Goal: Task Accomplishment & Management: Manage account settings

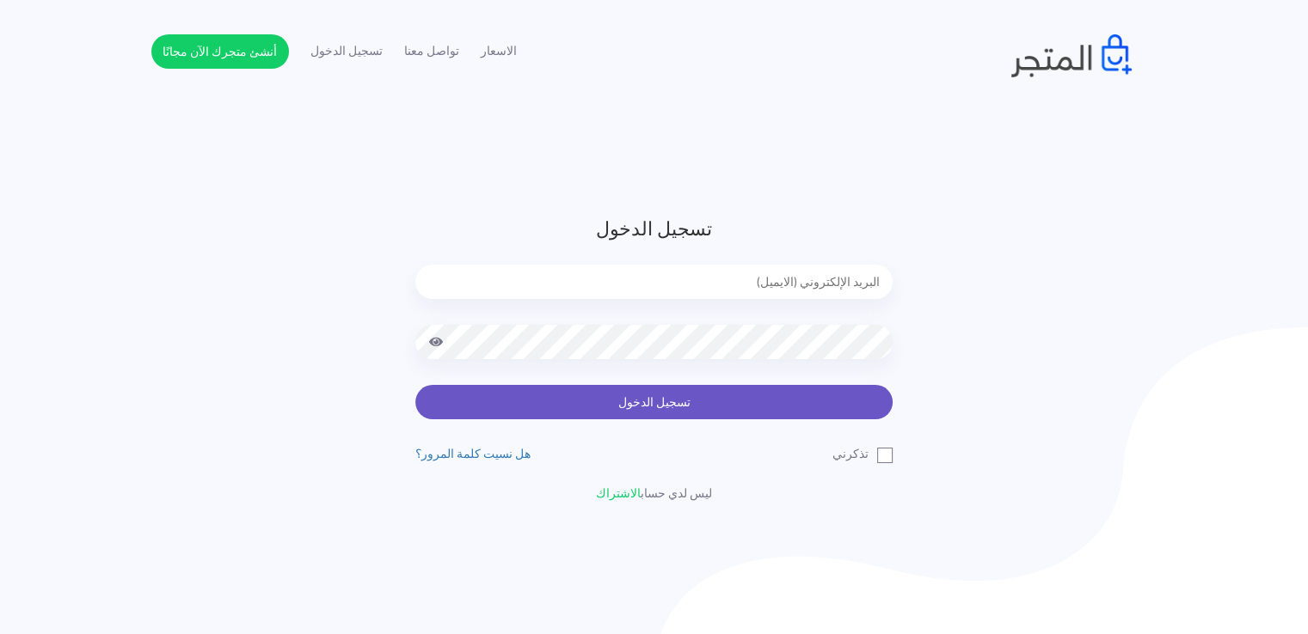
type input "noha_mae86@yahoo.com"
click at [719, 407] on button "تسجيل الدخول" at bounding box center [653, 402] width 477 height 34
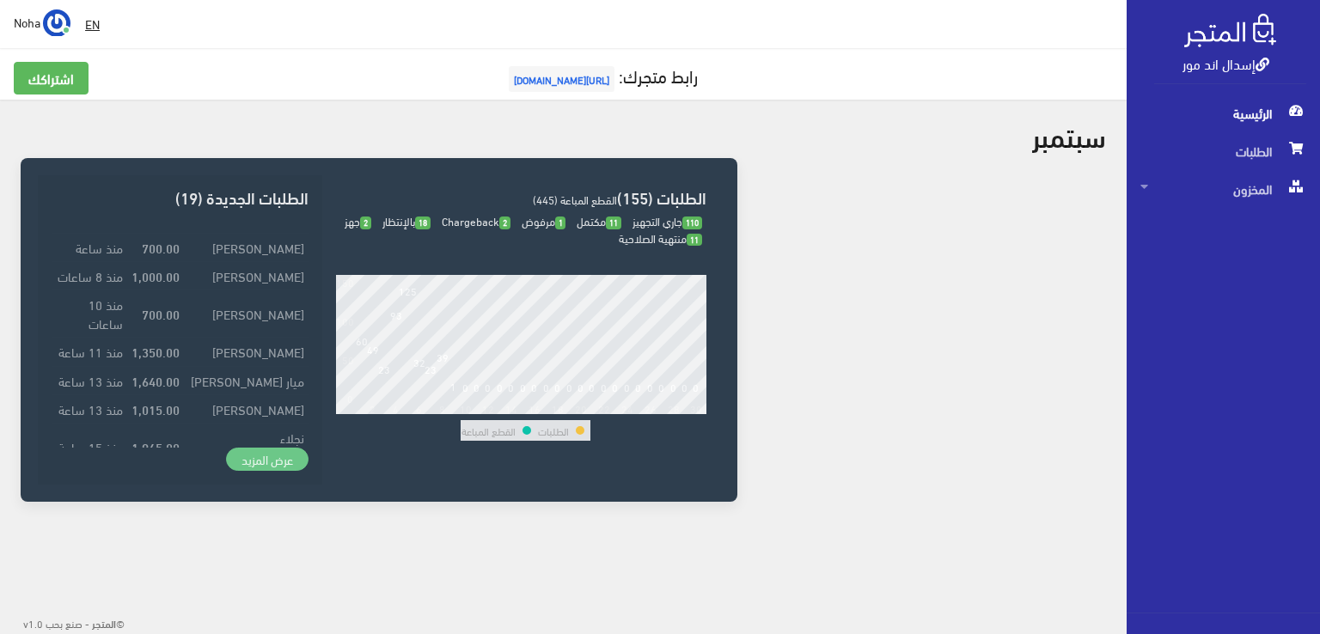
click at [266, 467] on link "عرض المزيد" at bounding box center [267, 460] width 83 height 24
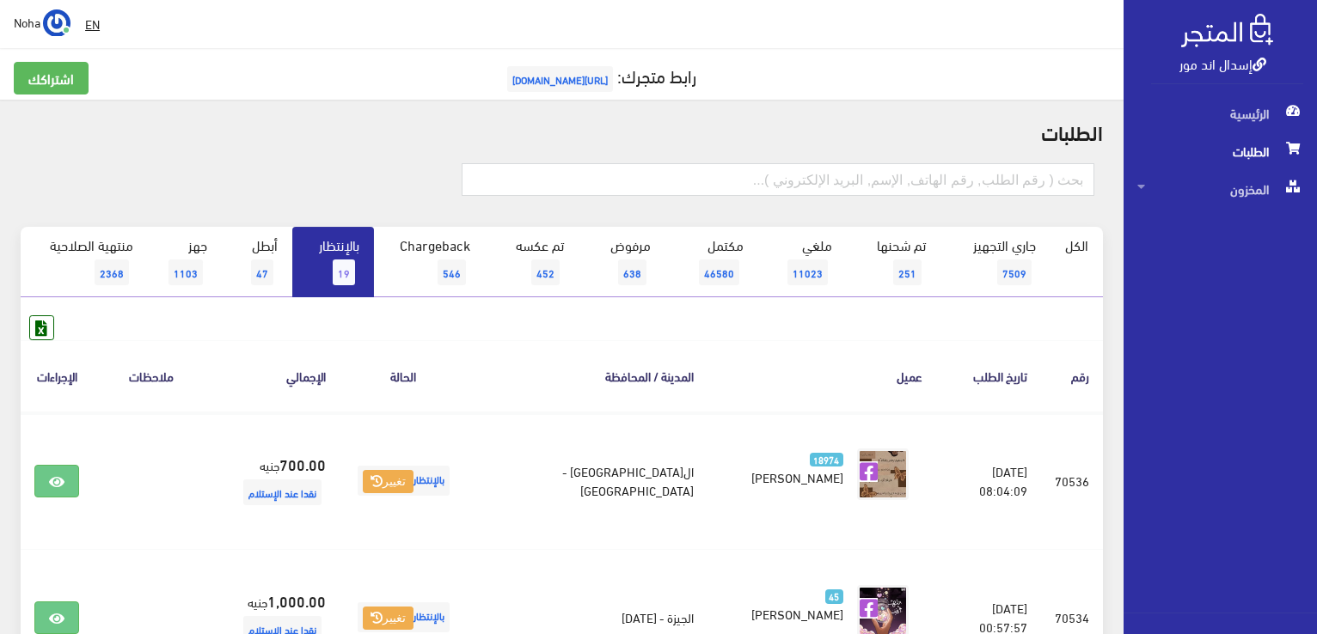
click at [328, 244] on link "بالإنتظار 19" at bounding box center [333, 262] width 82 height 70
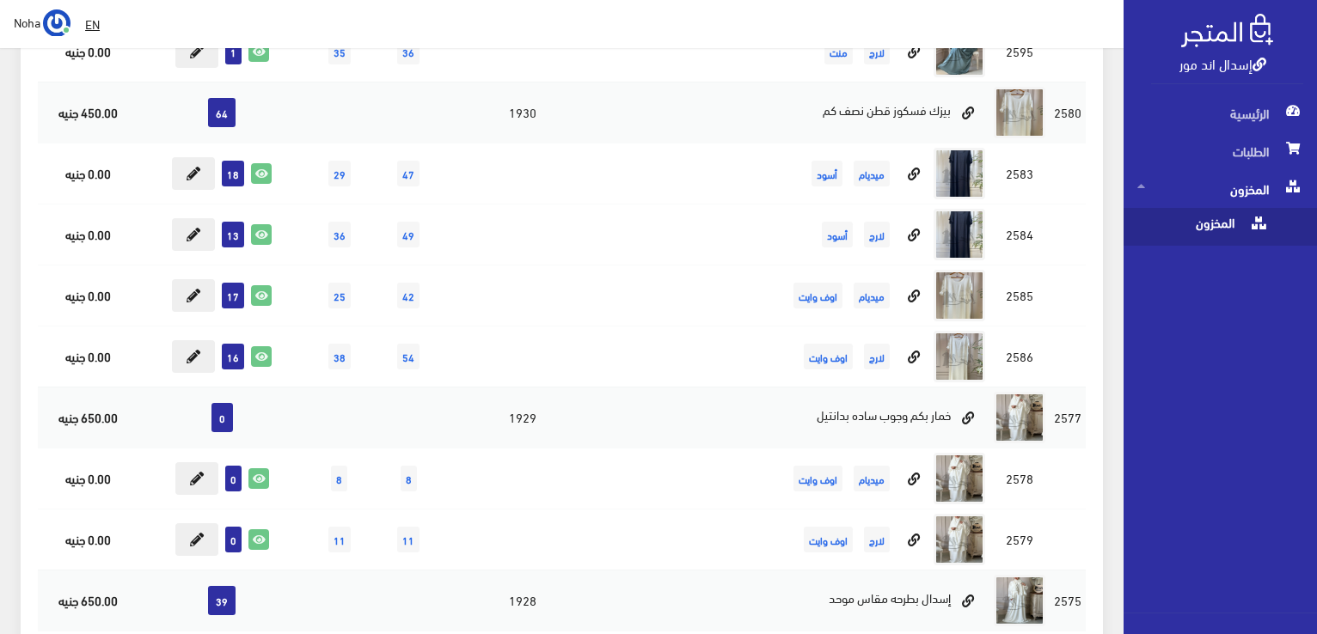
scroll to position [11839, 0]
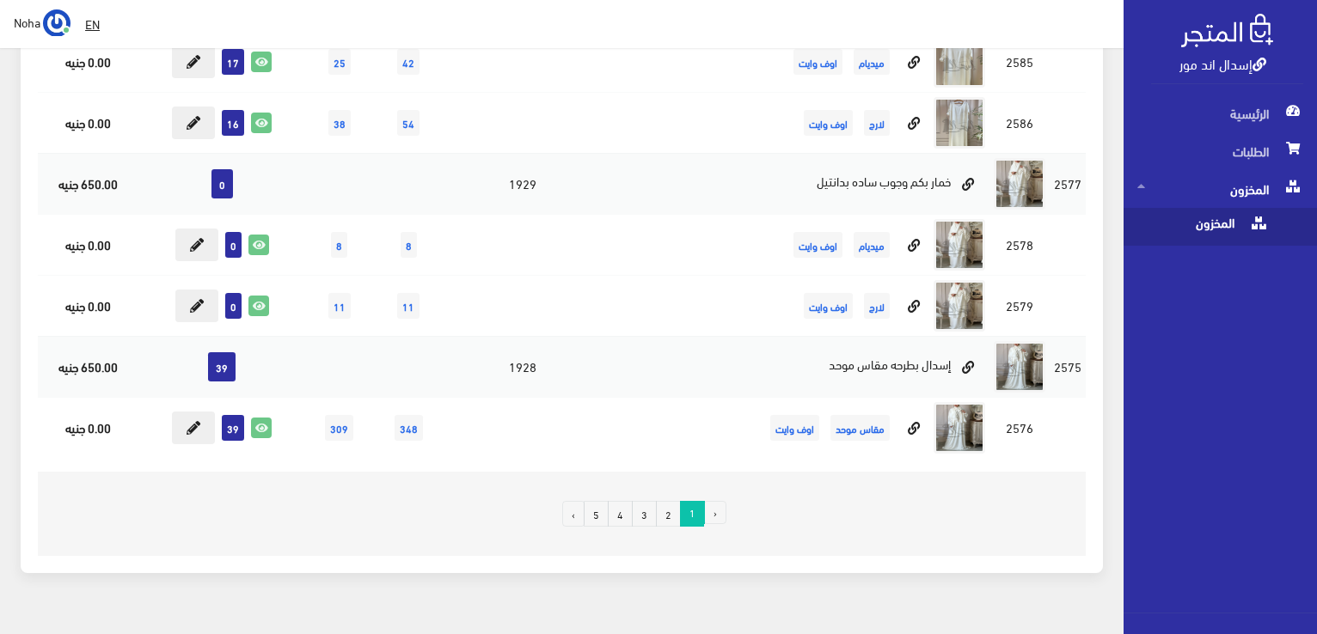
click at [672, 501] on link "2" at bounding box center [668, 514] width 25 height 26
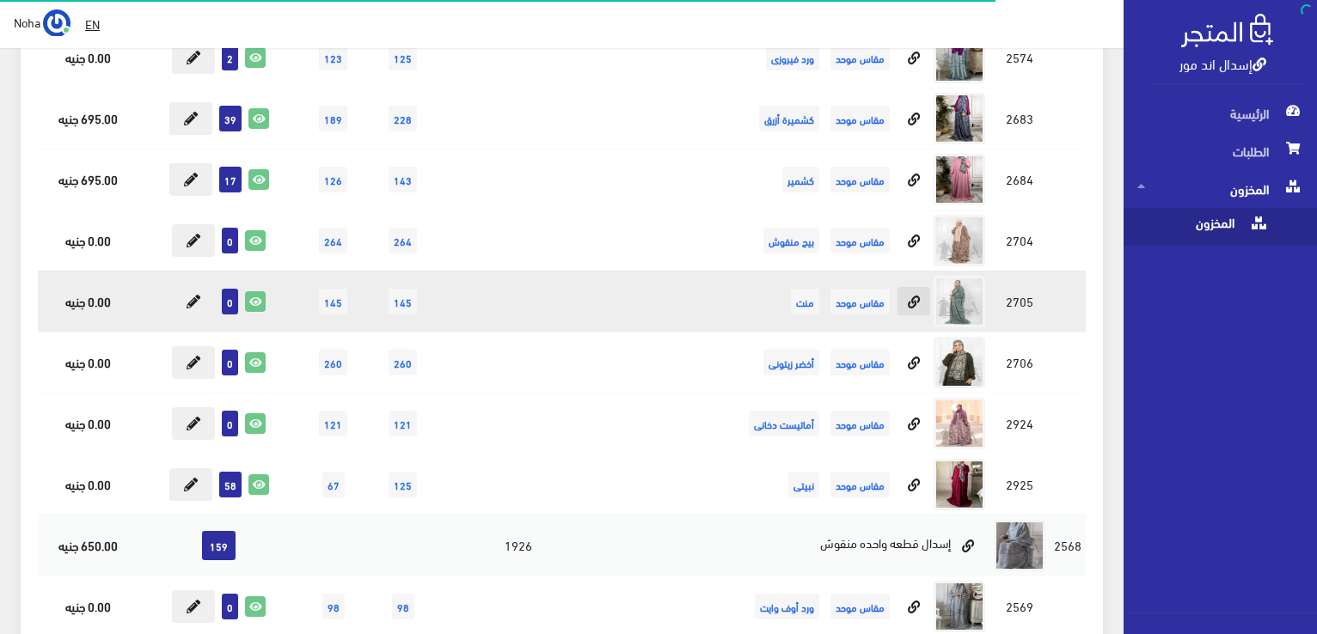
scroll to position [344, 0]
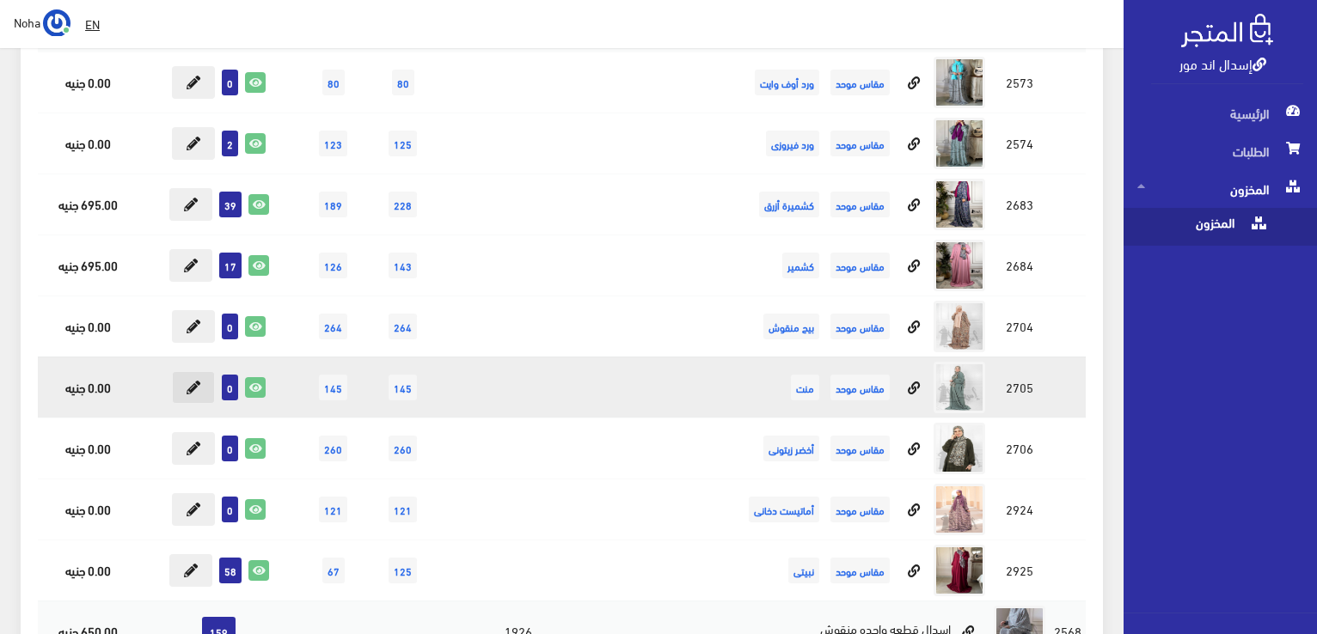
click at [193, 386] on icon at bounding box center [194, 388] width 14 height 14
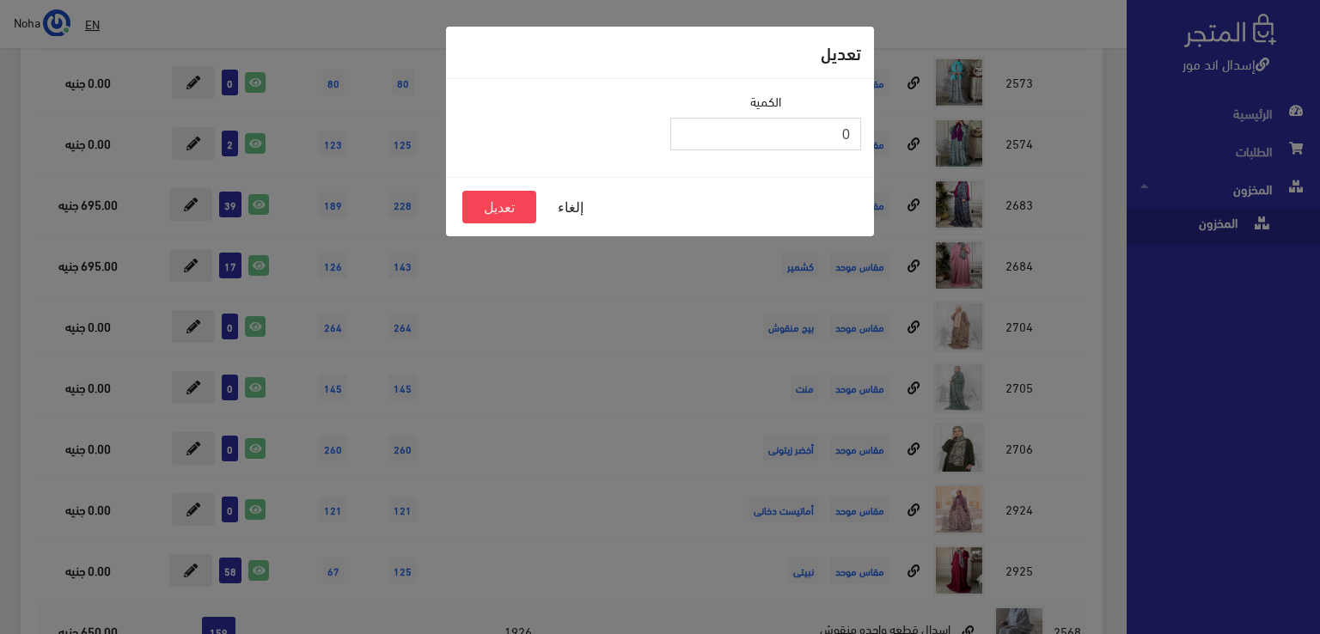
drag, startPoint x: 842, startPoint y: 132, endPoint x: 866, endPoint y: 132, distance: 24.1
click at [866, 132] on div "الكمية 0" at bounding box center [765, 128] width 211 height 72
type input "63"
click at [525, 200] on button "تعديل" at bounding box center [499, 207] width 74 height 33
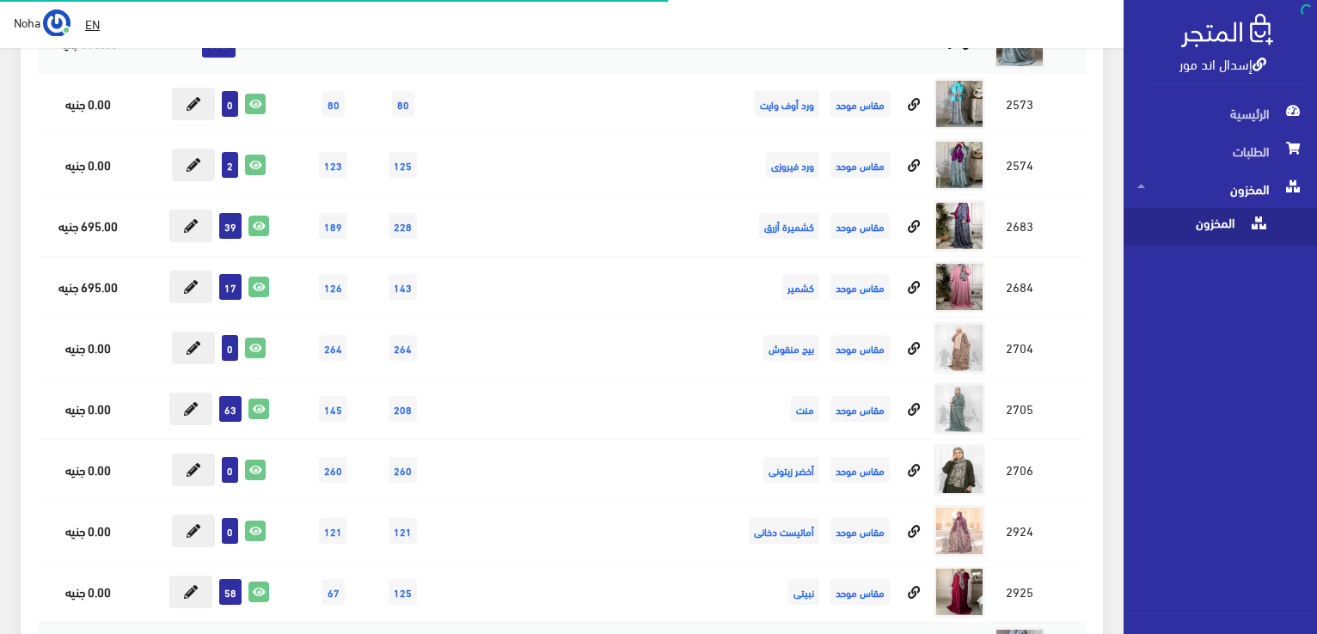
scroll to position [322, 0]
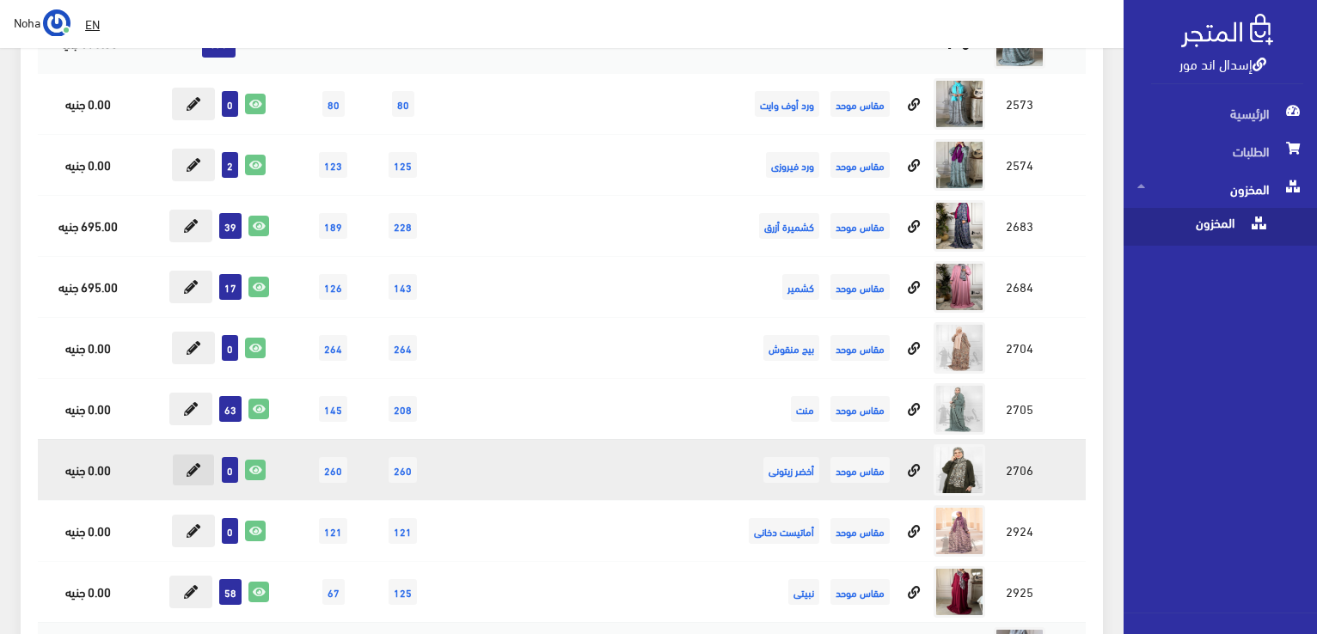
click at [181, 479] on button at bounding box center [193, 470] width 43 height 33
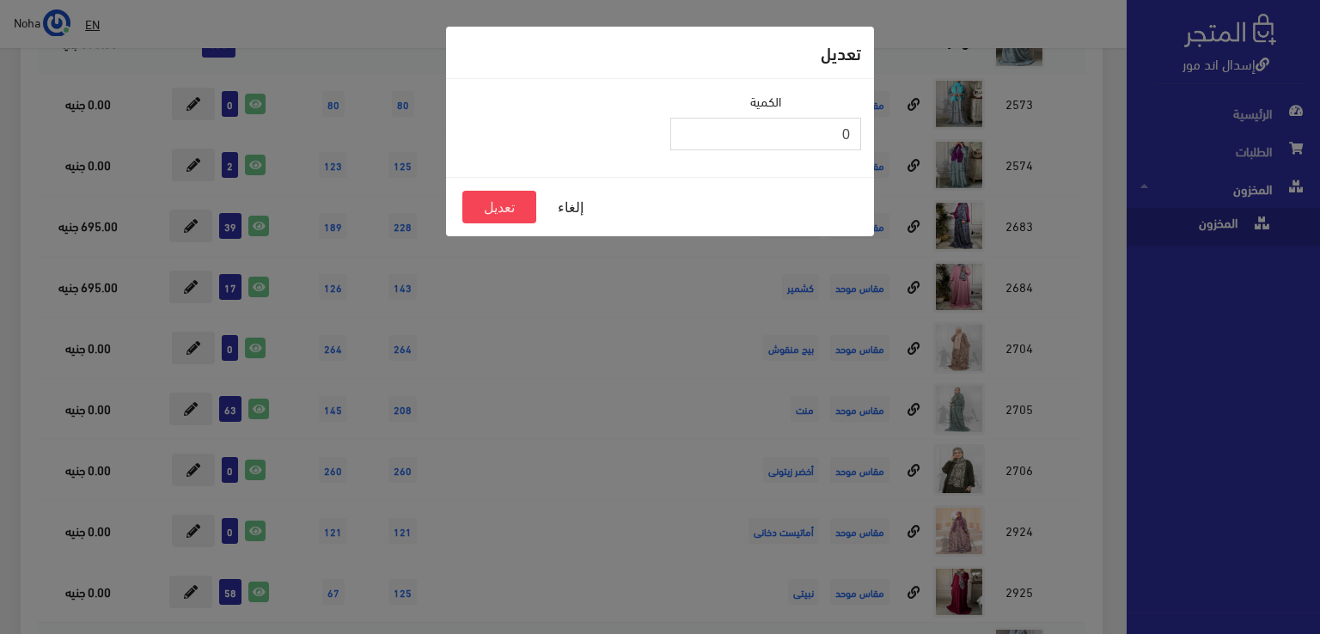
drag, startPoint x: 769, startPoint y: 141, endPoint x: 907, endPoint y: 152, distance: 138.0
click at [907, 152] on div "تعديل الكمية 0 إلغاء تعديل" at bounding box center [660, 317] width 1320 height 634
type input "48"
click at [520, 200] on button "تعديل" at bounding box center [499, 207] width 74 height 33
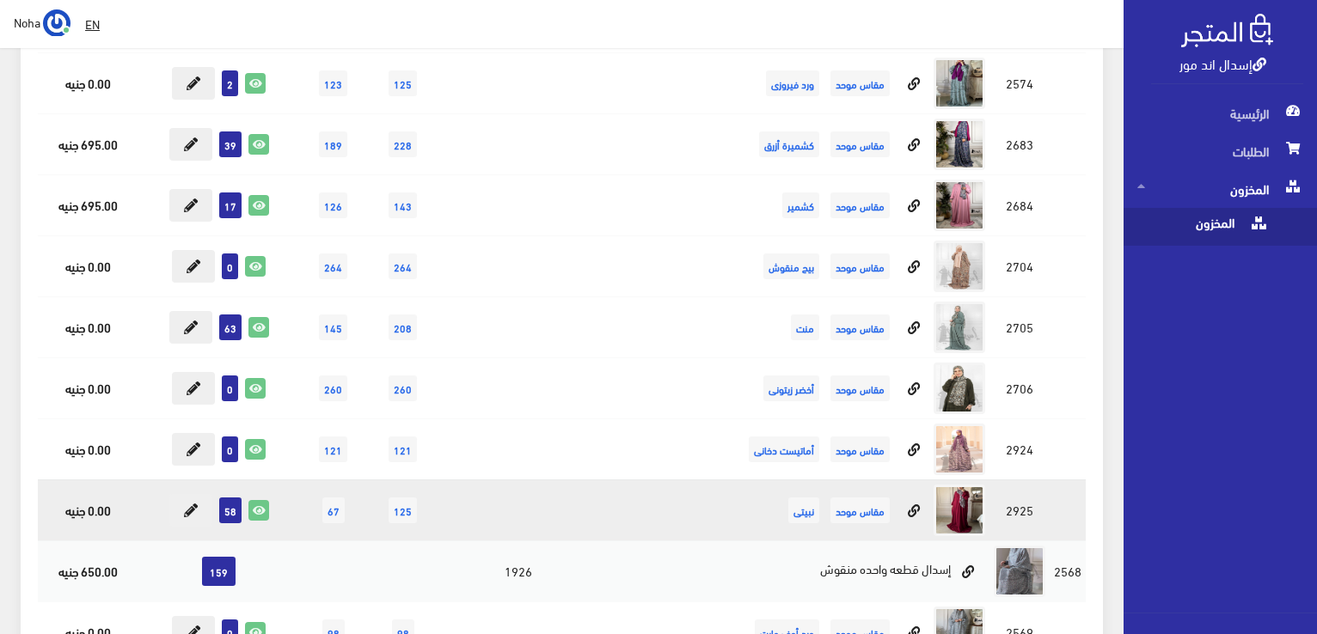
scroll to position [408, 0]
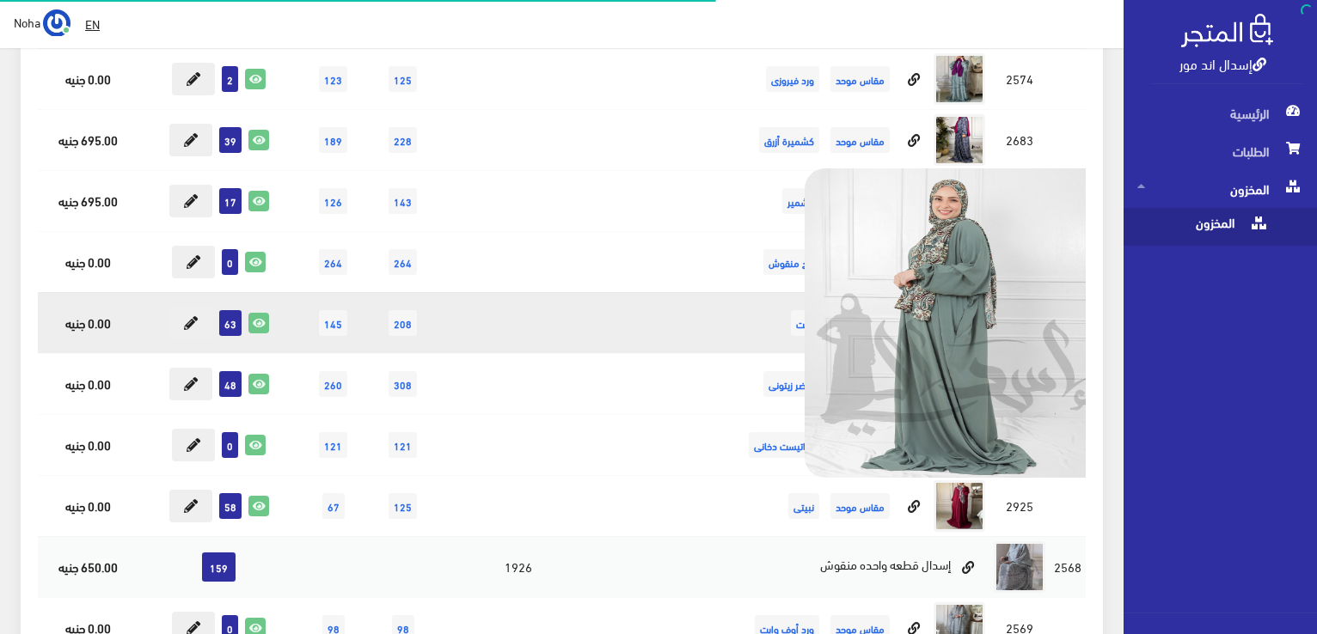
scroll to position [408, 0]
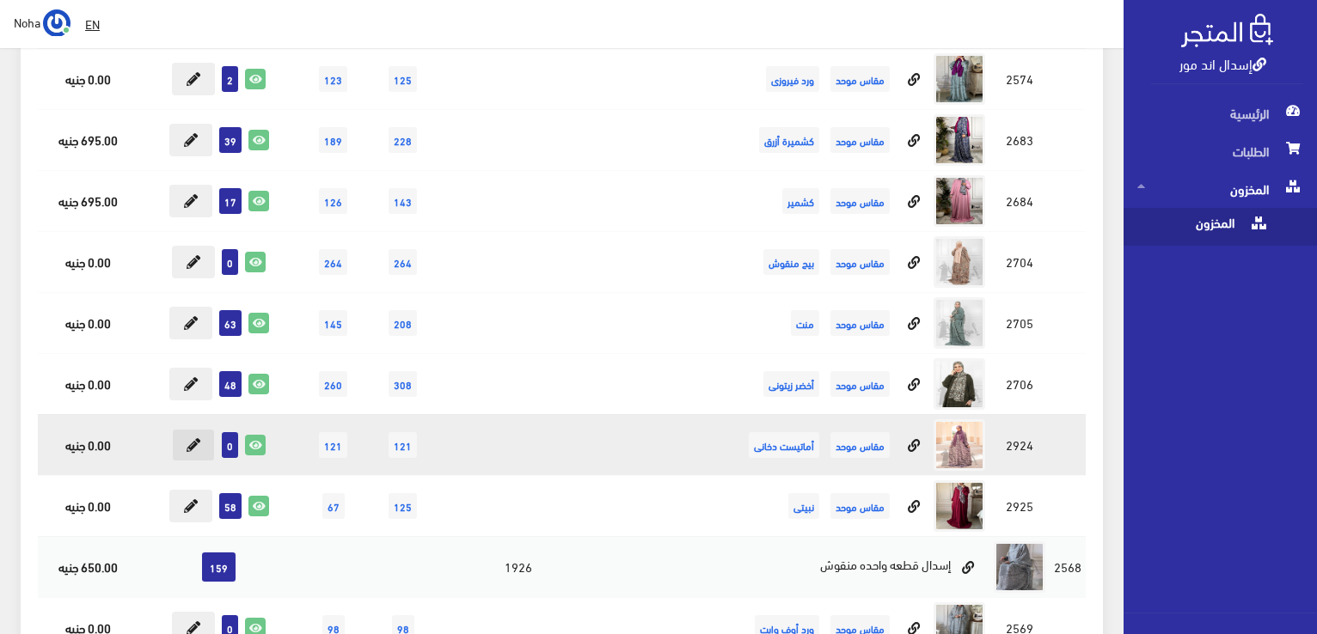
click at [195, 448] on icon at bounding box center [194, 445] width 14 height 14
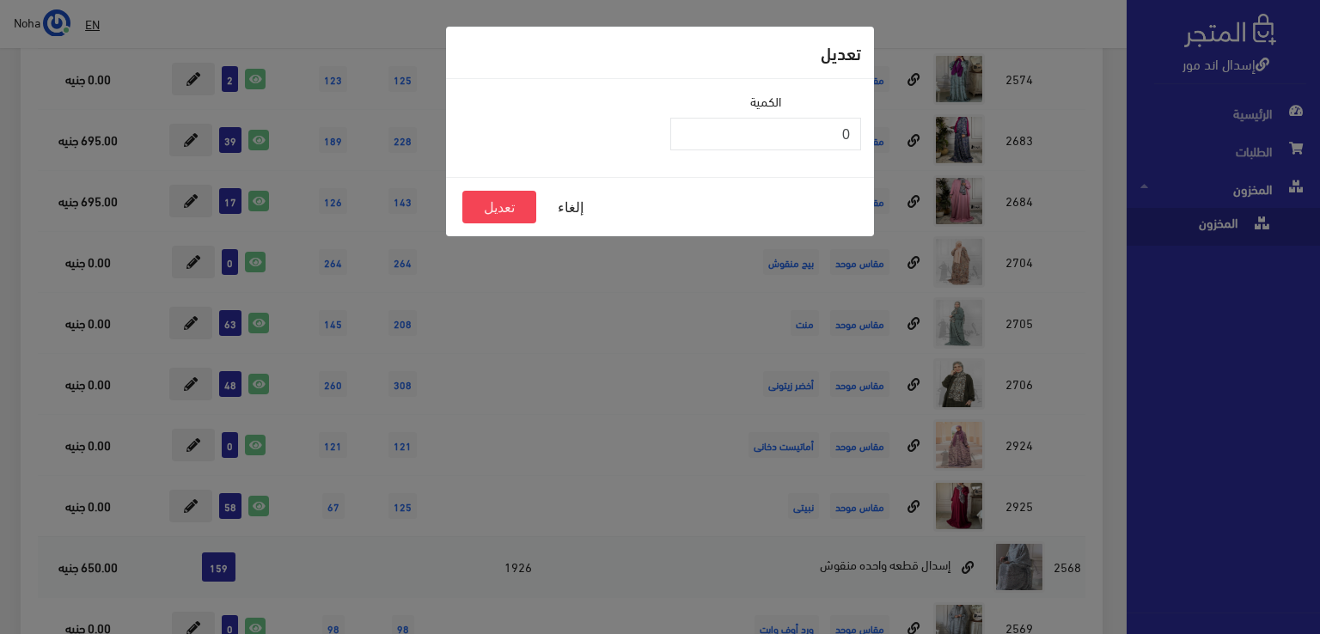
click at [885, 147] on div "تعديل الكمية 0 إلغاء تعديل" at bounding box center [660, 317] width 1320 height 634
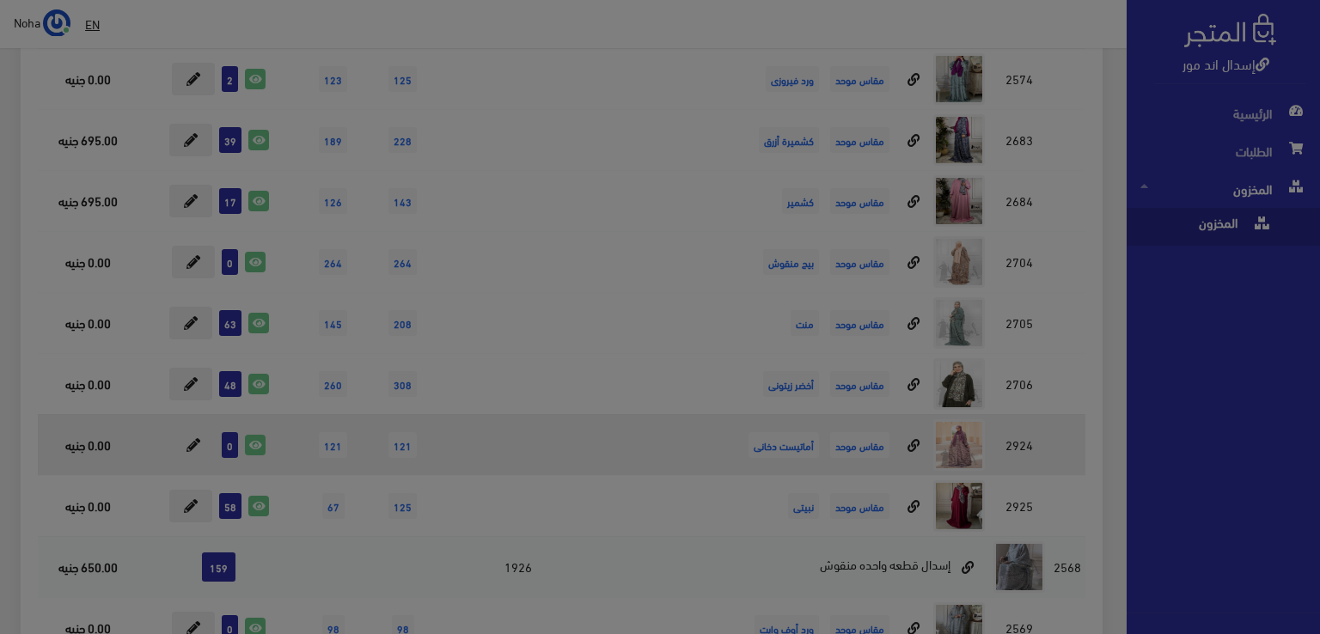
drag, startPoint x: 839, startPoint y: 140, endPoint x: 389, endPoint y: 413, distance: 526.9
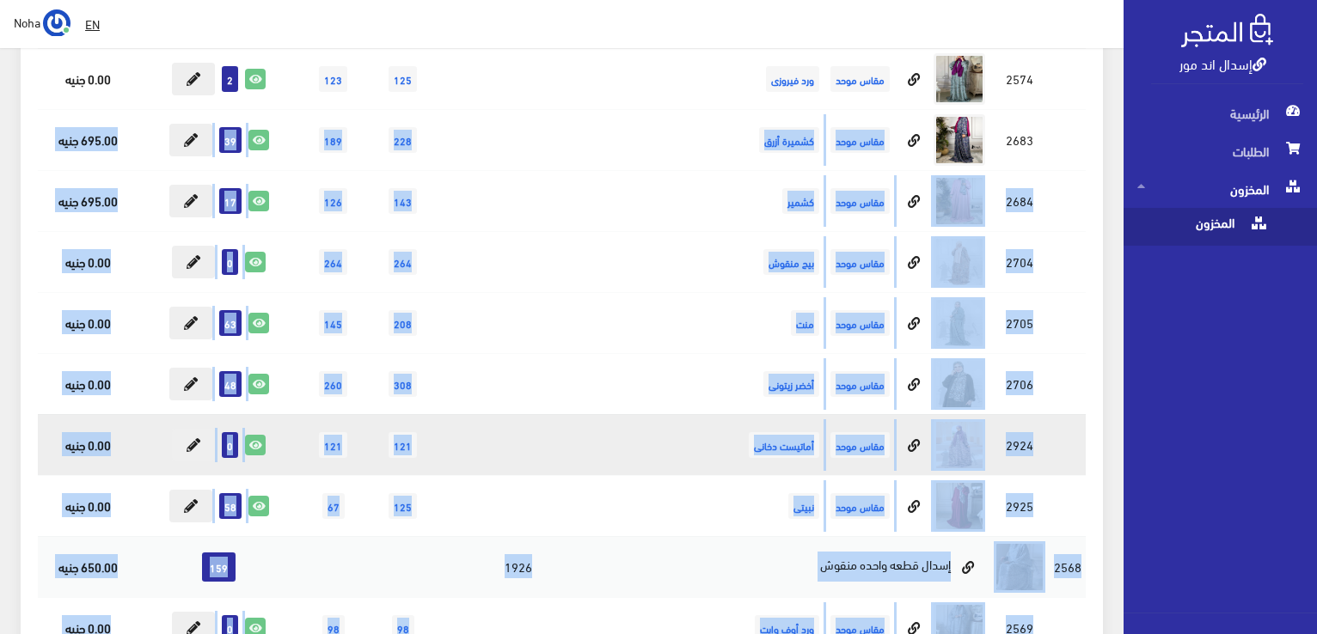
click at [261, 414] on td "0" at bounding box center [218, 444] width 161 height 61
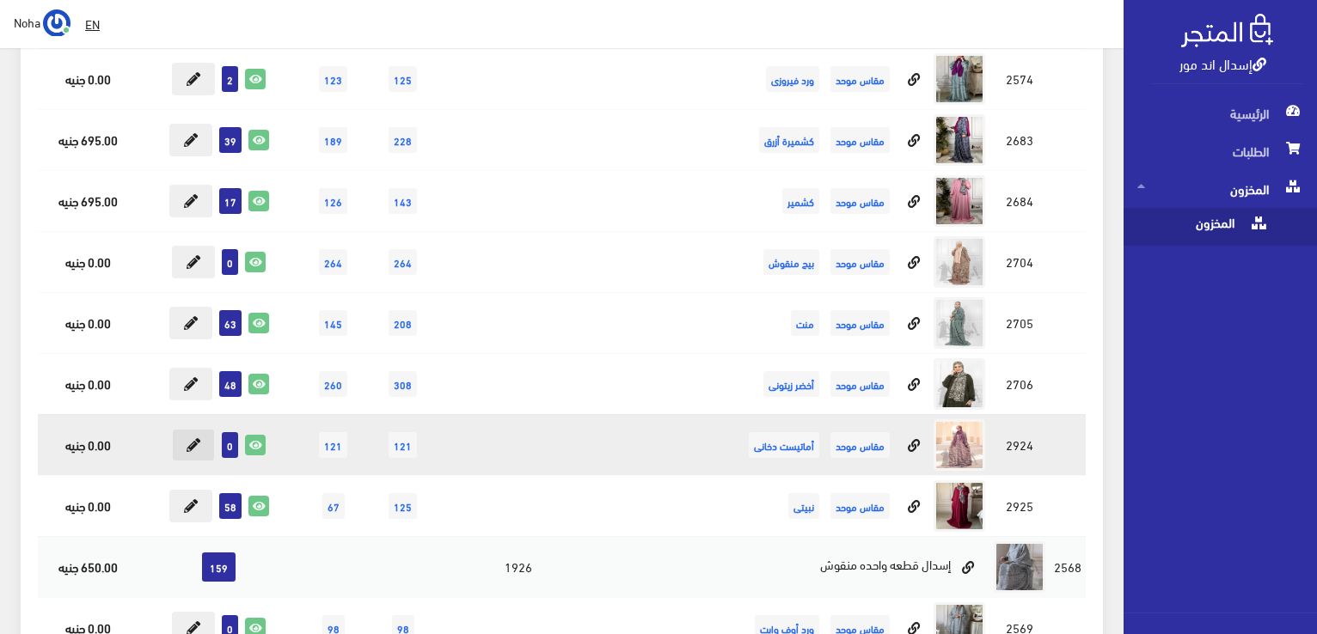
click at [196, 438] on icon at bounding box center [194, 445] width 14 height 14
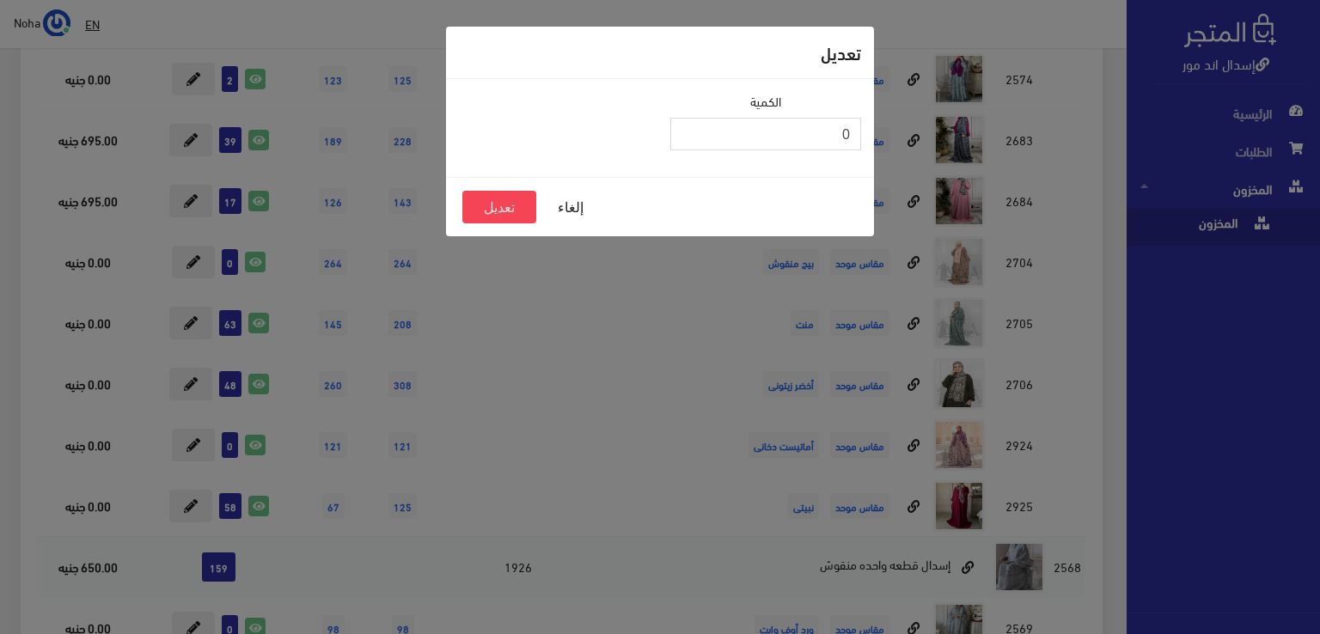
drag, startPoint x: 839, startPoint y: 125, endPoint x: 866, endPoint y: 127, distance: 26.8
click at [867, 127] on div "الكمية 0" at bounding box center [765, 128] width 211 height 72
drag, startPoint x: 838, startPoint y: 132, endPoint x: 799, endPoint y: 132, distance: 39.5
click at [799, 132] on input "226" at bounding box center [766, 134] width 191 height 33
type input "26"
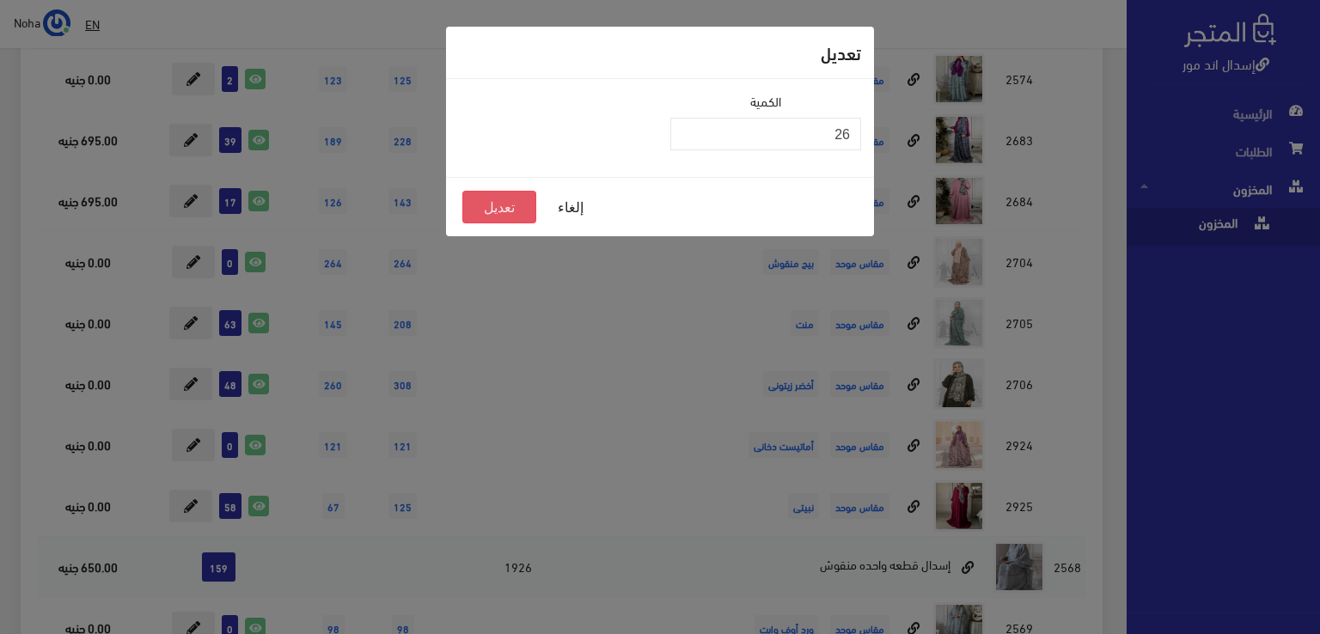
click at [484, 206] on button "تعديل" at bounding box center [499, 207] width 74 height 33
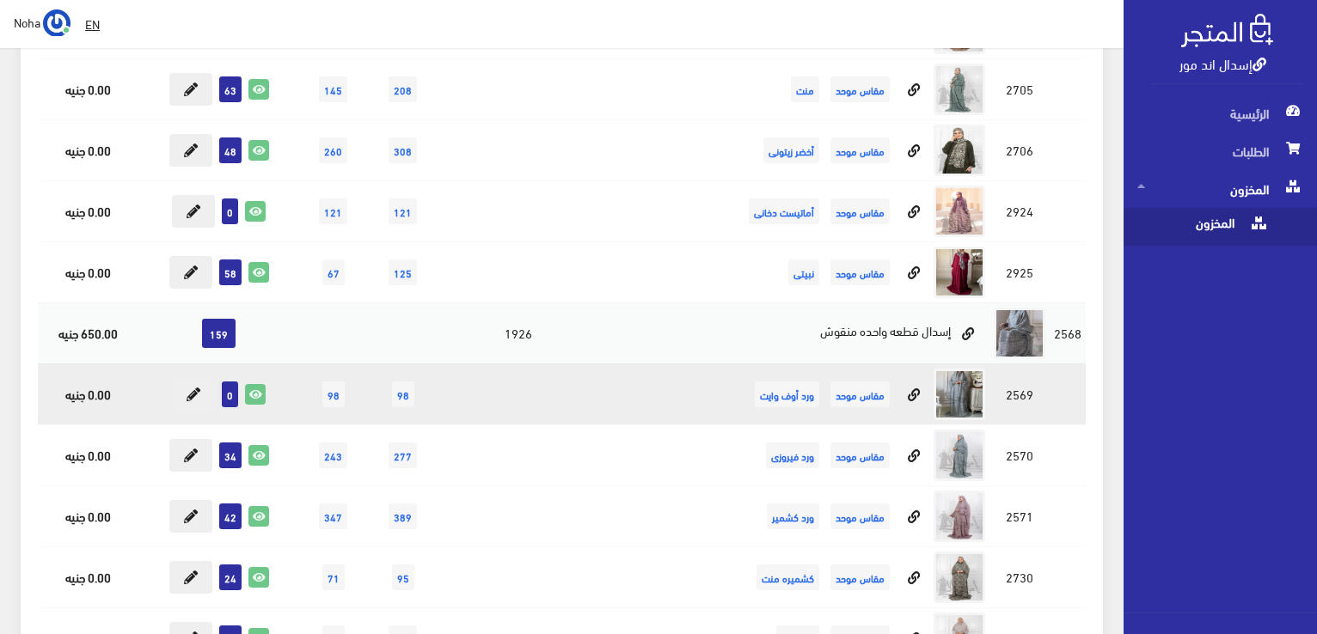
scroll to position [666, 0]
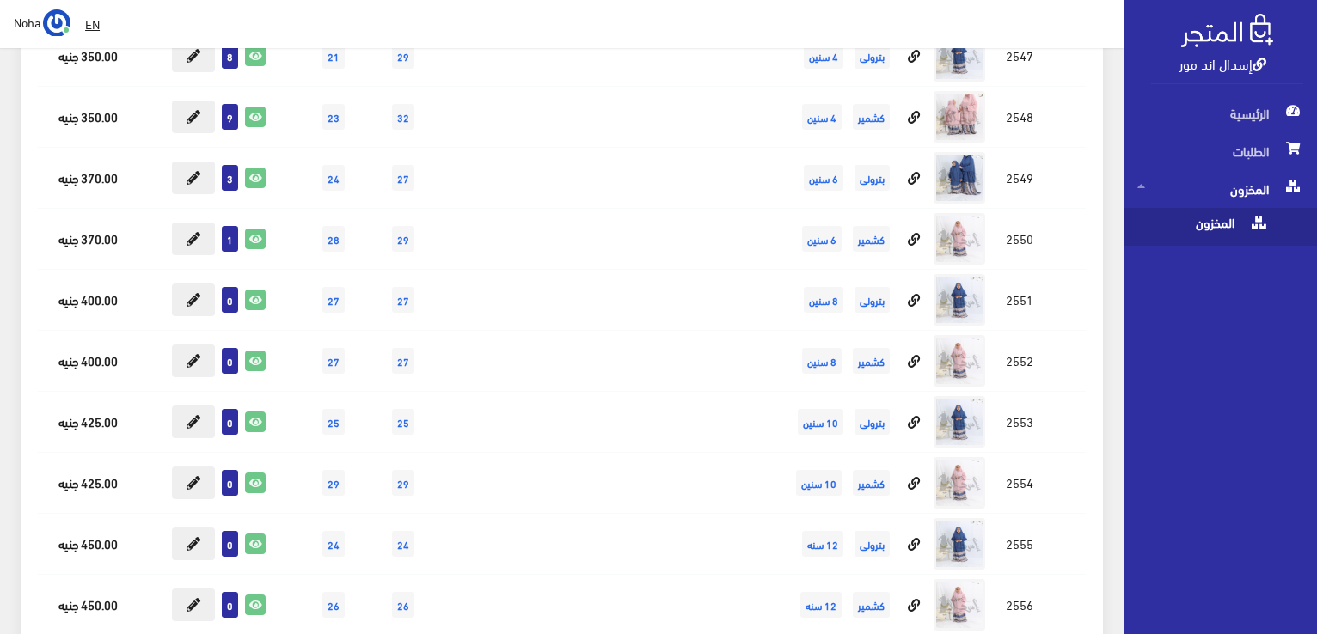
scroll to position [1612, 0]
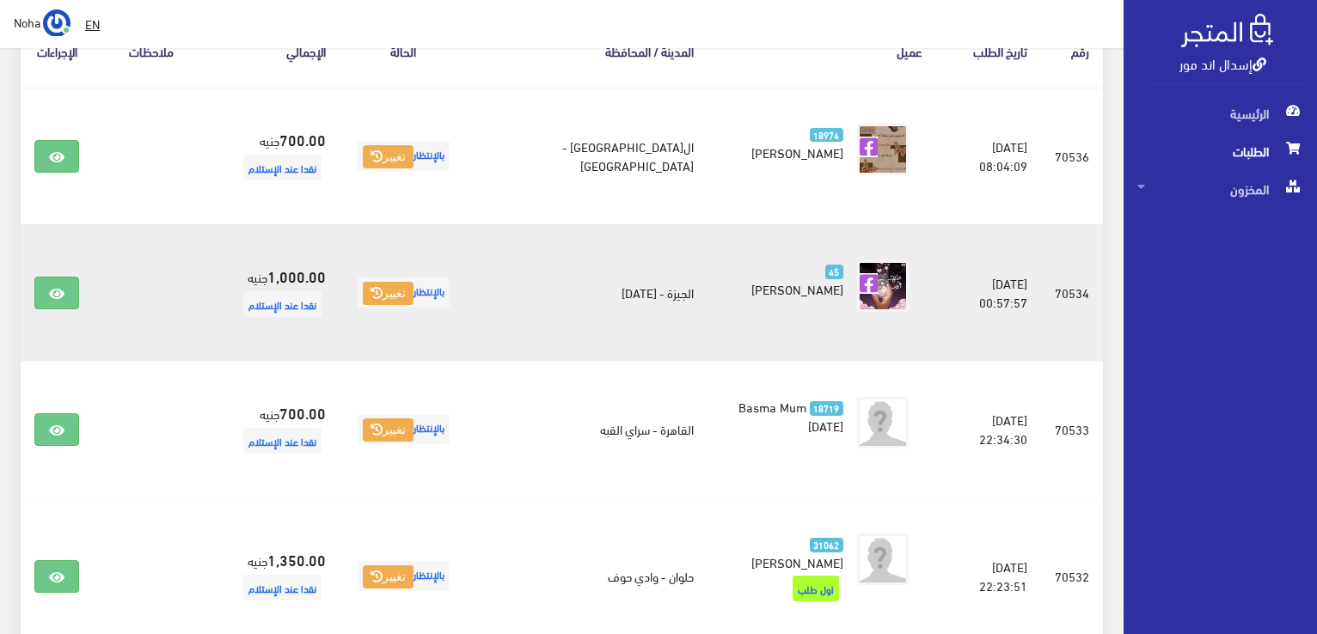
scroll to position [430, 0]
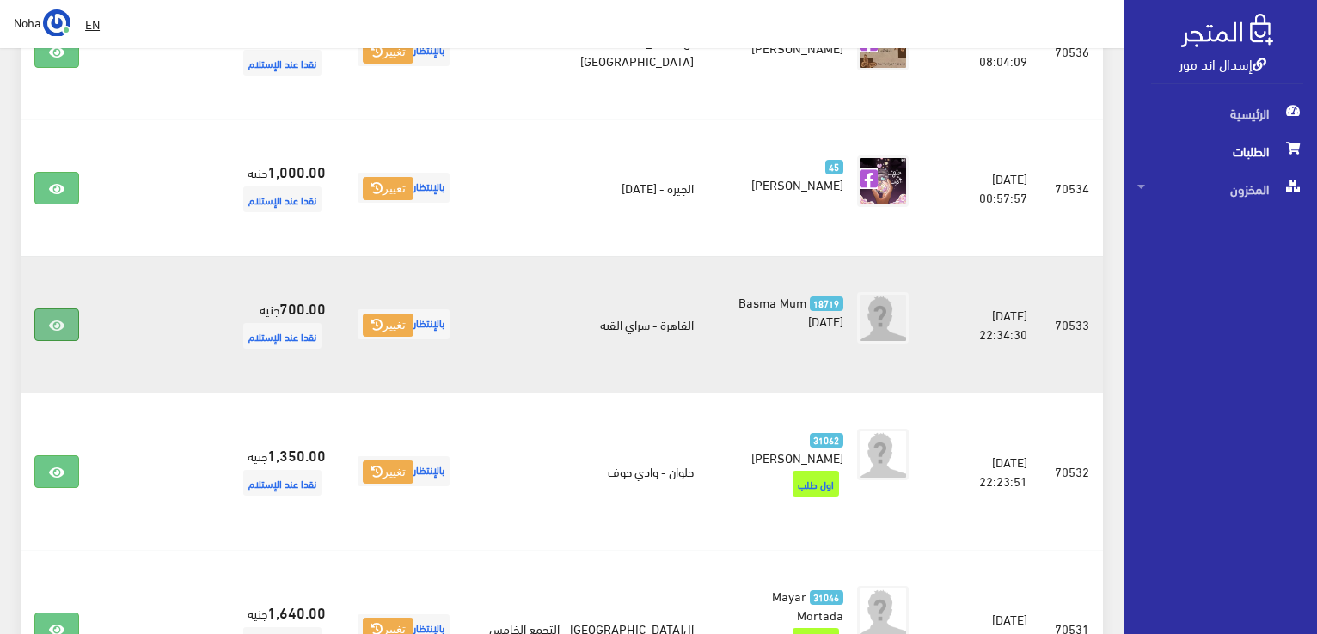
click at [69, 321] on link at bounding box center [56, 325] width 45 height 33
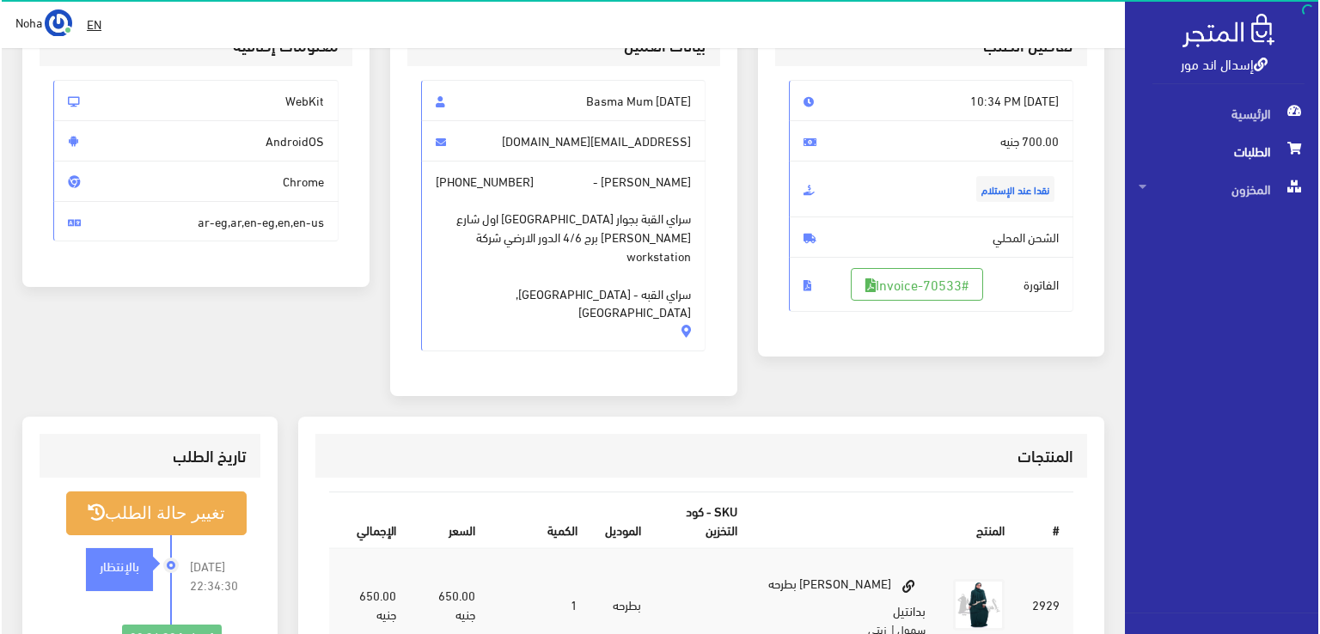
scroll to position [258, 0]
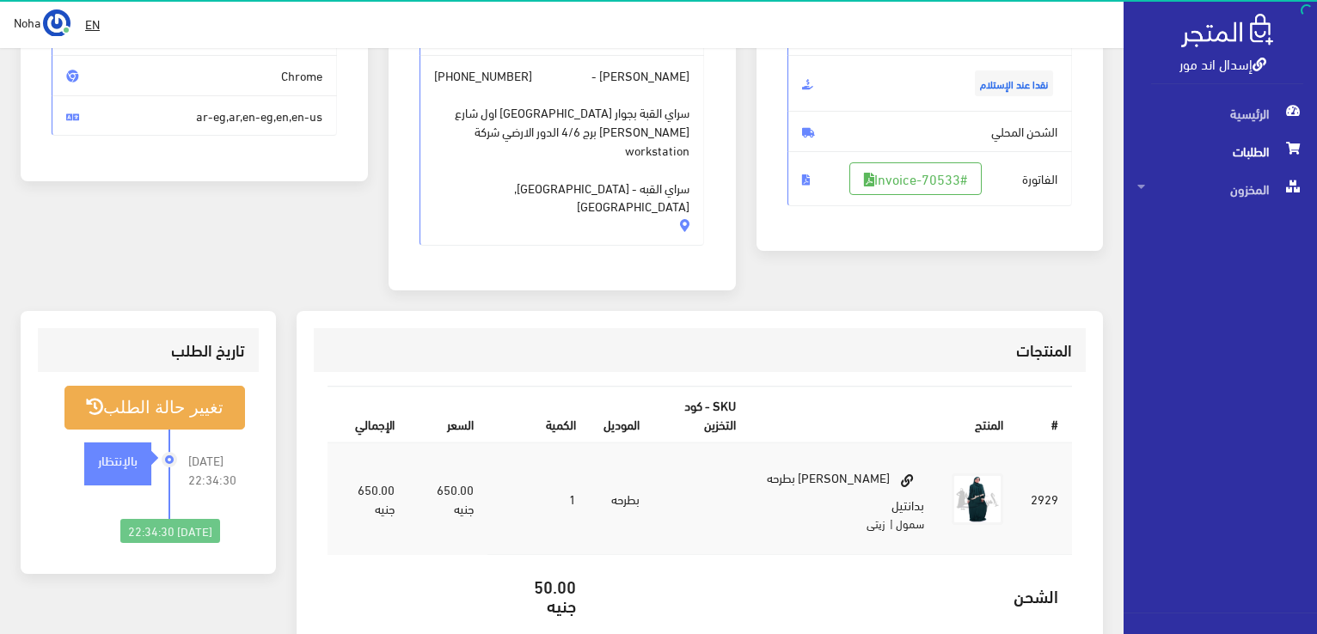
click at [951, 193] on span "الفاتورة #Invoice-70533" at bounding box center [929, 178] width 285 height 55
click at [947, 175] on link "#Invoice-70533" at bounding box center [915, 178] width 132 height 33
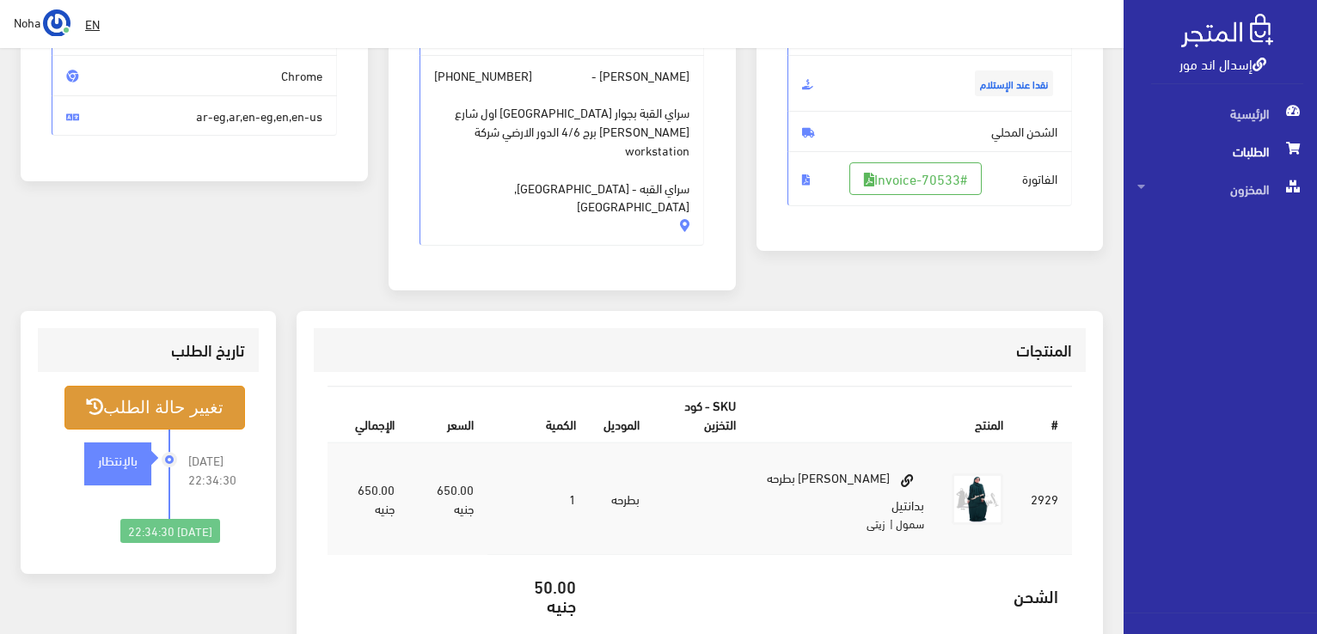
click at [203, 386] on button "تغيير حالة الطلب" at bounding box center [154, 408] width 181 height 44
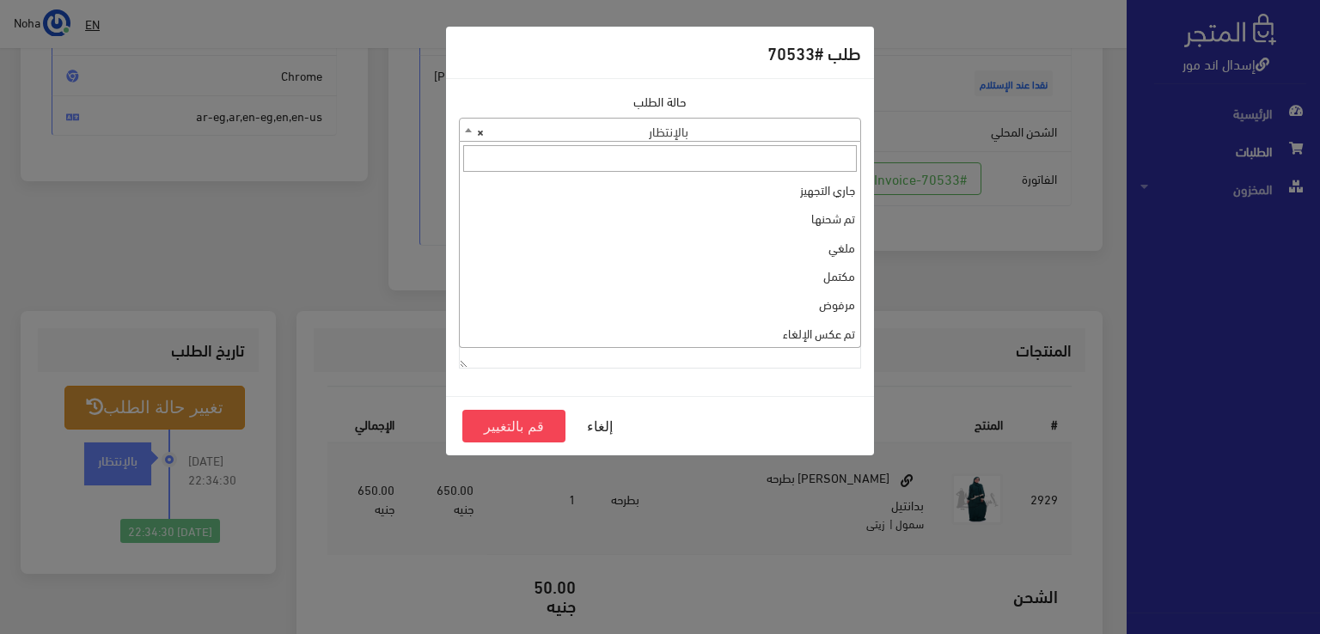
click at [728, 126] on span "× بالإنتظار" at bounding box center [660, 131] width 401 height 24
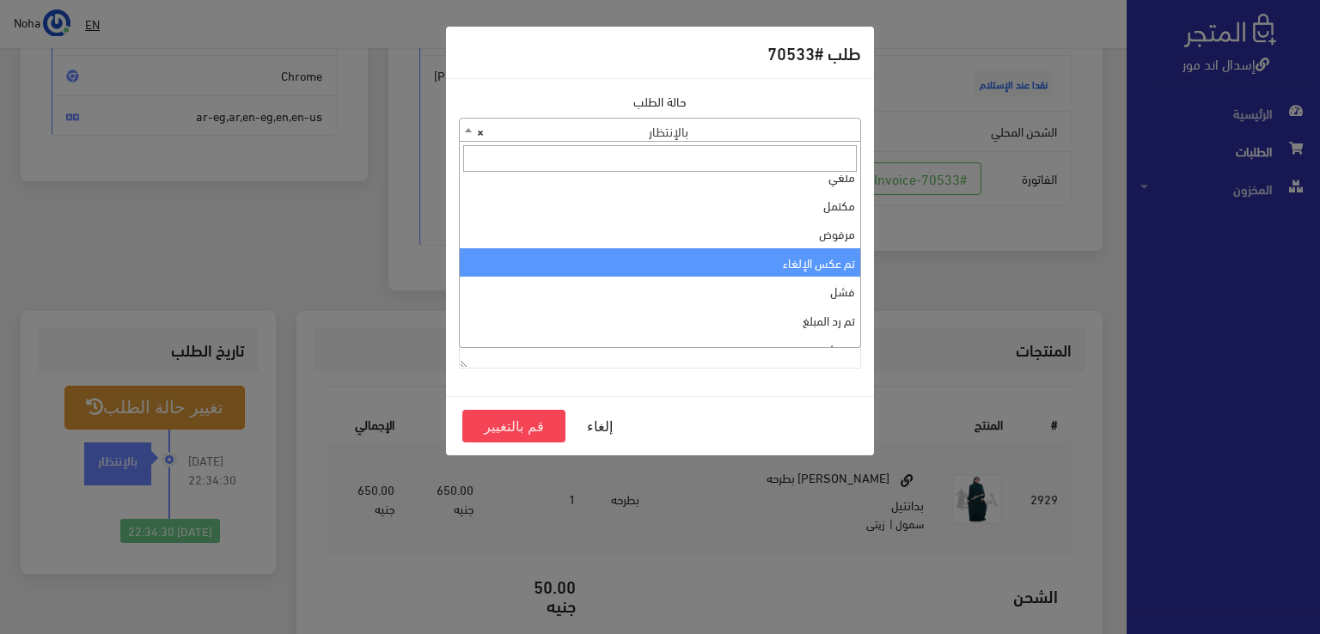
scroll to position [0, 0]
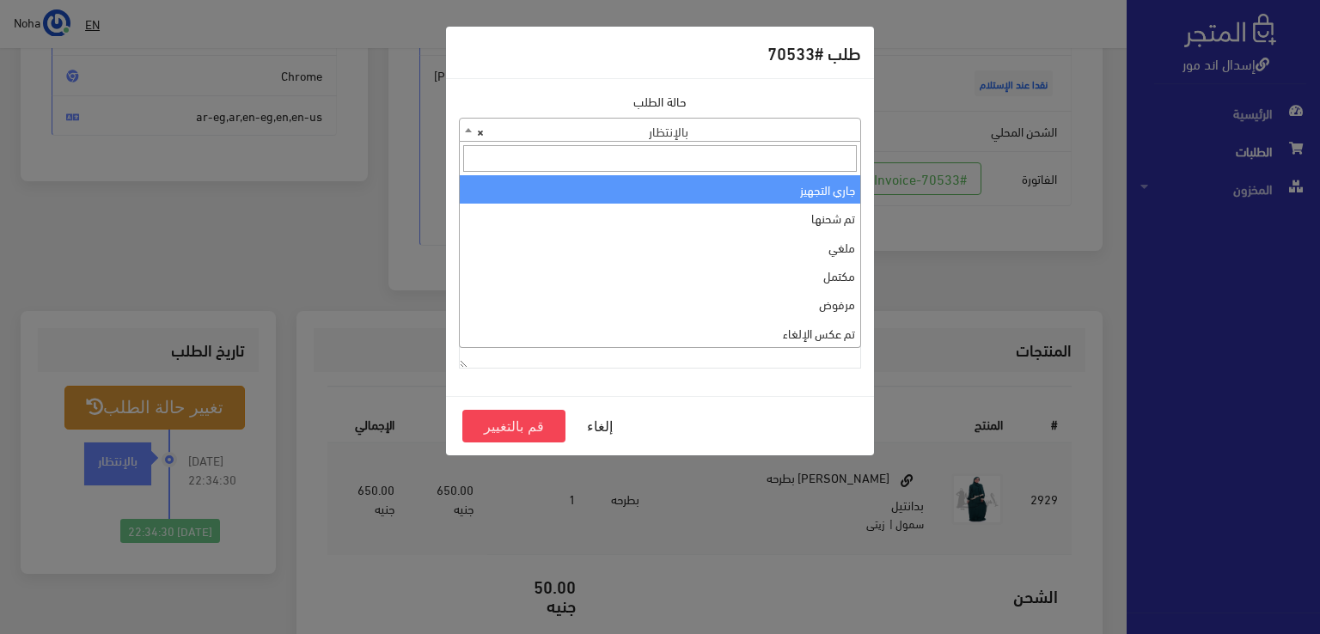
select select "1"
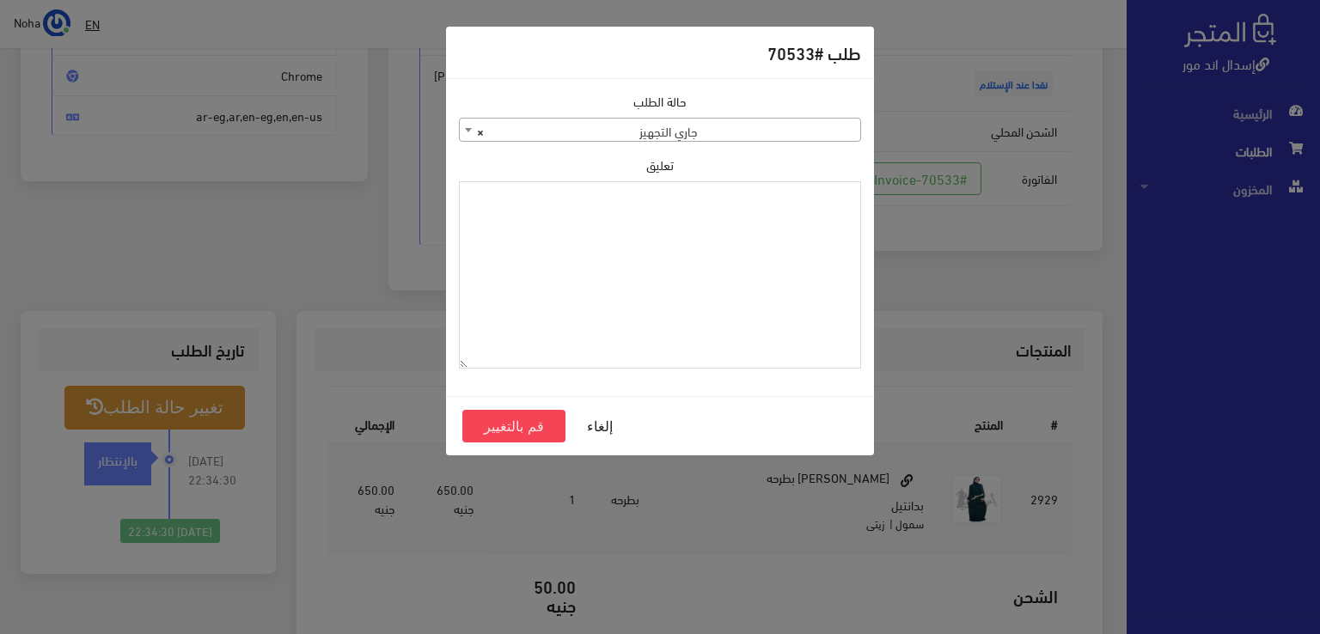
click at [739, 241] on textarea "تعليق" at bounding box center [660, 275] width 402 height 188
click at [835, 194] on textarea "1120861" at bounding box center [660, 275] width 402 height 188
type textarea "1120861"
click at [542, 423] on button "قم بالتغيير" at bounding box center [513, 426] width 103 height 33
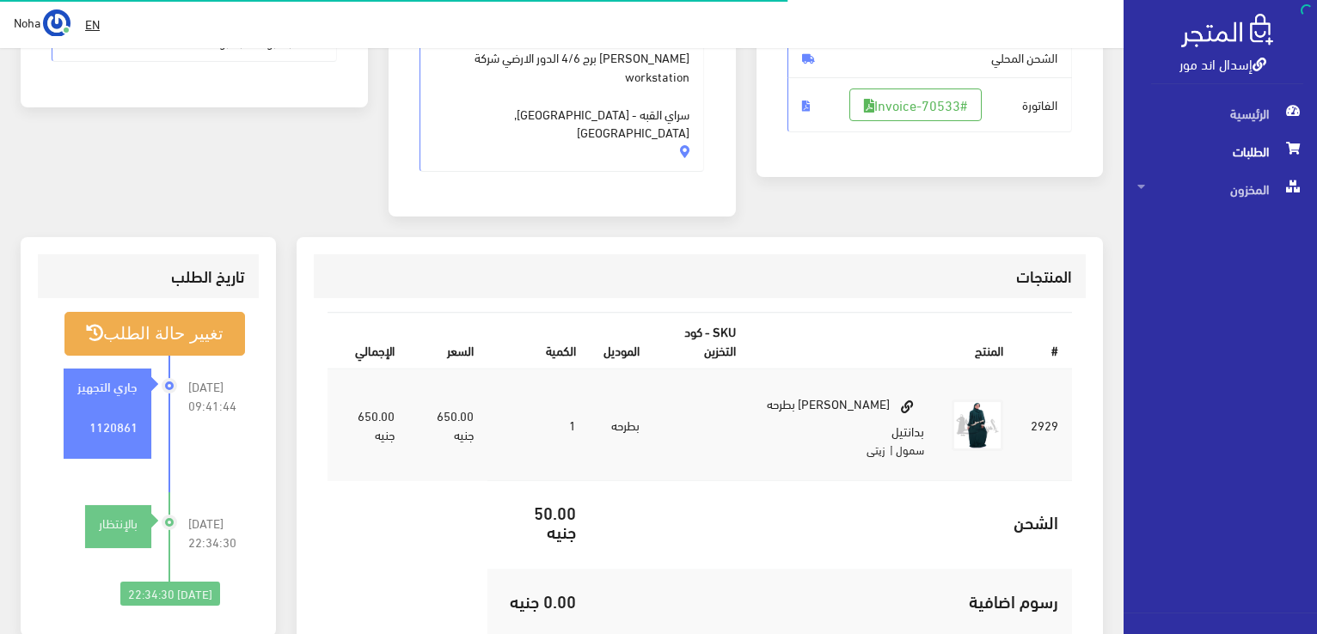
scroll to position [344, 0]
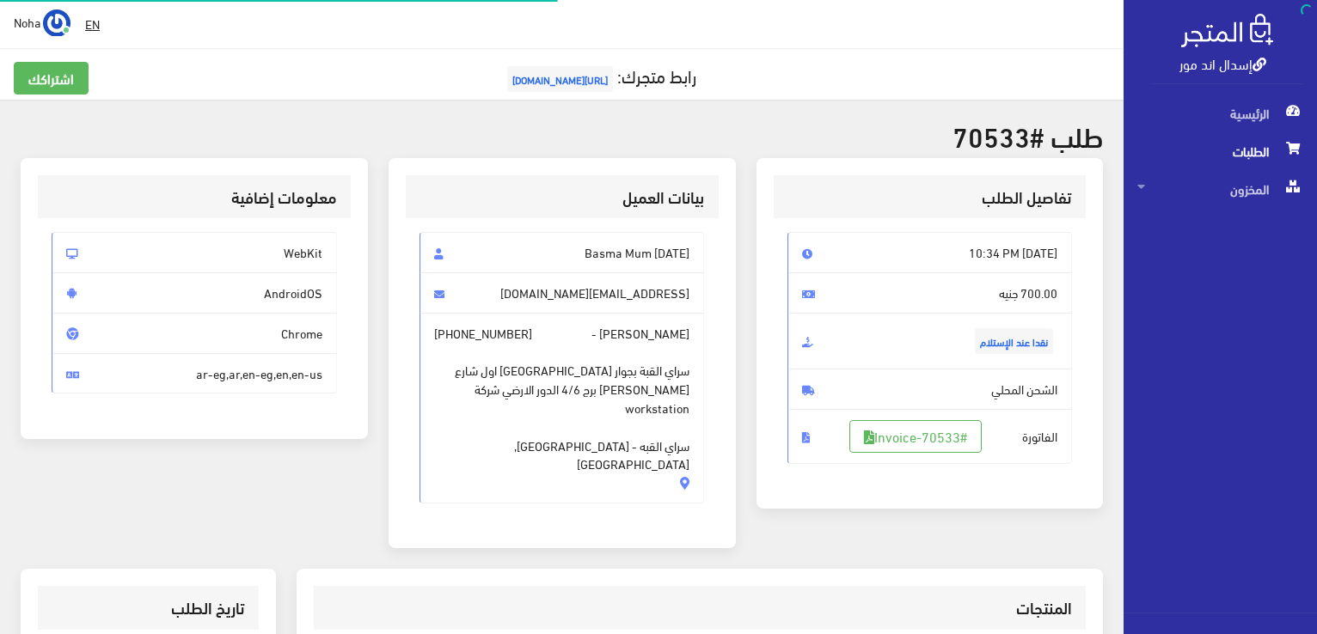
scroll to position [247, 0]
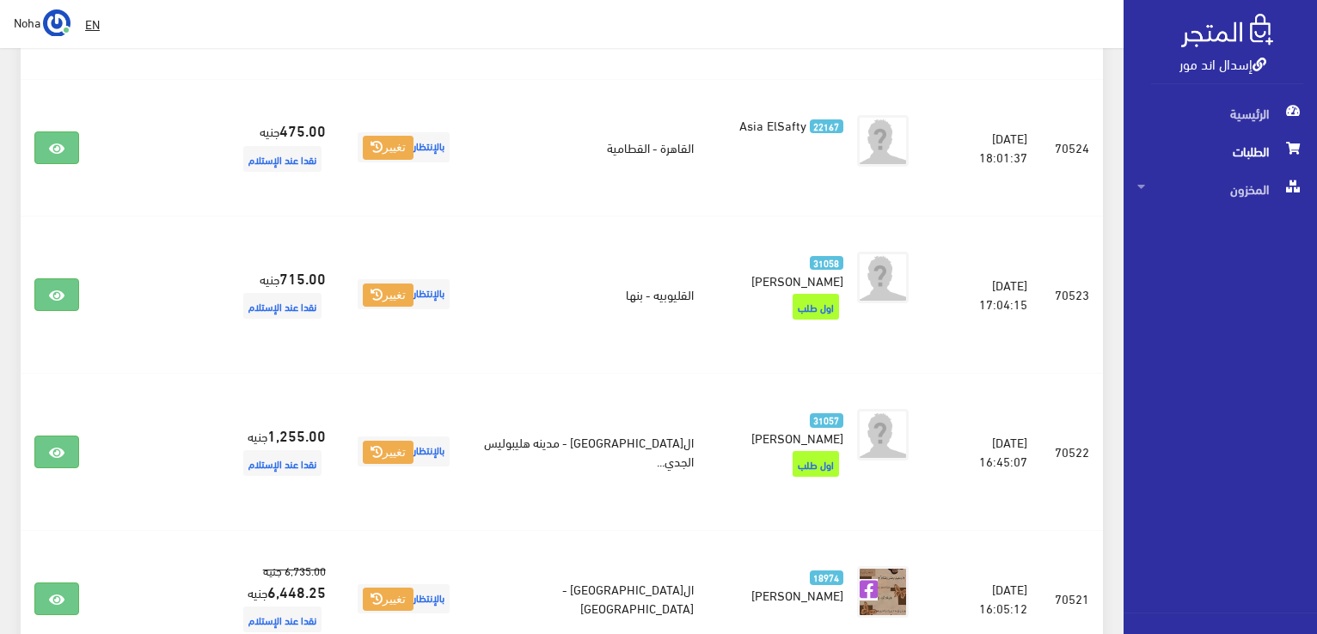
scroll to position [1633, 0]
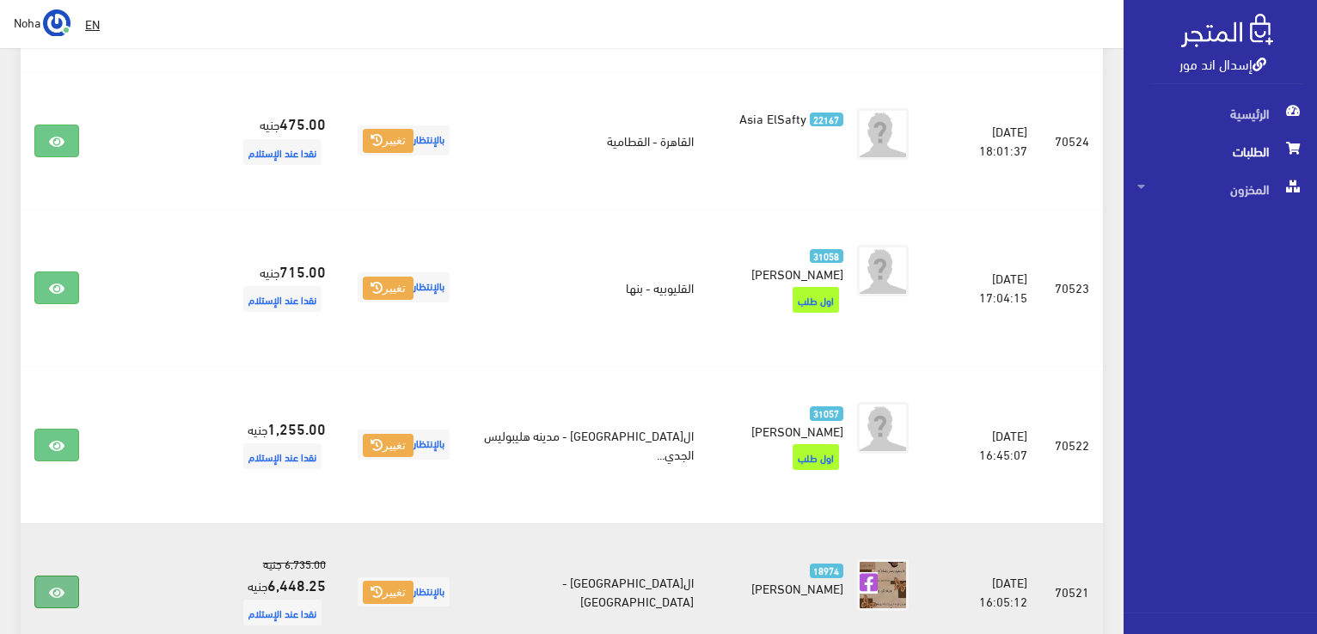
click at [41, 576] on link at bounding box center [56, 592] width 45 height 33
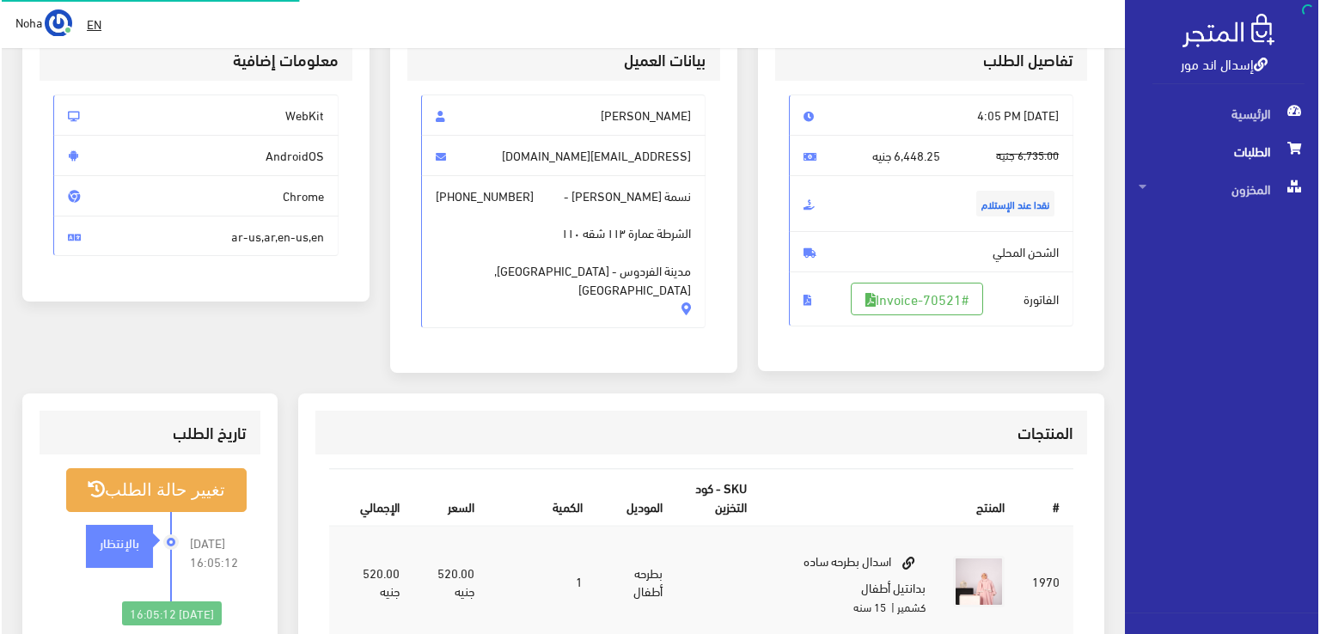
scroll to position [172, 0]
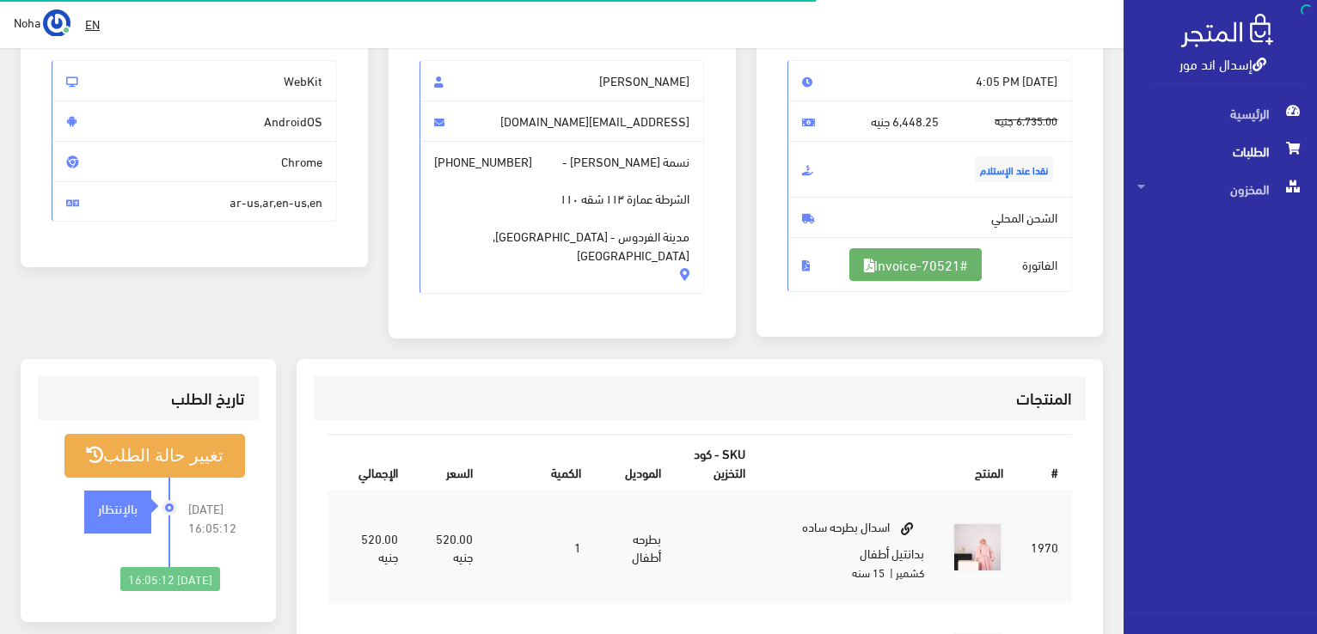
click at [894, 255] on link "#Invoice-70521" at bounding box center [915, 264] width 132 height 33
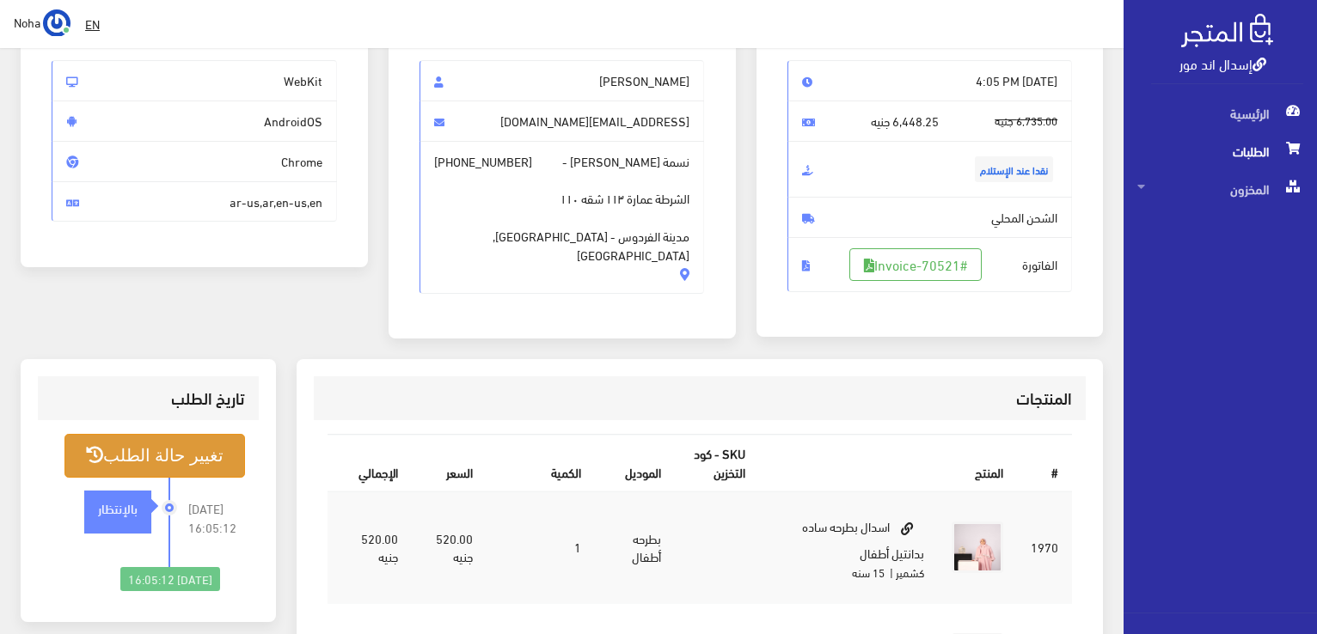
click at [183, 448] on button "تغيير حالة الطلب" at bounding box center [154, 456] width 181 height 44
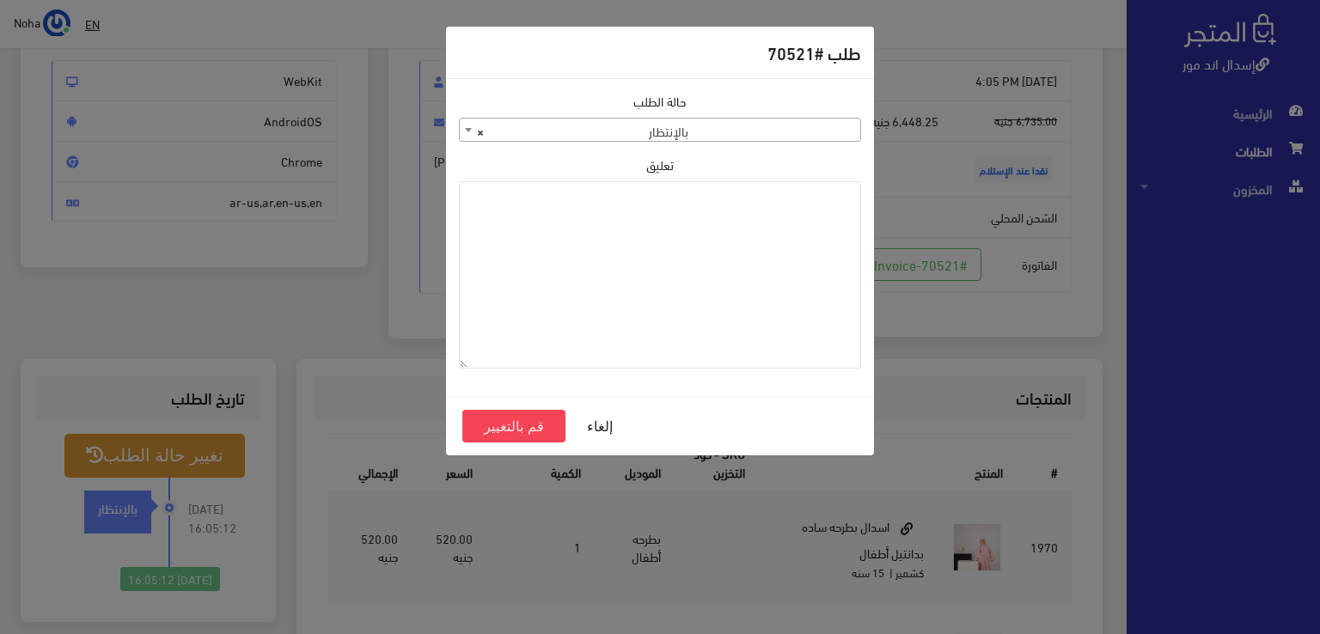
click at [764, 130] on span "× بالإنتظار" at bounding box center [660, 131] width 401 height 24
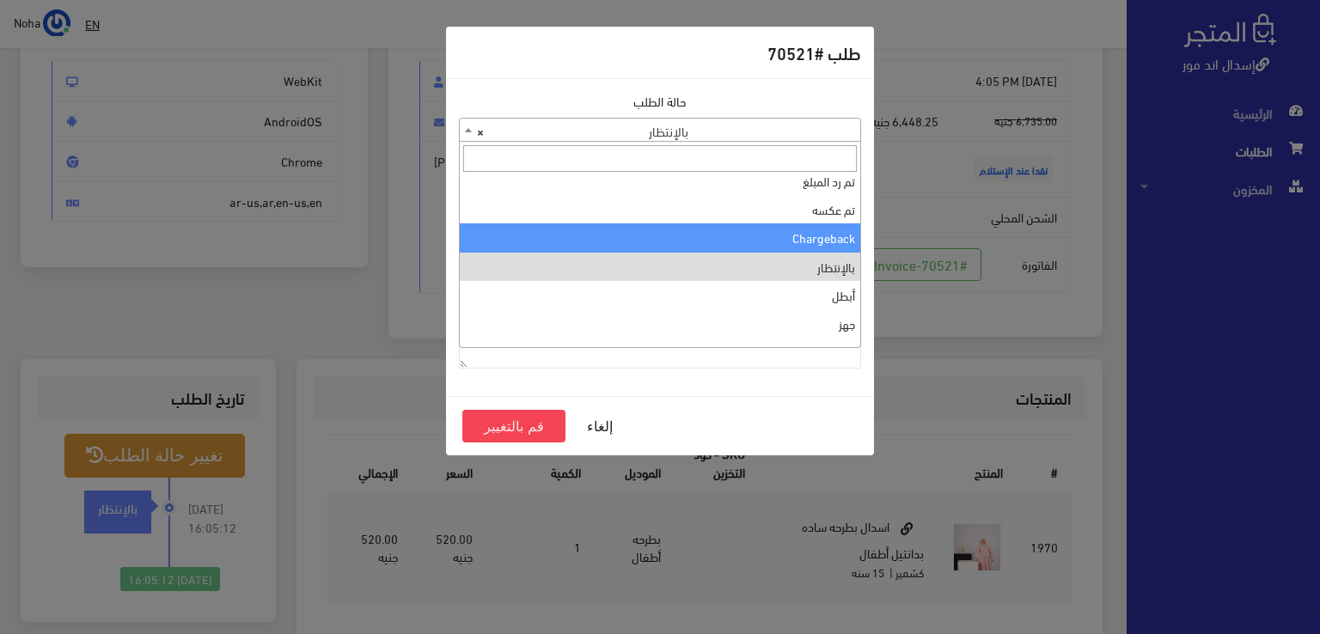
scroll to position [0, 0]
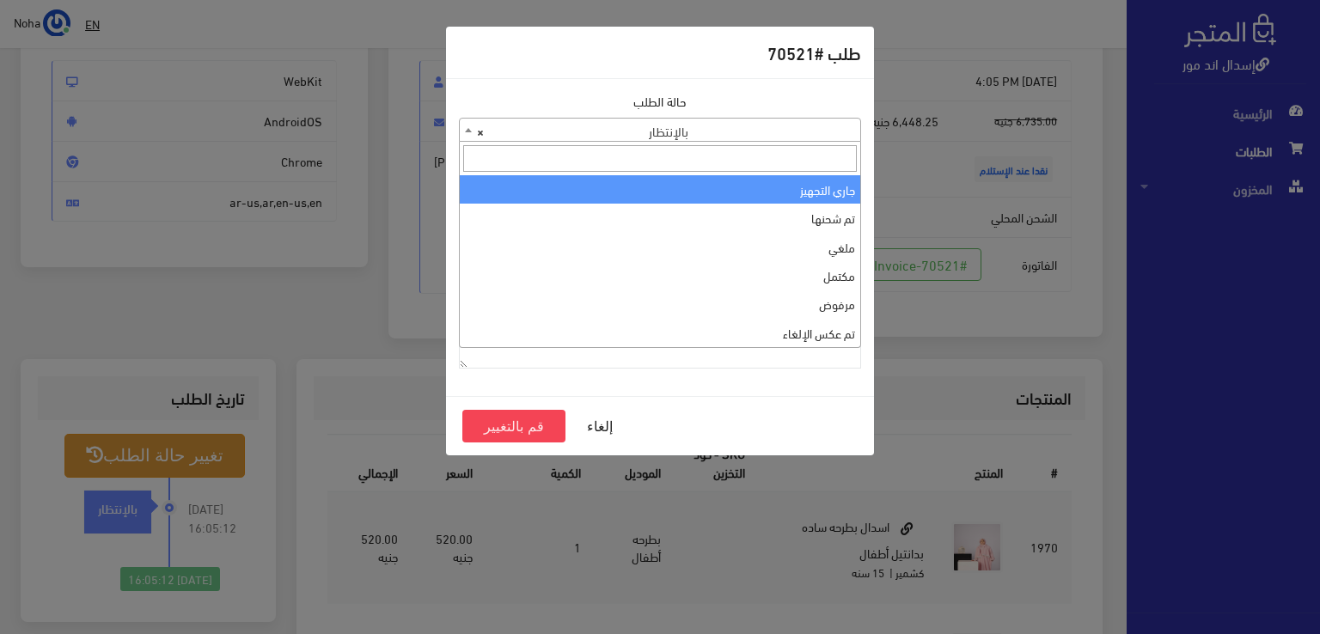
select select "1"
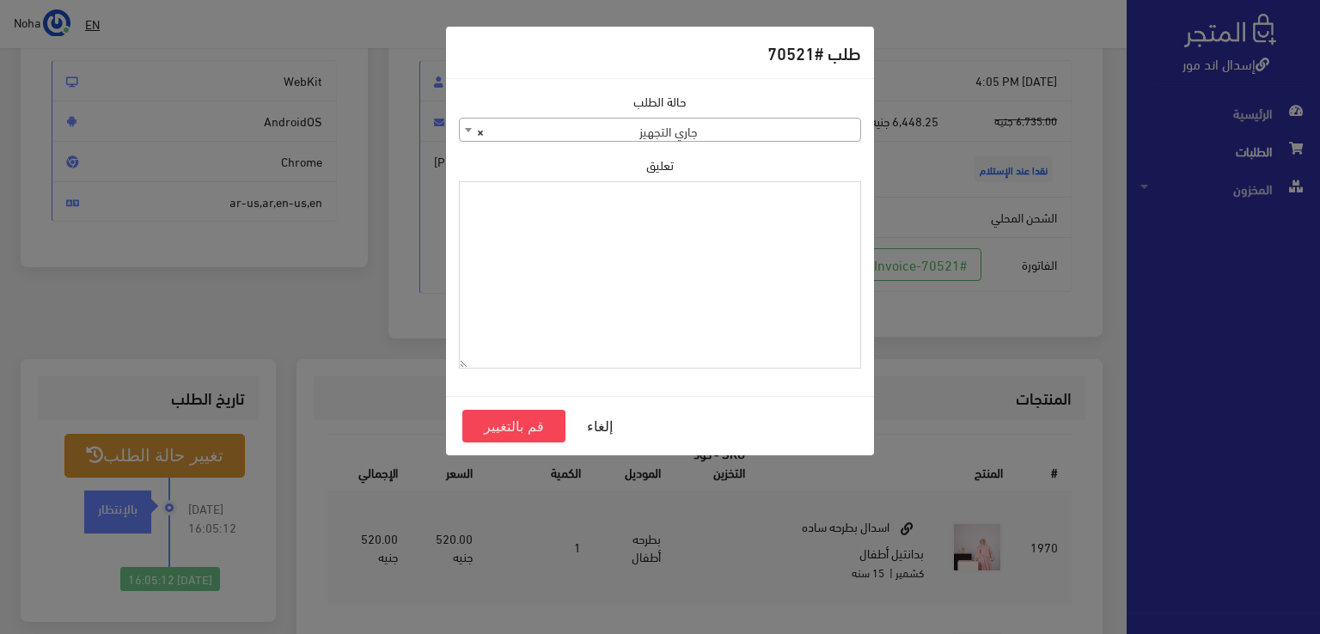
paste textarea "1120861"
type textarea "1120861"
click at [495, 431] on button "قم بالتغيير" at bounding box center [513, 426] width 103 height 33
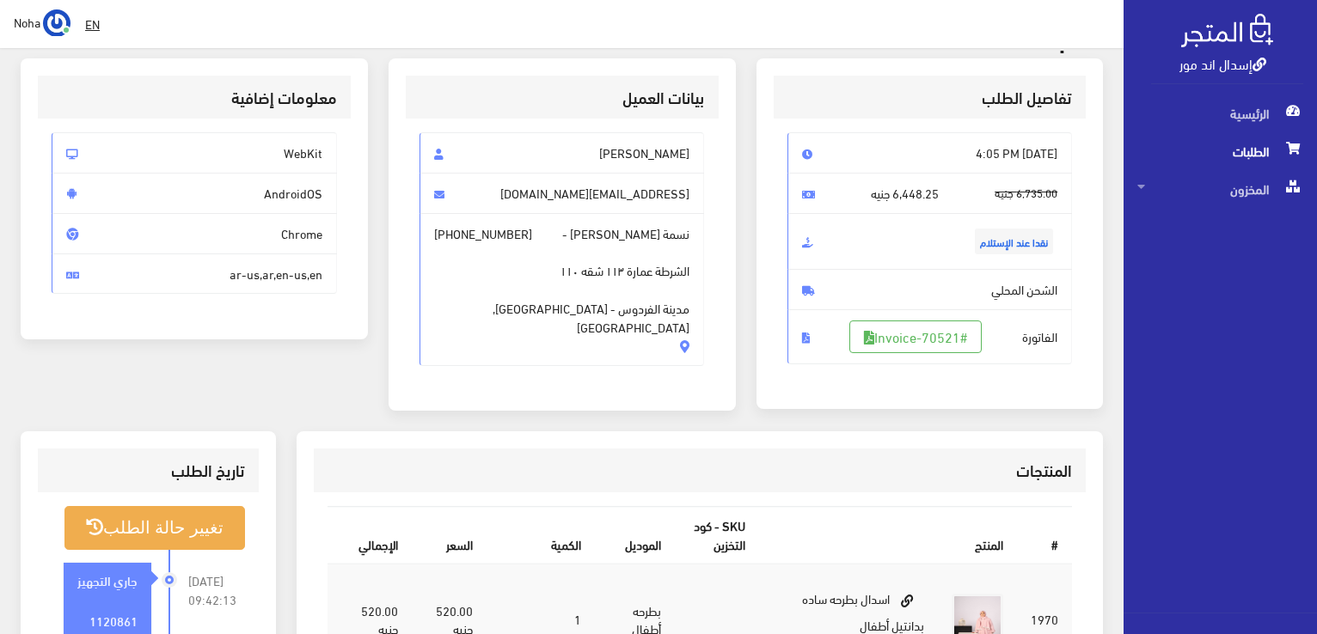
scroll to position [258, 0]
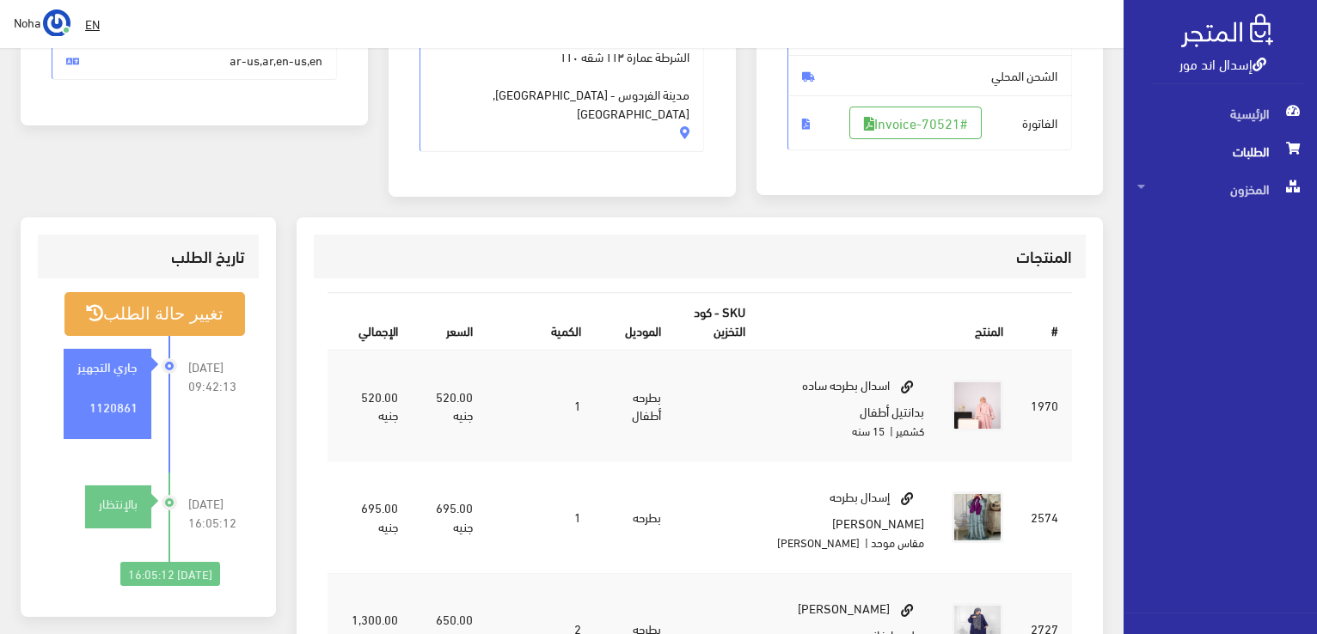
scroll to position [344, 0]
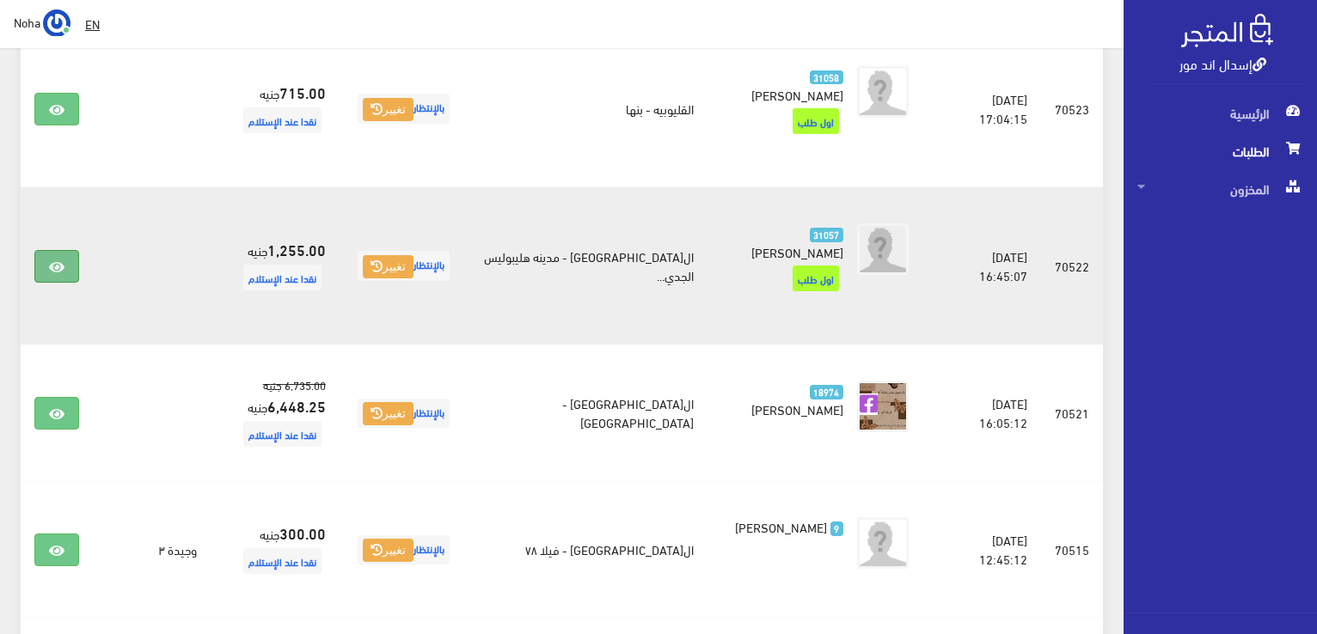
scroll to position [1783, 0]
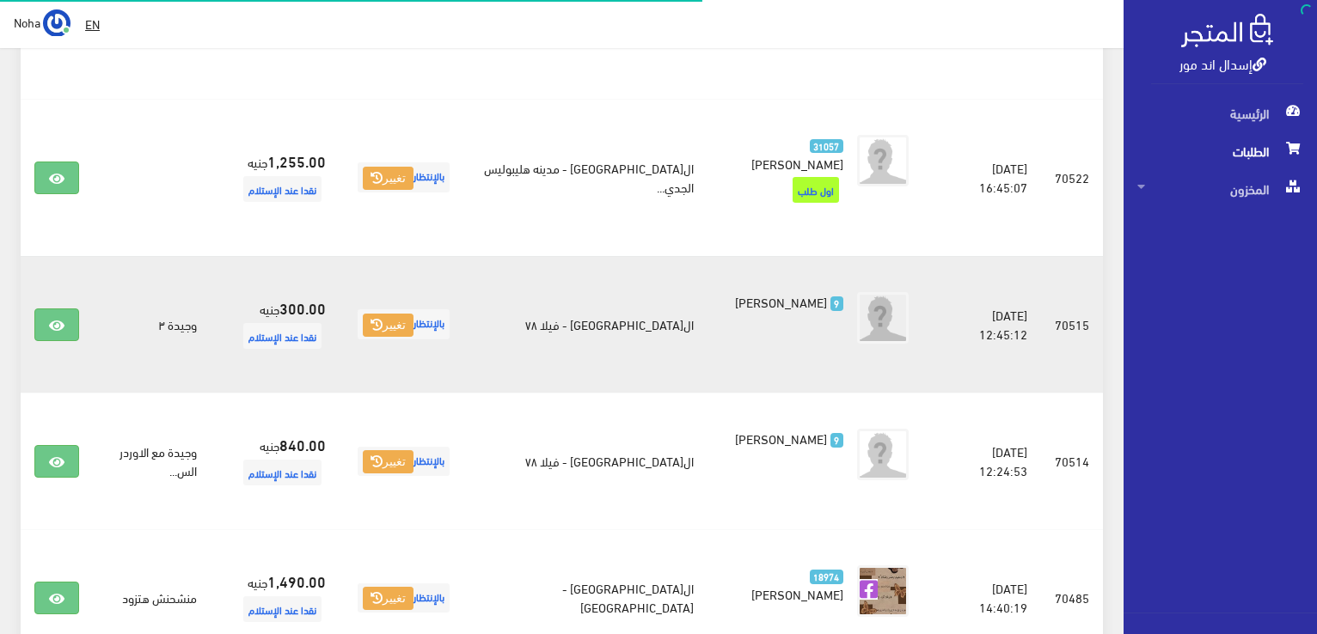
scroll to position [1506, 0]
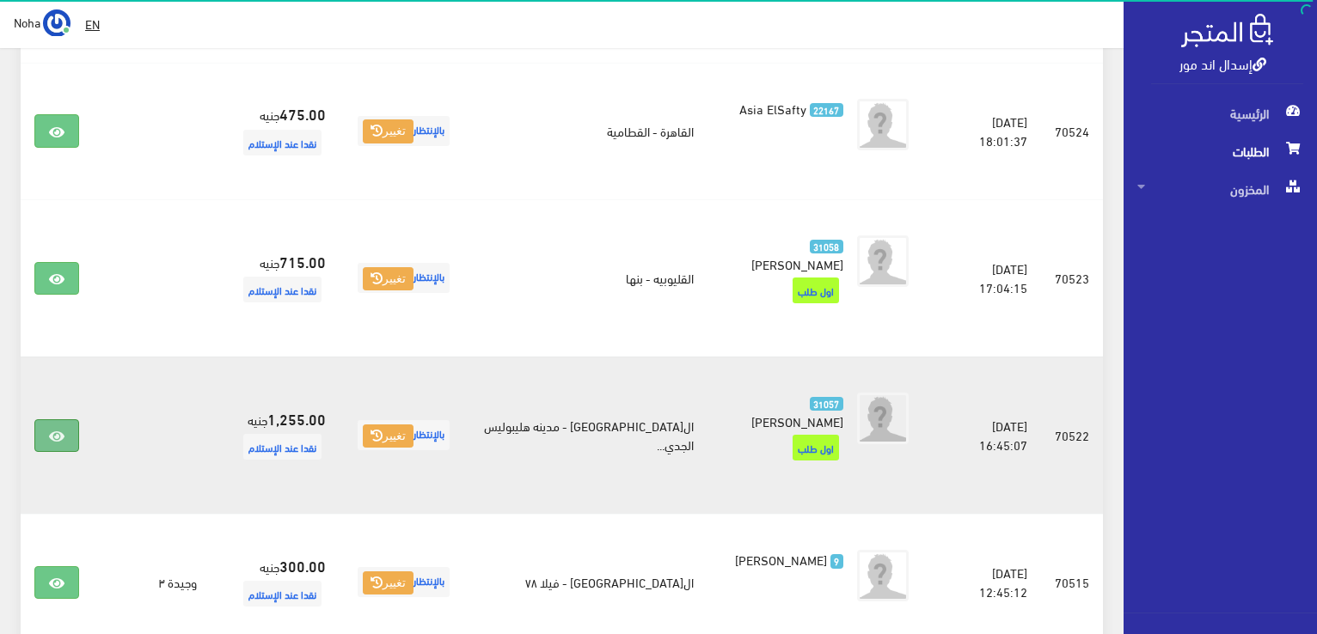
click at [58, 430] on icon at bounding box center [56, 437] width 15 height 14
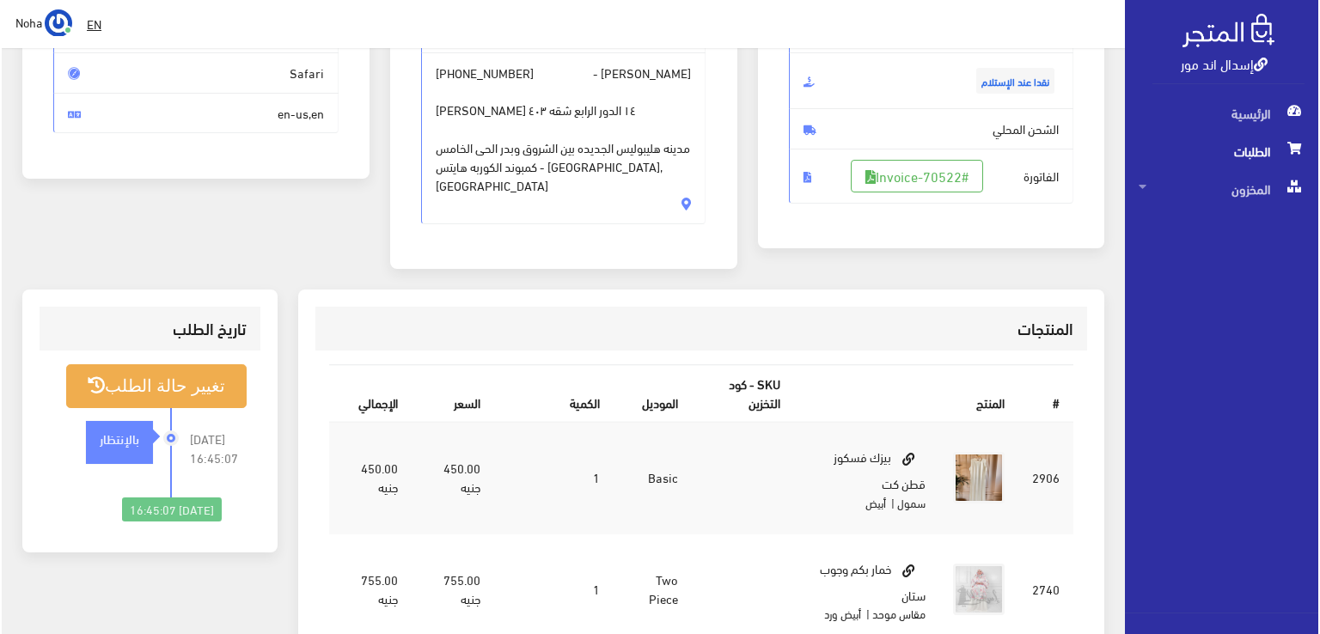
scroll to position [258, 0]
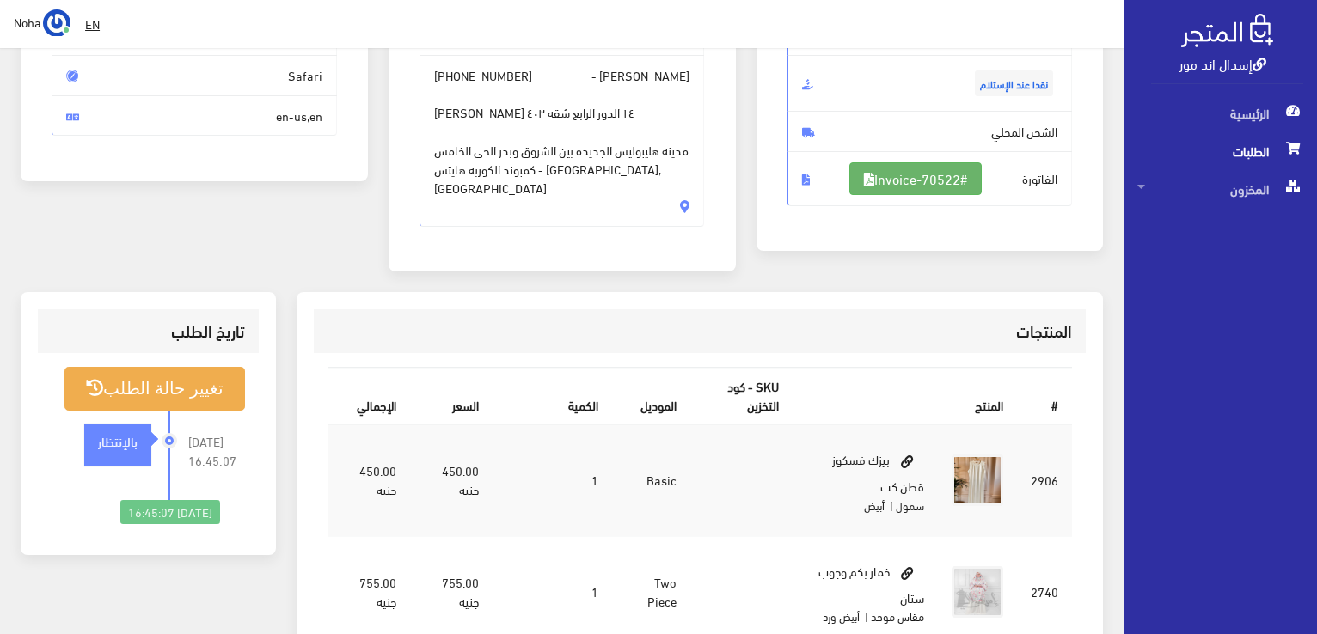
click at [940, 187] on link "#Invoice-70522" at bounding box center [915, 178] width 132 height 33
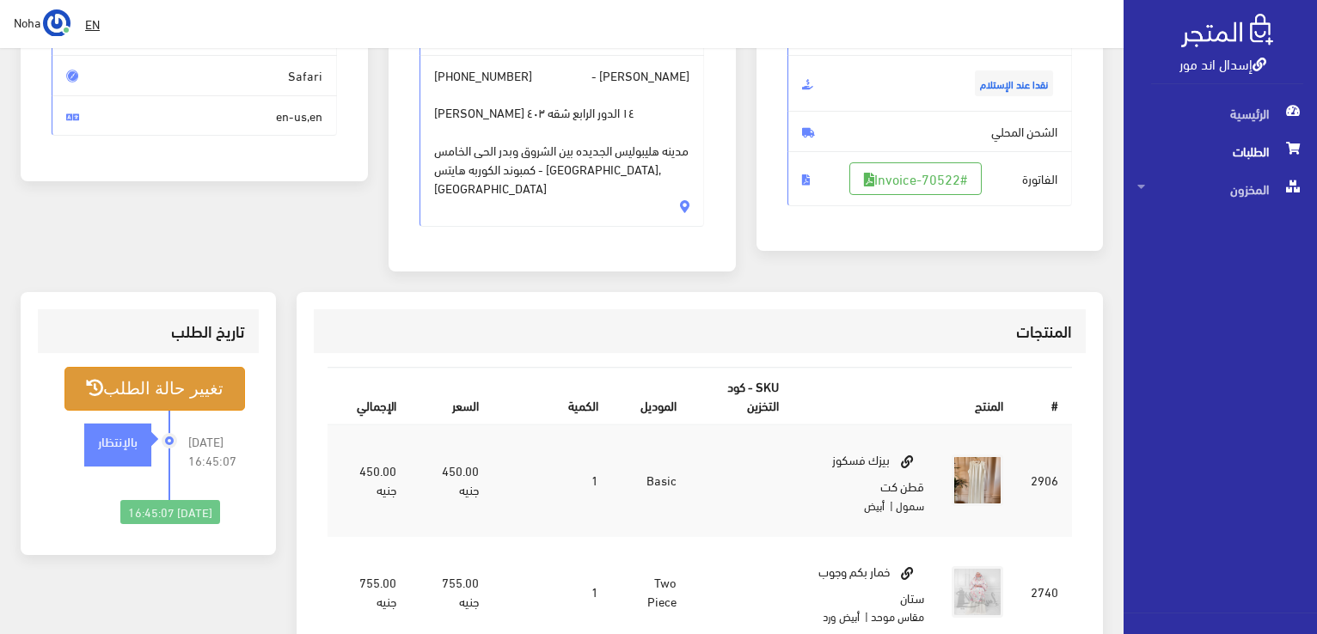
click at [161, 367] on button "تغيير حالة الطلب" at bounding box center [154, 389] width 181 height 44
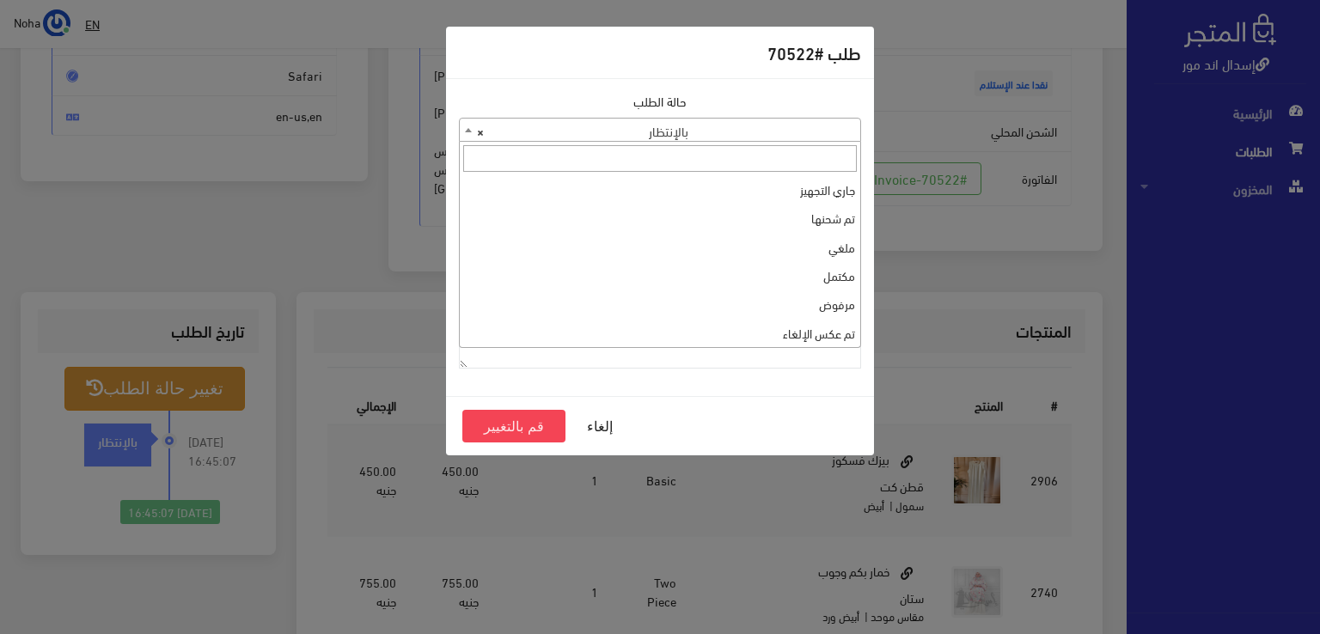
drag, startPoint x: 749, startPoint y: 126, endPoint x: 714, endPoint y: 165, distance: 52.4
click at [748, 128] on span "× بالإنتظار" at bounding box center [660, 131] width 401 height 24
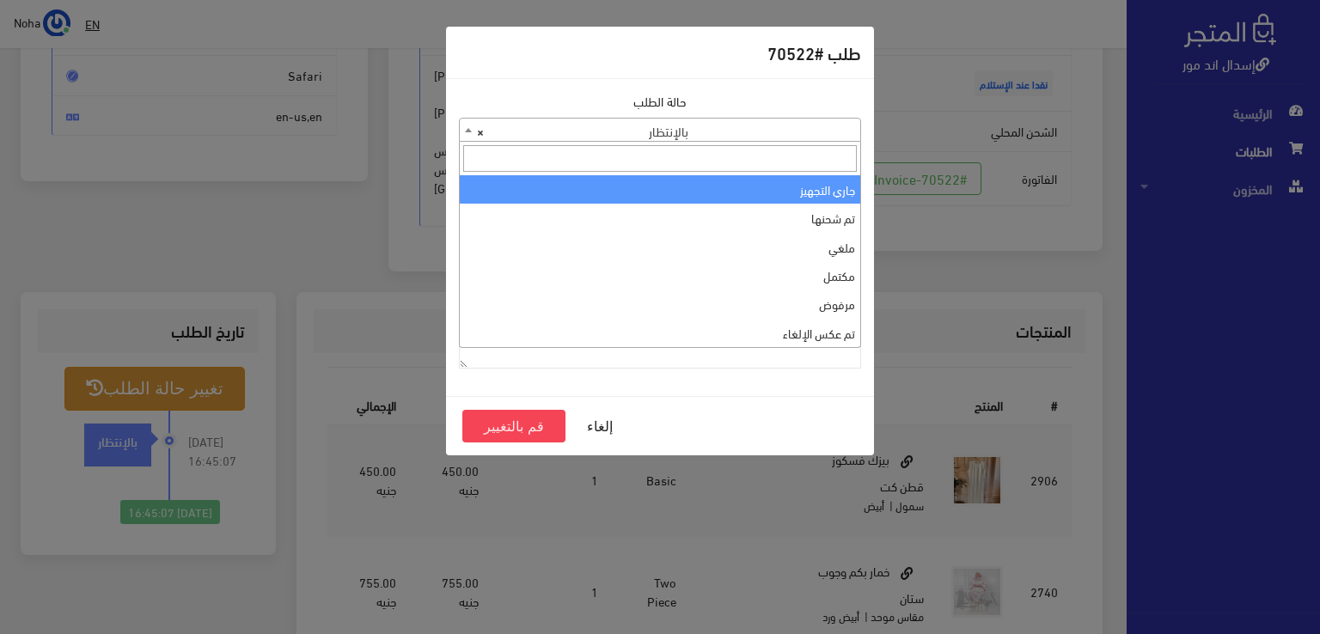
select select "1"
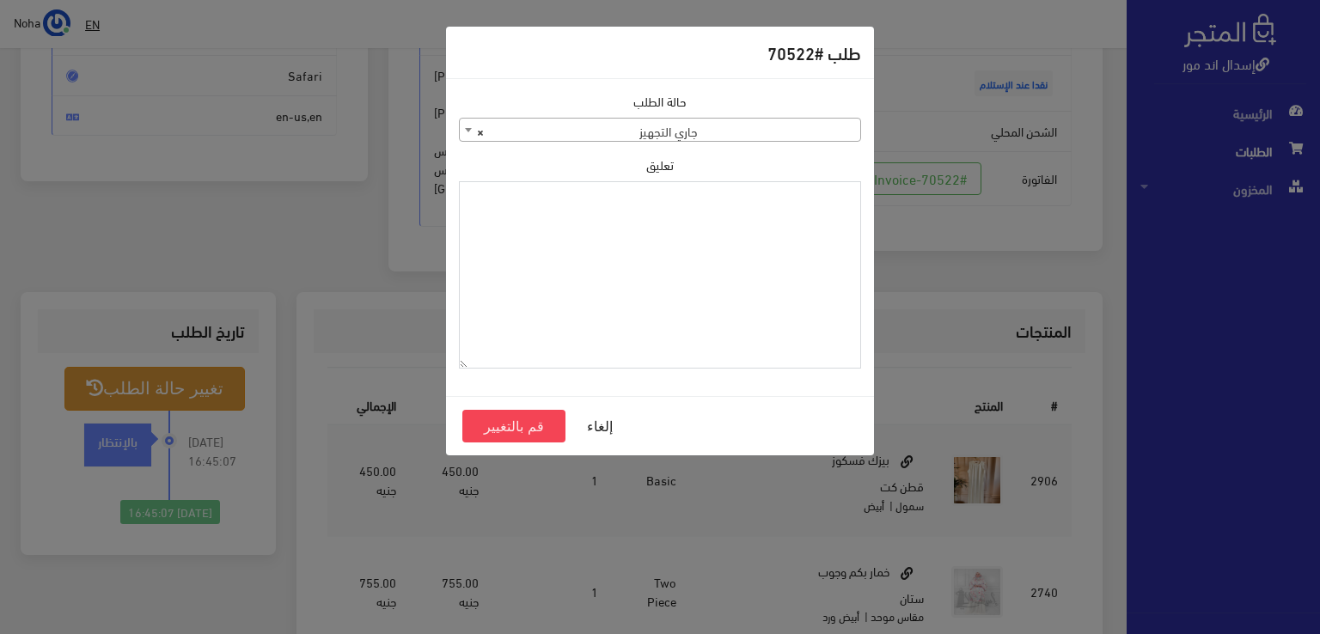
paste textarea "1120861"
type textarea "1120861"
click at [543, 424] on button "قم بالتغيير" at bounding box center [513, 426] width 103 height 33
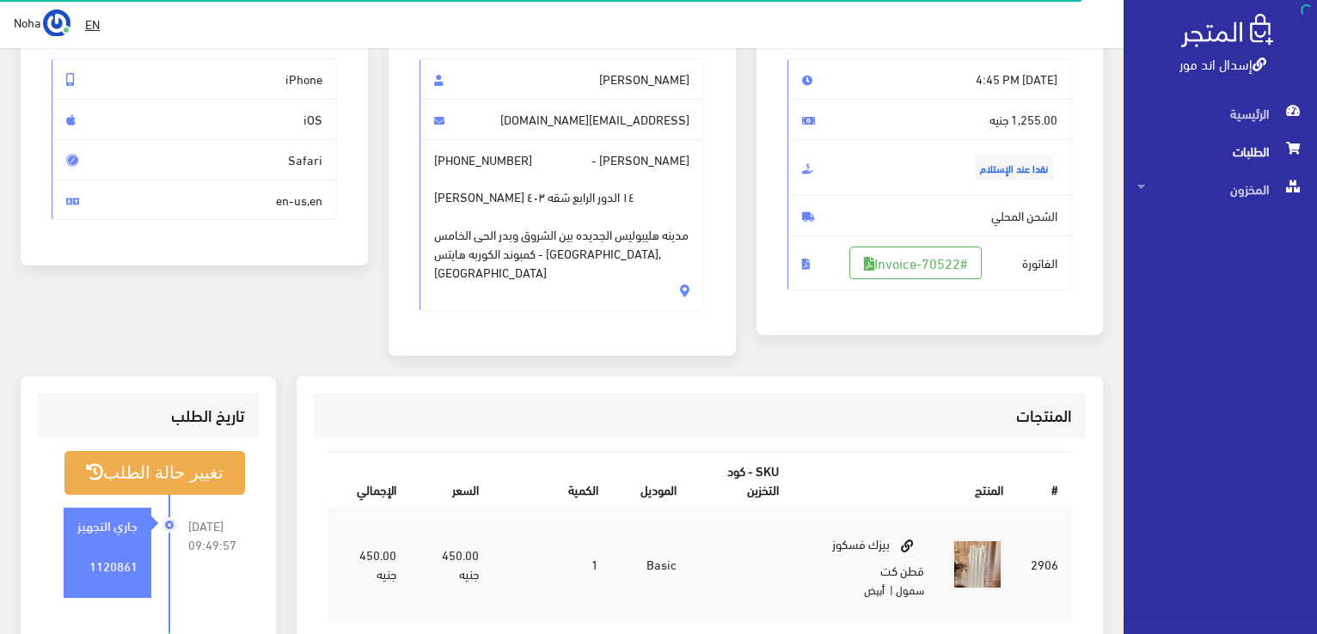
scroll to position [258, 0]
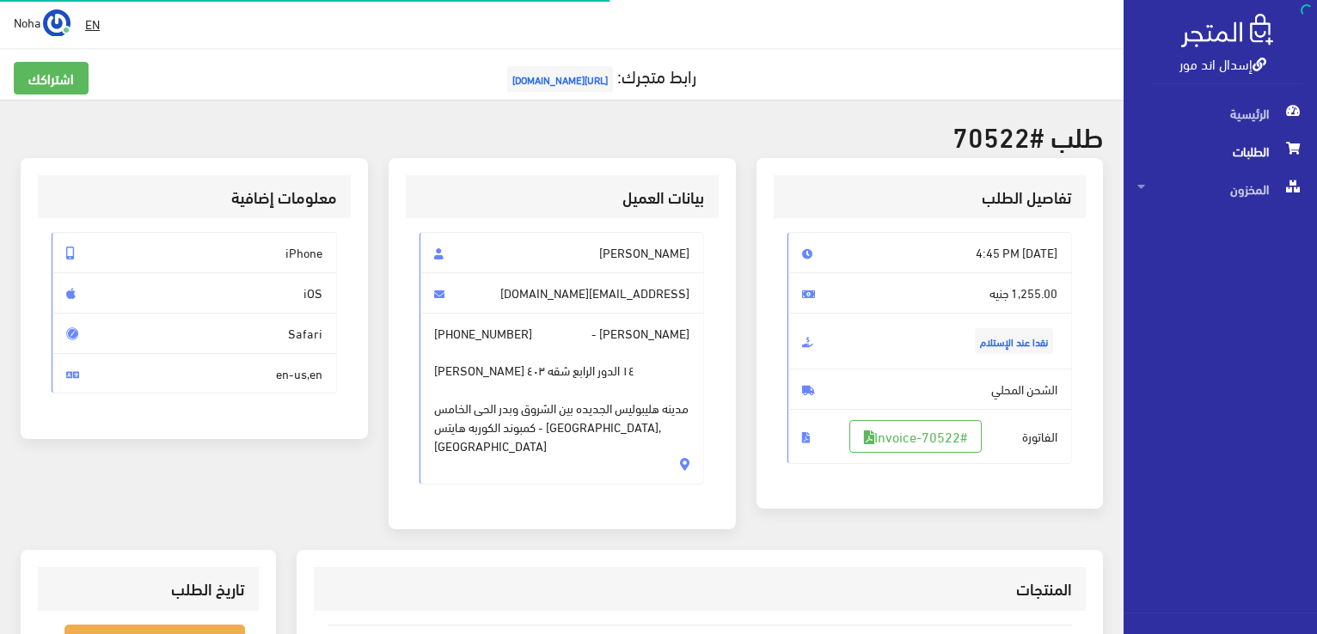
scroll to position [247, 0]
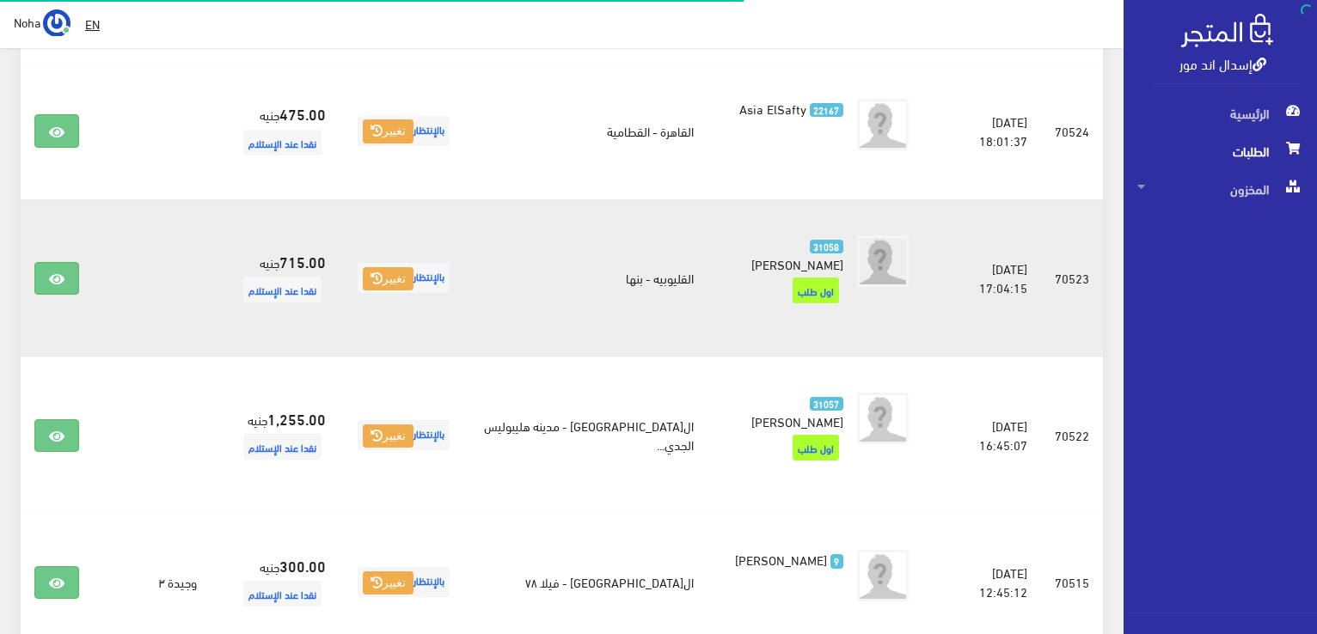
scroll to position [1506, 0]
click at [64, 262] on link at bounding box center [56, 278] width 45 height 33
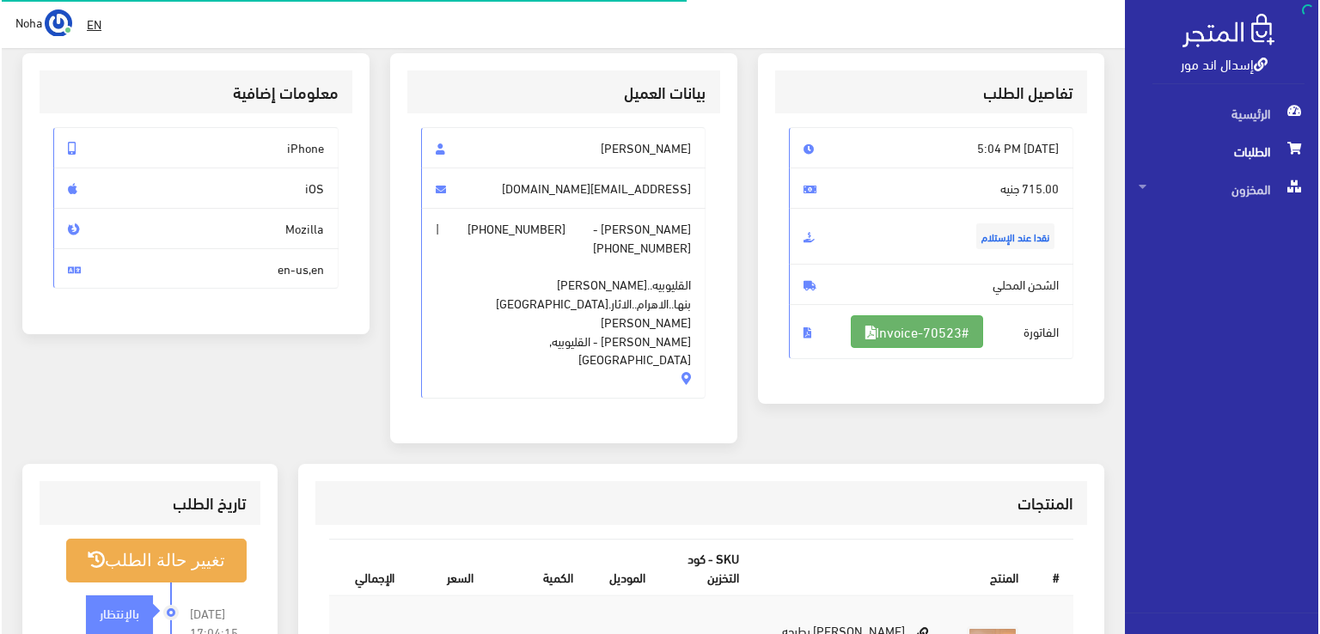
scroll to position [172, 0]
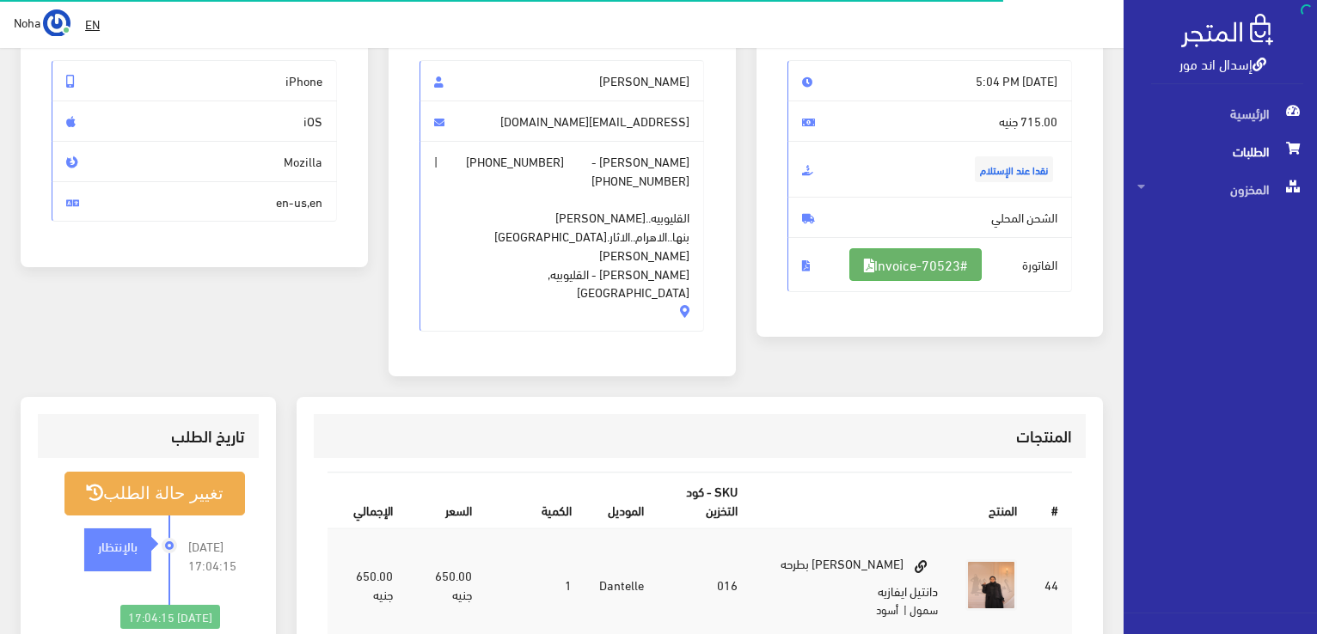
click at [903, 271] on link "#Invoice-70523" at bounding box center [915, 264] width 132 height 33
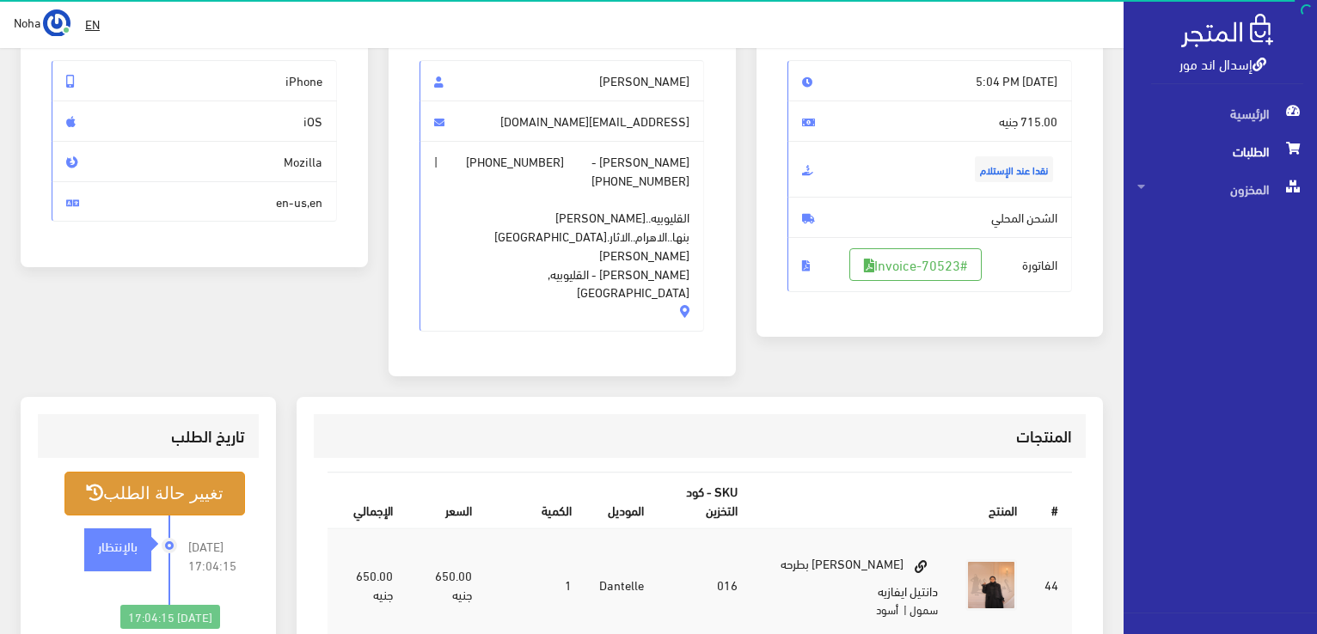
click at [179, 472] on button "تغيير حالة الطلب" at bounding box center [154, 494] width 181 height 44
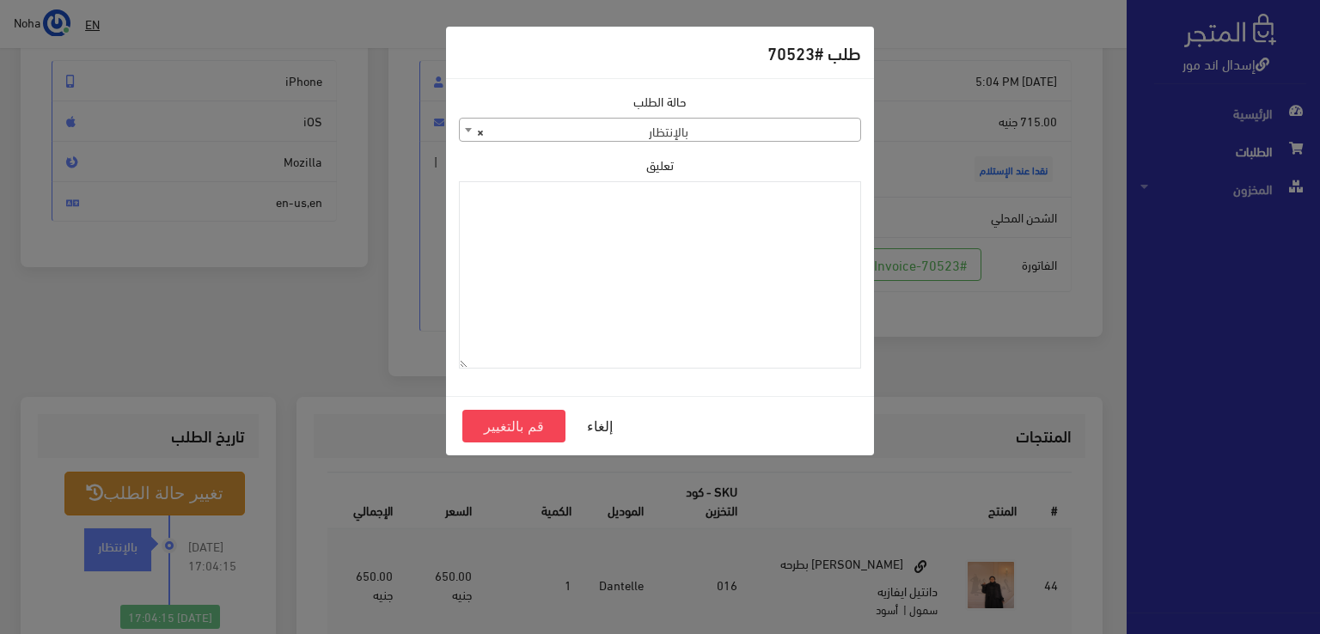
click at [712, 138] on span "× بالإنتظار" at bounding box center [660, 131] width 401 height 24
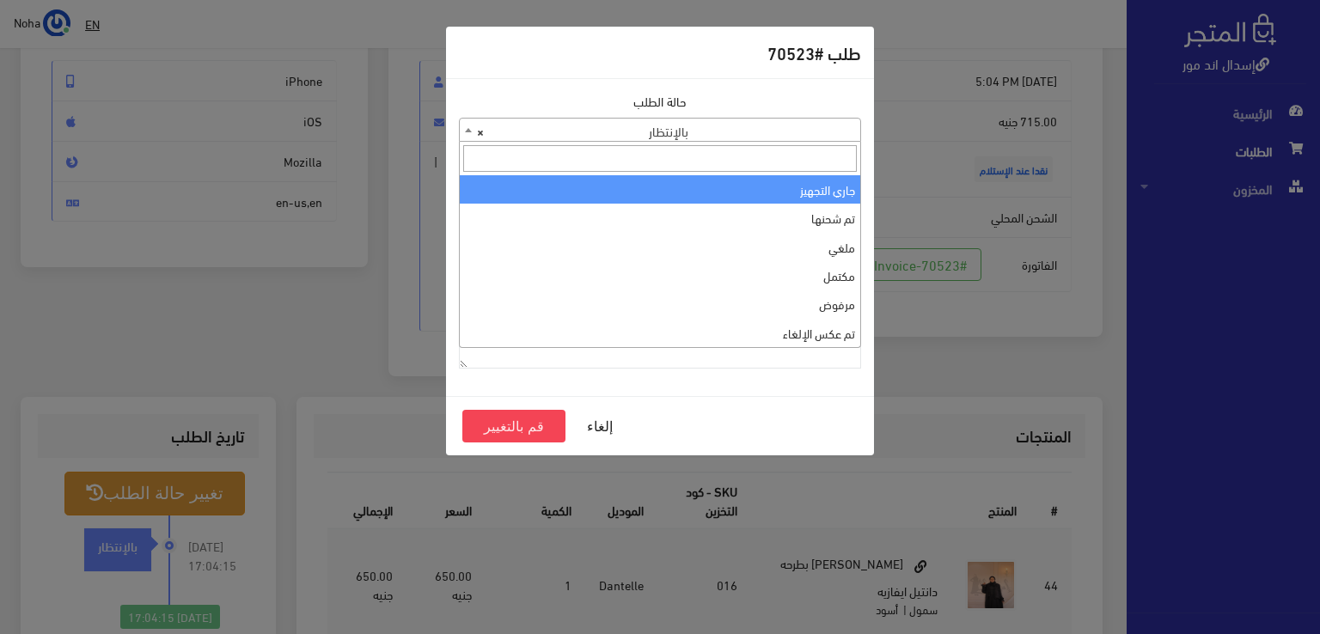
select select "1"
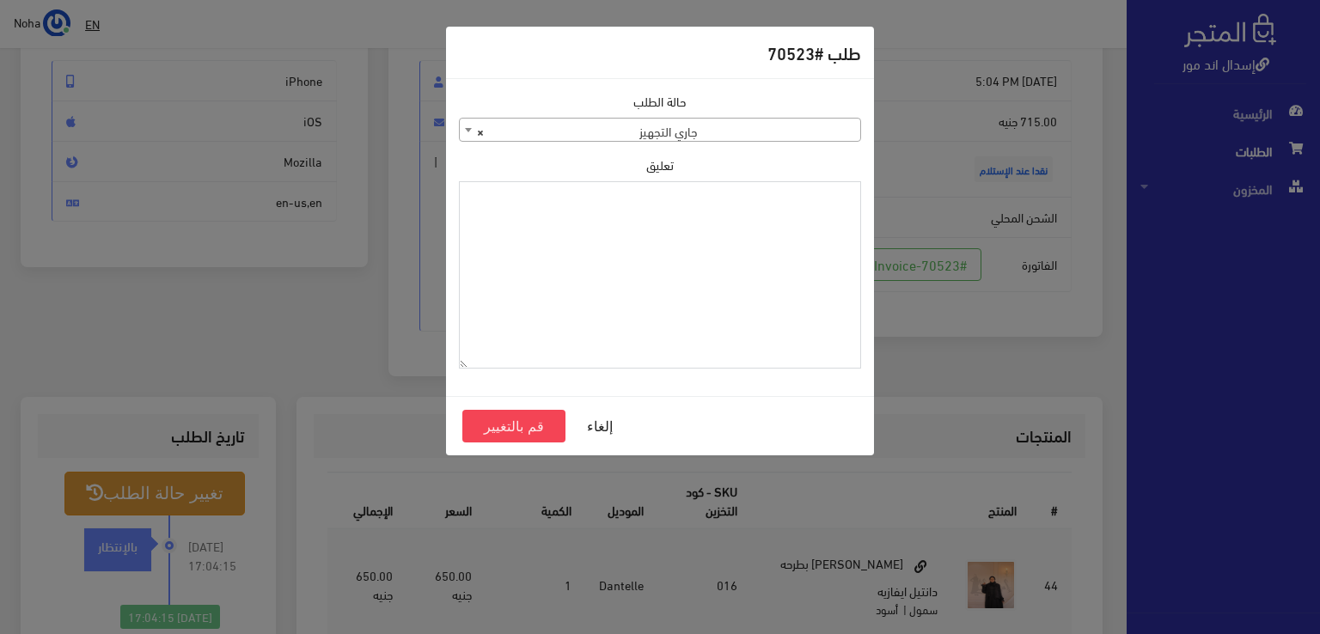
paste textarea "1120861"
type textarea "1120861"
click at [548, 426] on button "قم بالتغيير" at bounding box center [513, 426] width 103 height 33
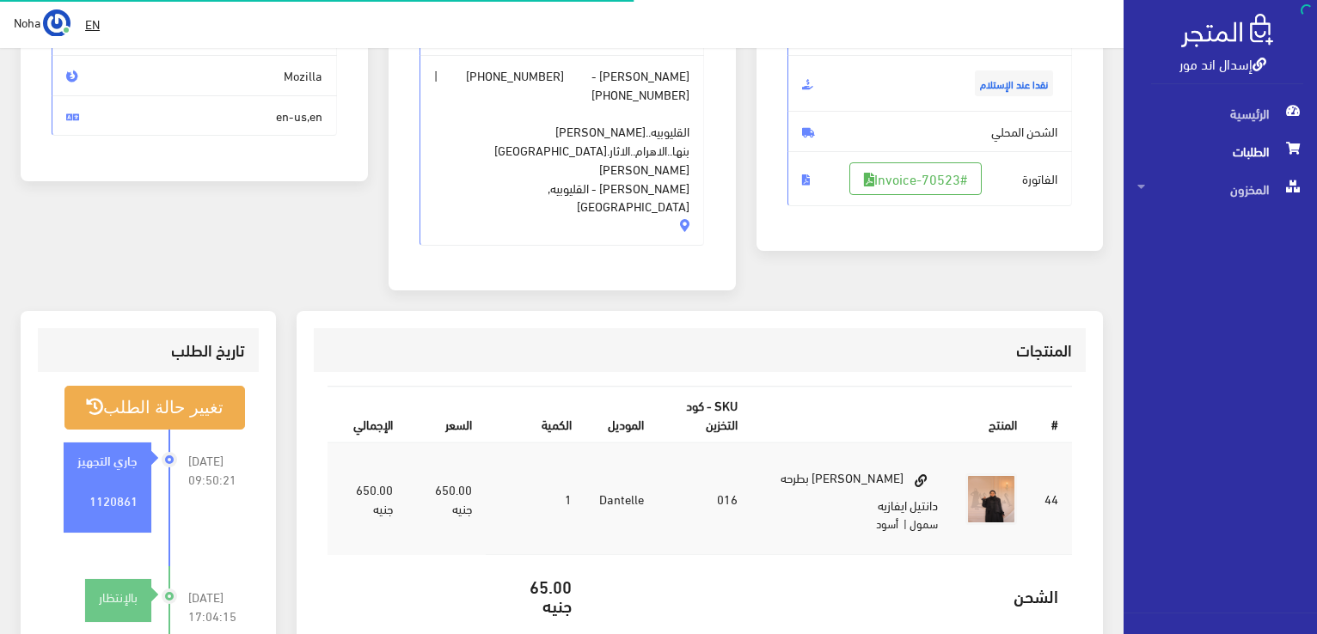
scroll to position [258, 0]
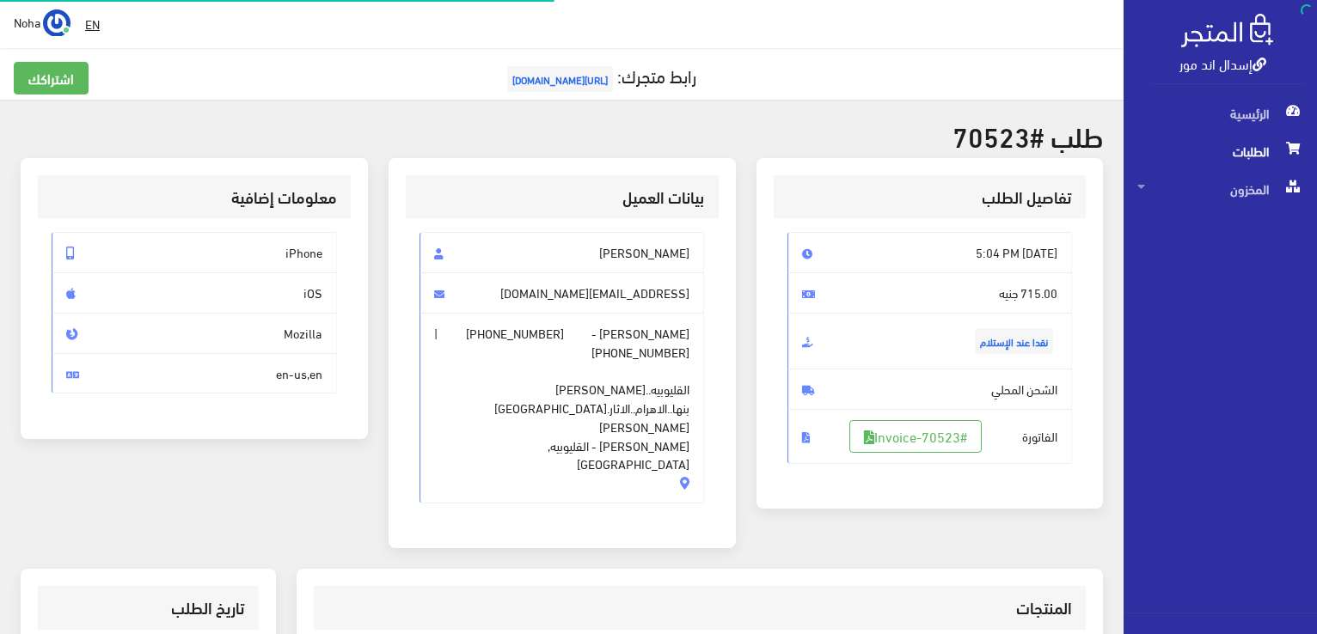
scroll to position [172, 0]
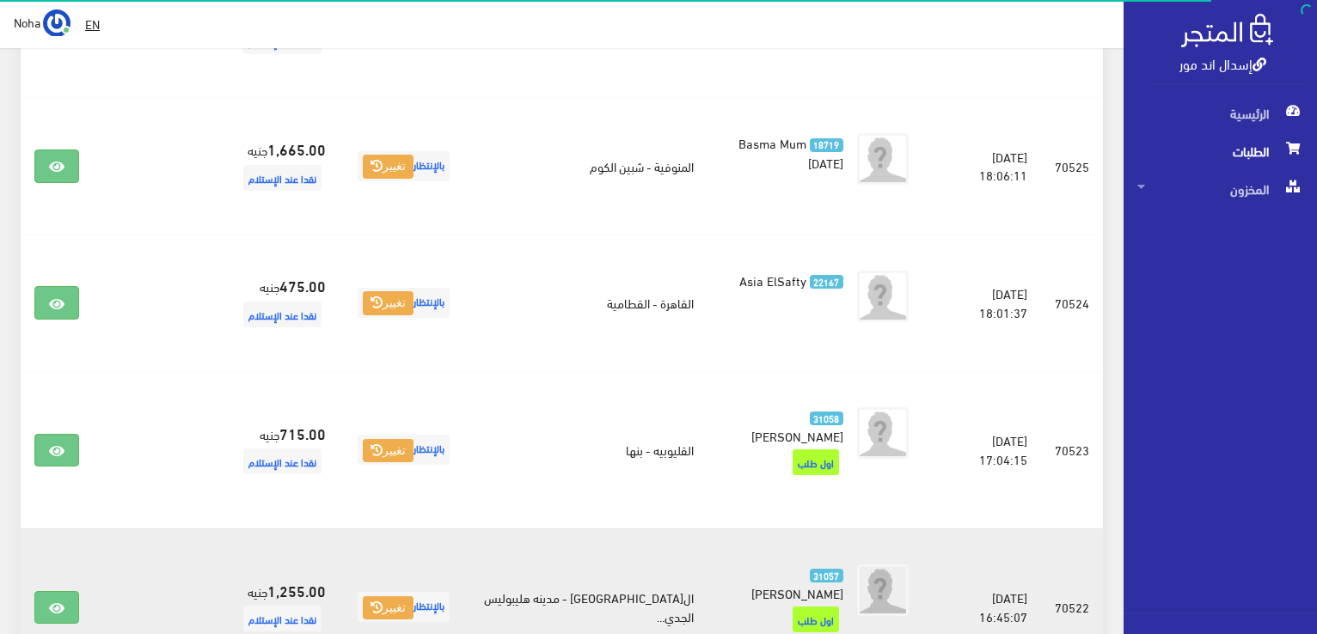
scroll to position [1334, 0]
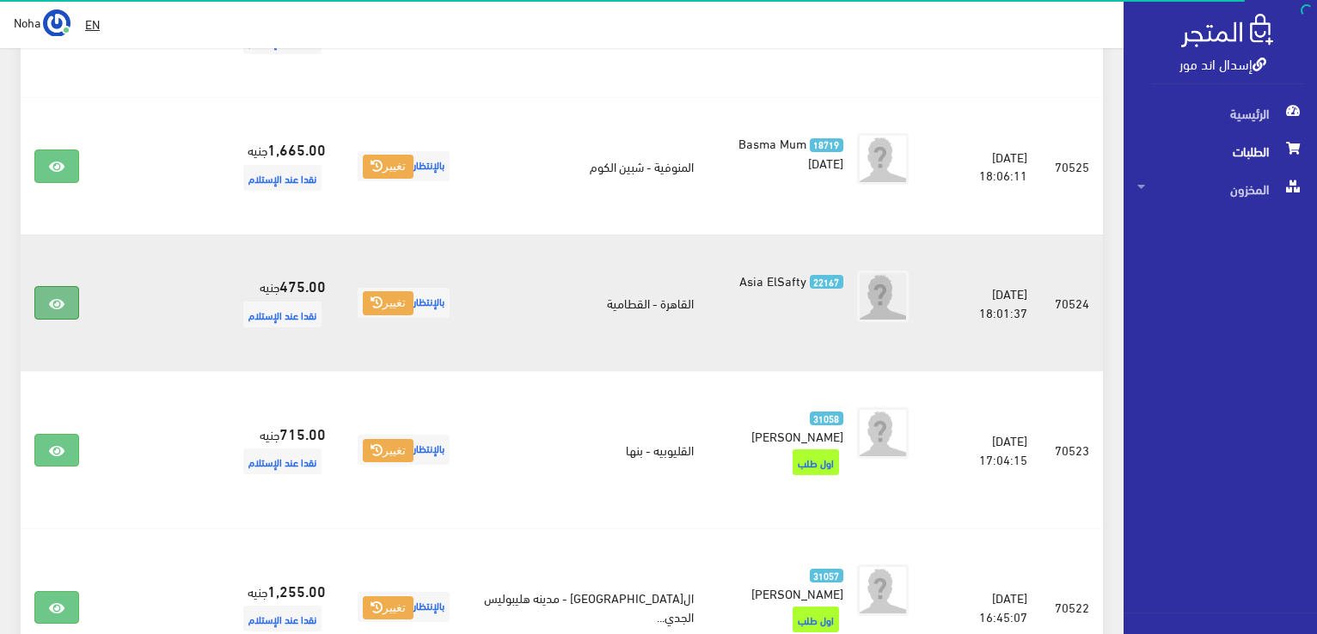
click at [73, 286] on link at bounding box center [56, 302] width 45 height 33
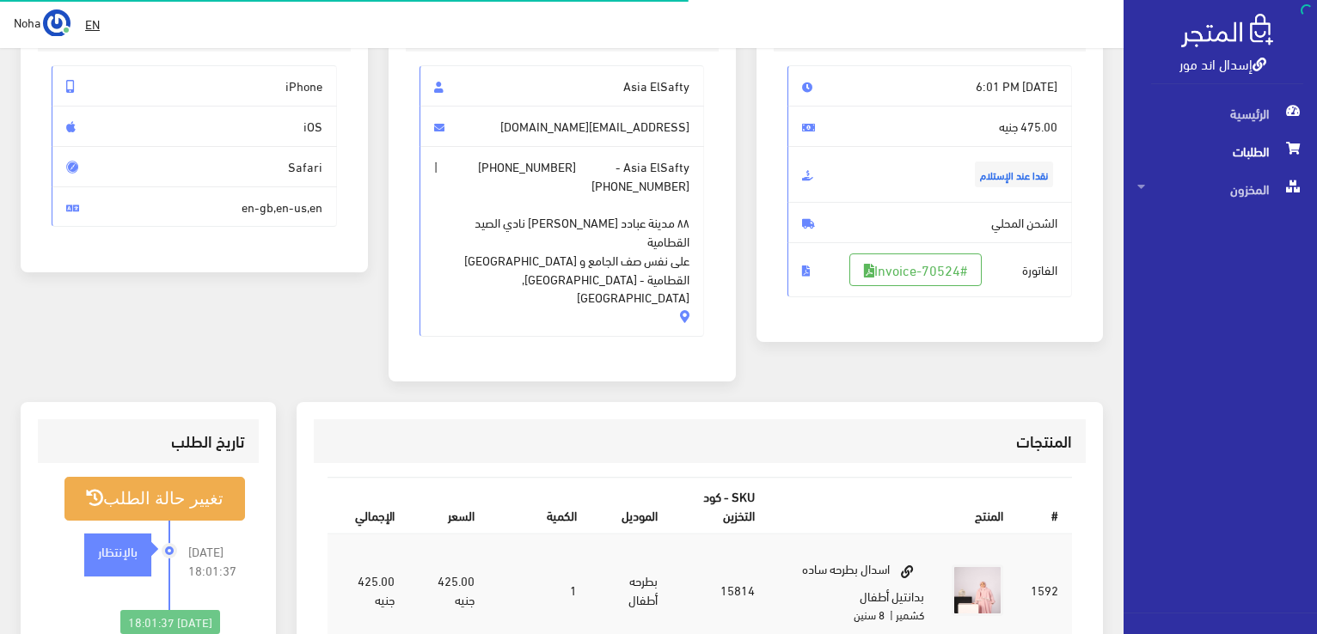
scroll to position [172, 0]
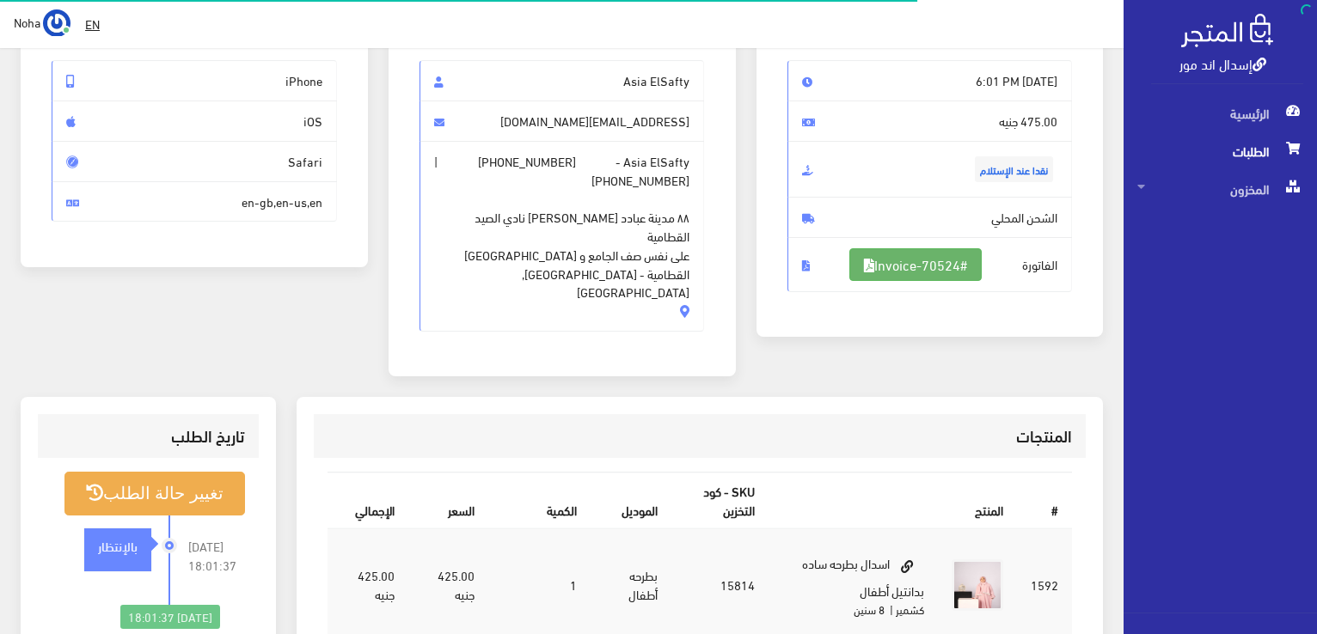
click at [894, 259] on link "#Invoice-70524" at bounding box center [915, 264] width 132 height 33
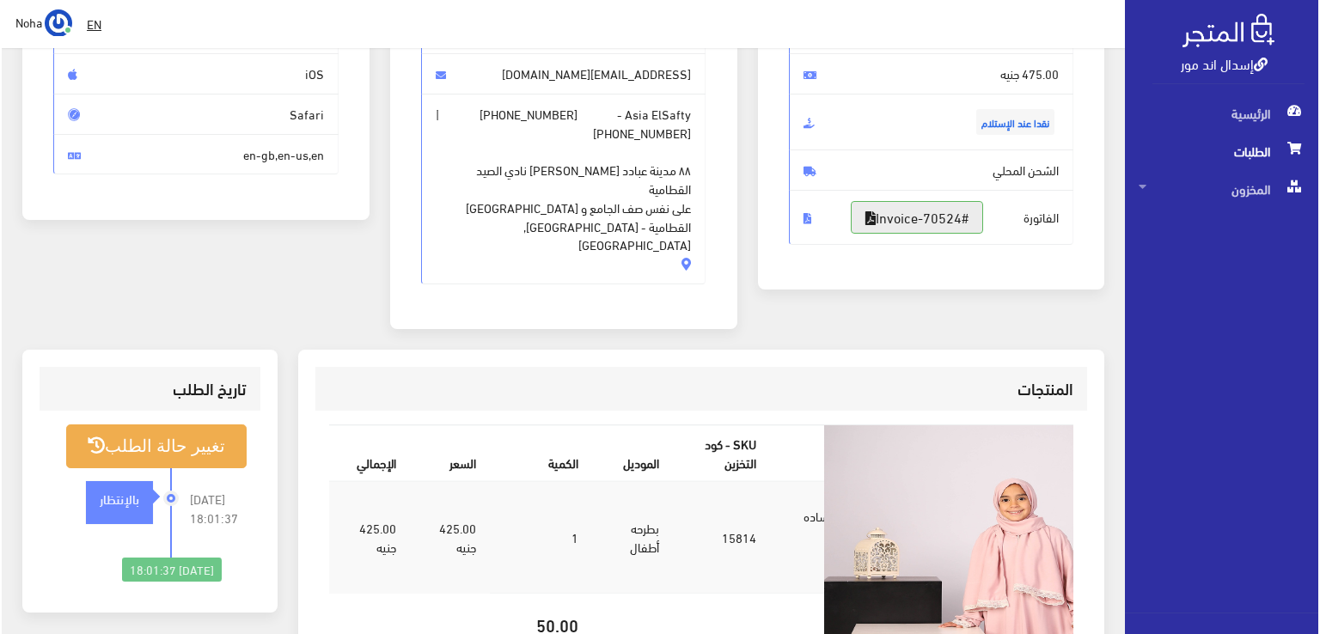
scroll to position [258, 0]
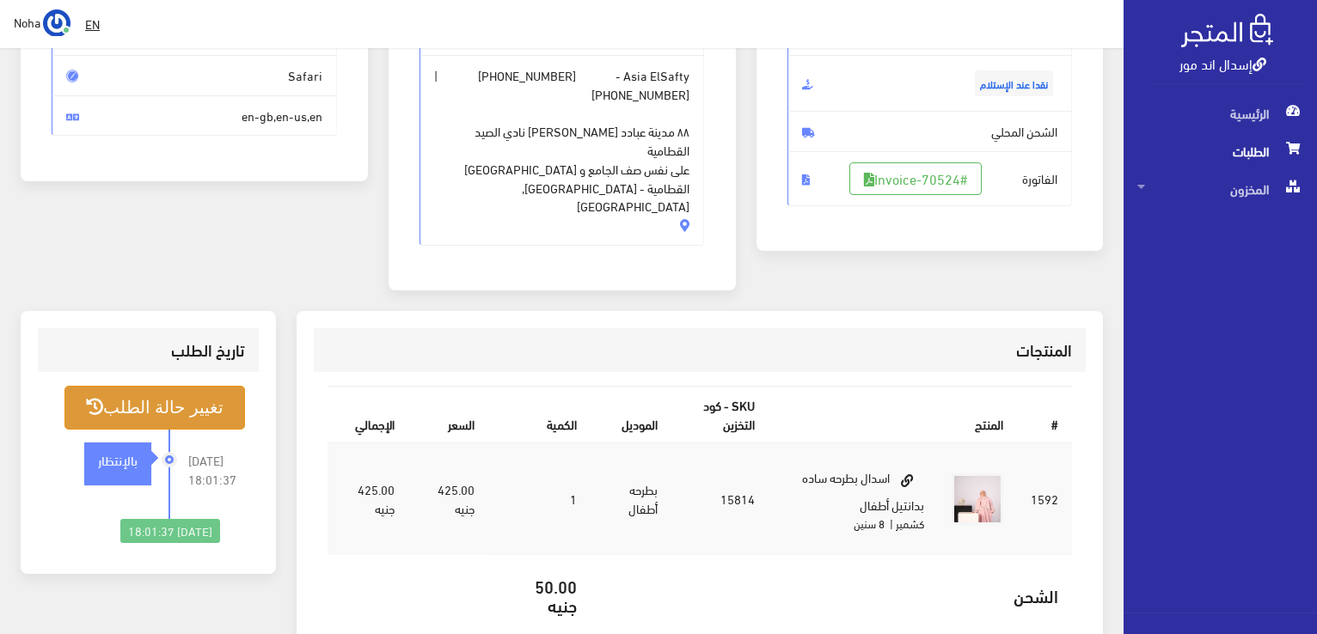
click at [169, 386] on button "تغيير حالة الطلب" at bounding box center [154, 408] width 181 height 44
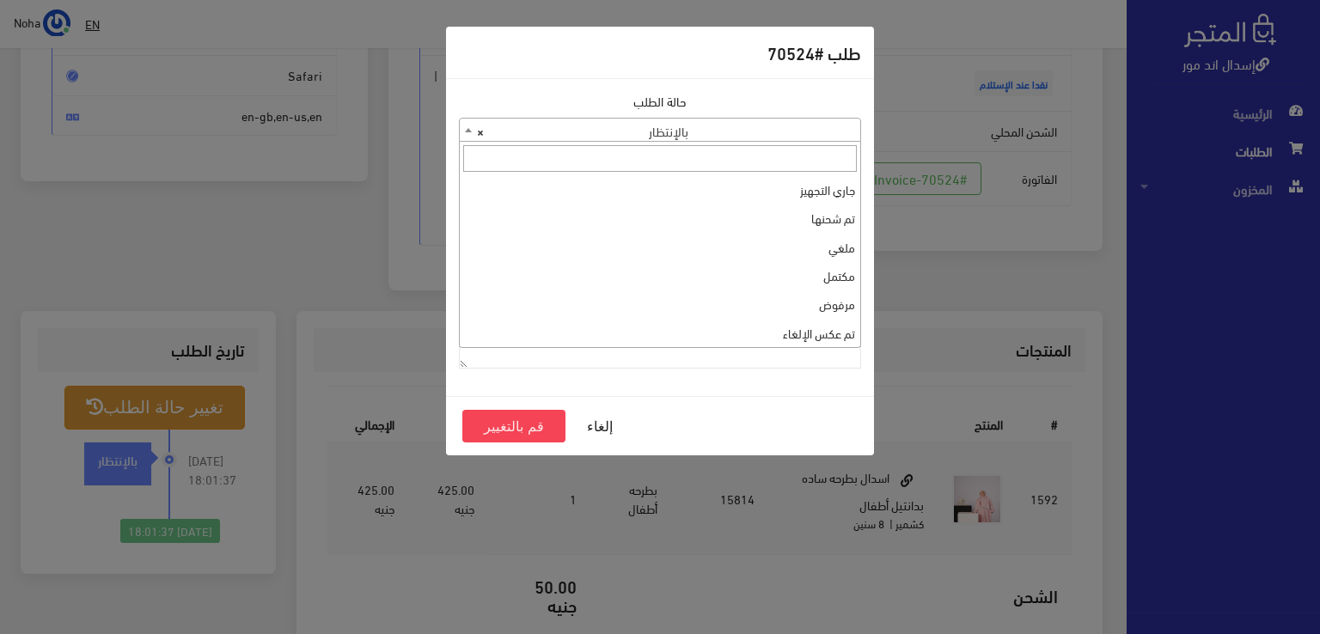
click at [699, 121] on span "× بالإنتظار" at bounding box center [660, 131] width 401 height 24
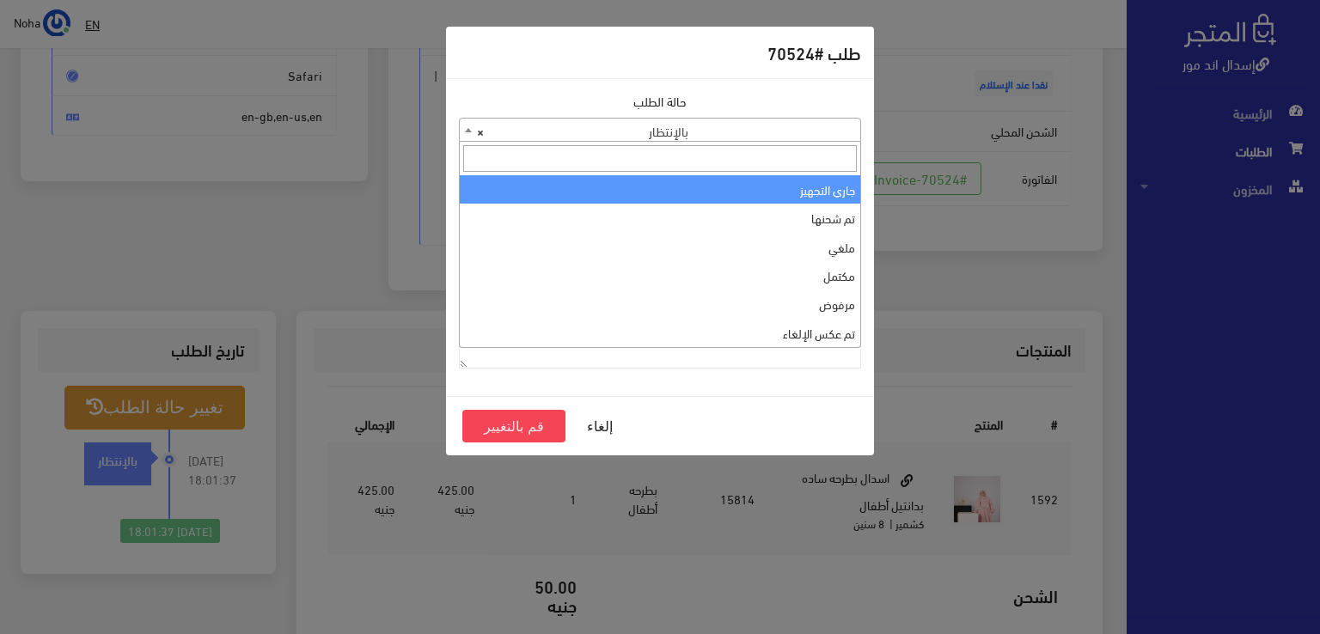
select select "1"
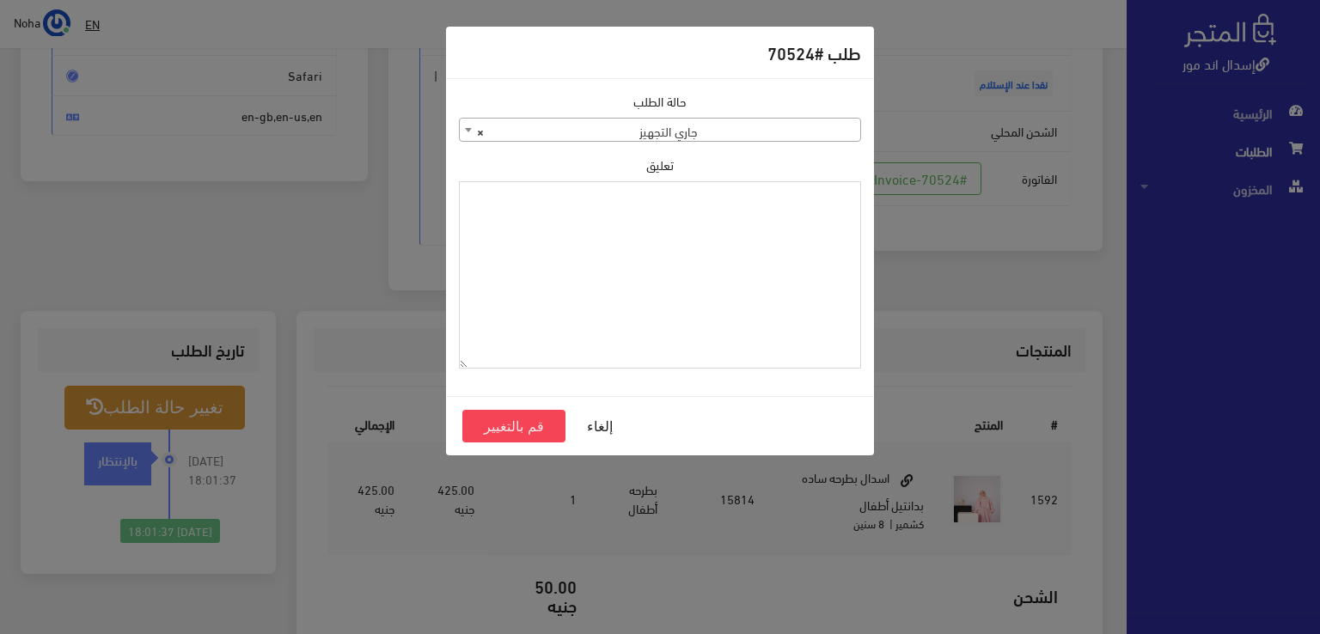
paste textarea "1120861"
type textarea "1120861"
click at [519, 429] on button "قم بالتغيير" at bounding box center [513, 426] width 103 height 33
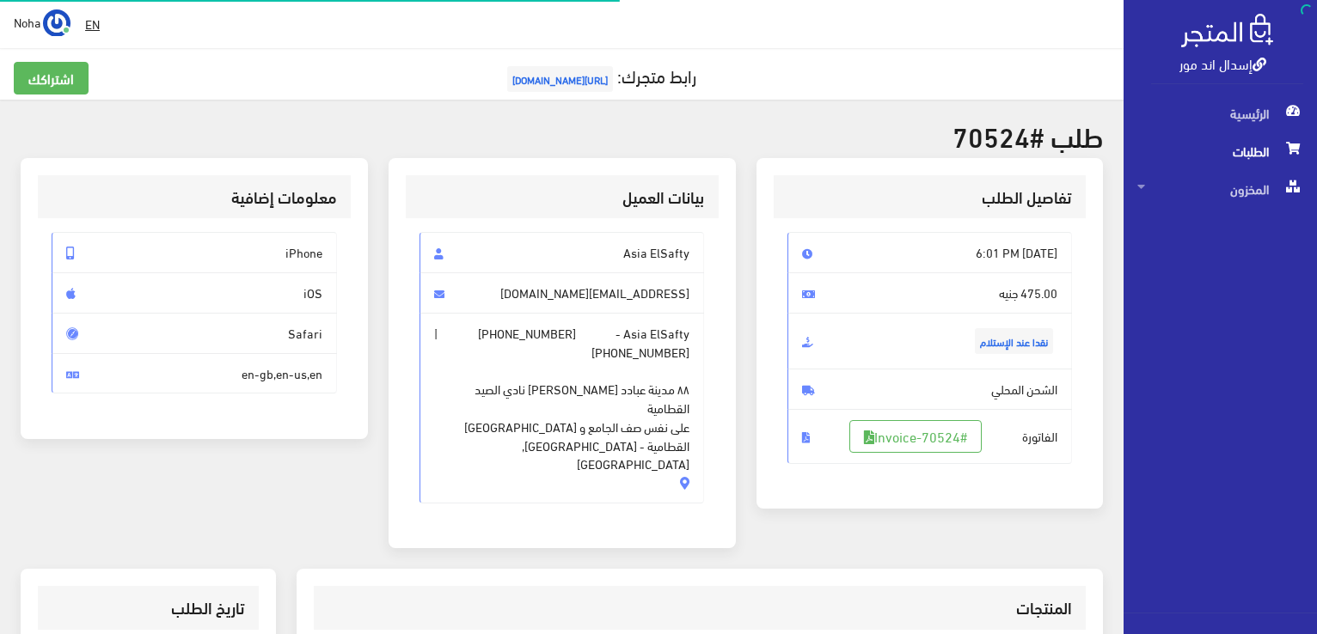
scroll to position [247, 0]
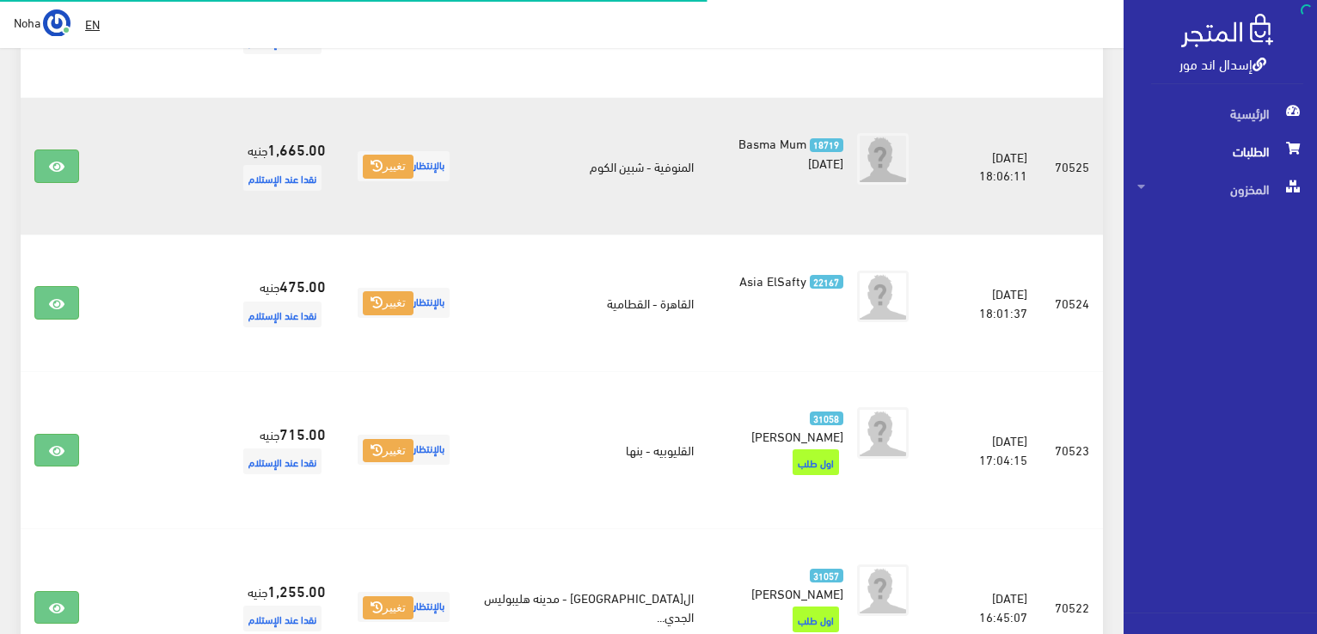
scroll to position [1334, 0]
click at [77, 150] on link at bounding box center [56, 166] width 45 height 33
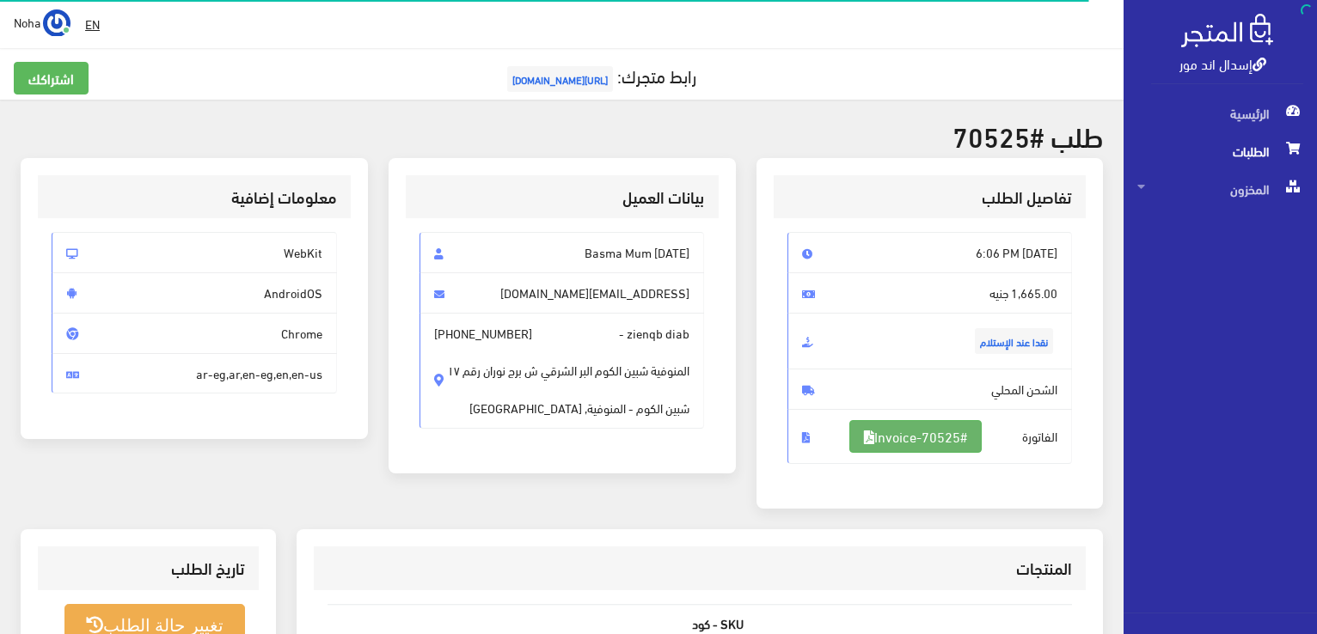
click at [952, 423] on link "#Invoice-70525" at bounding box center [915, 436] width 132 height 33
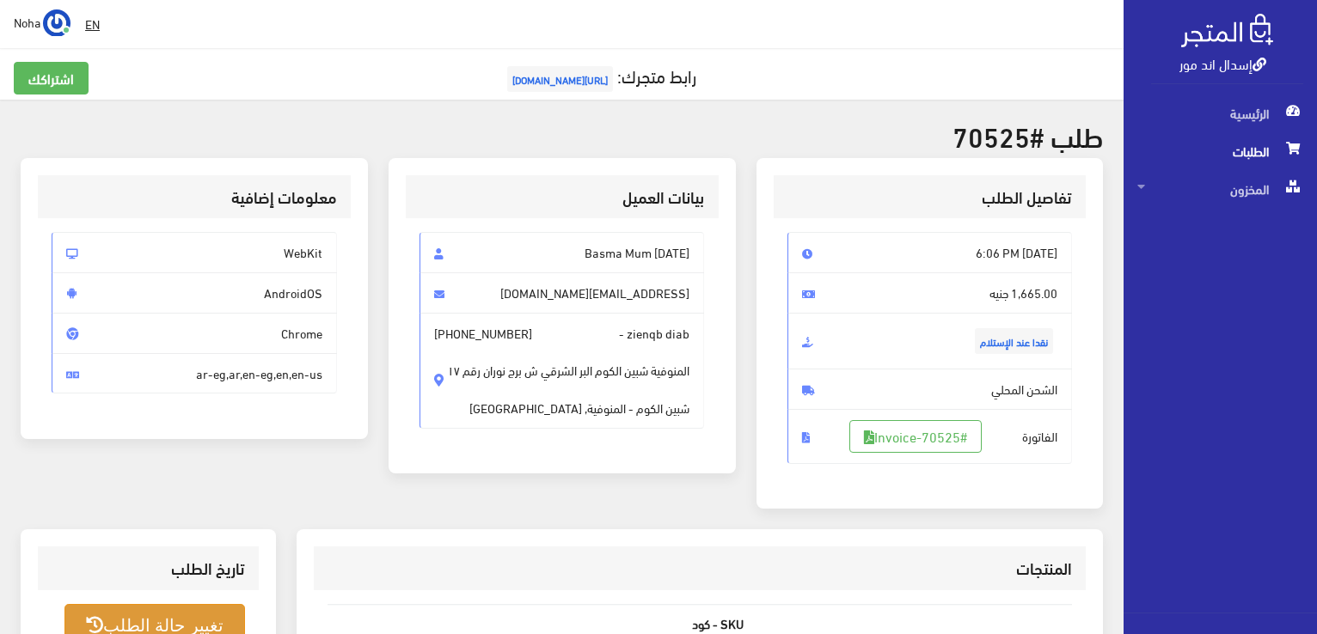
click at [185, 605] on button "تغيير حالة الطلب" at bounding box center [154, 626] width 181 height 44
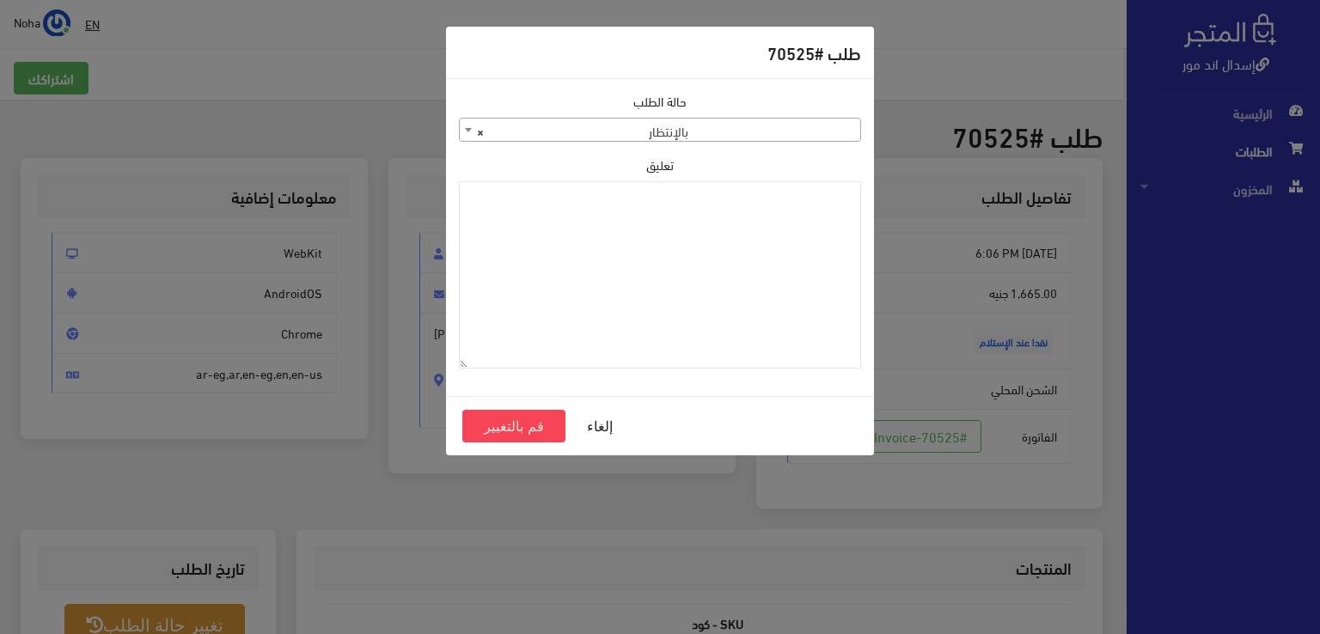
click at [744, 128] on span "× بالإنتظار" at bounding box center [660, 131] width 401 height 24
click at [722, 166] on input "search" at bounding box center [660, 158] width 394 height 27
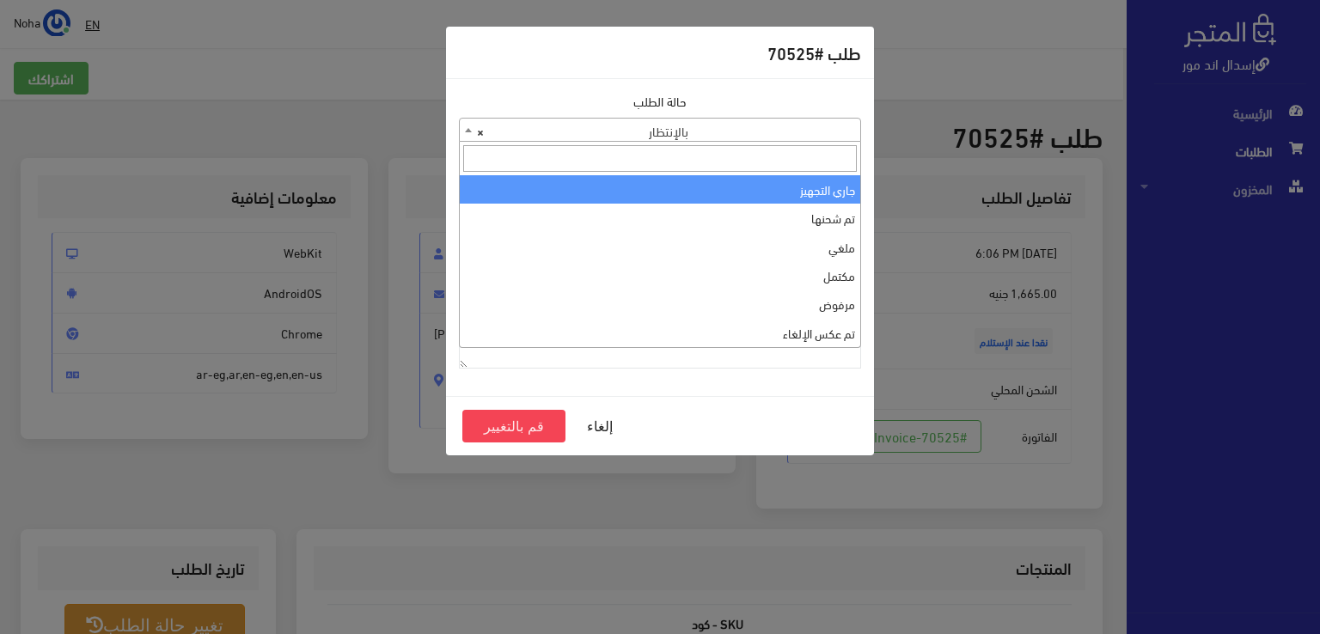
select select "1"
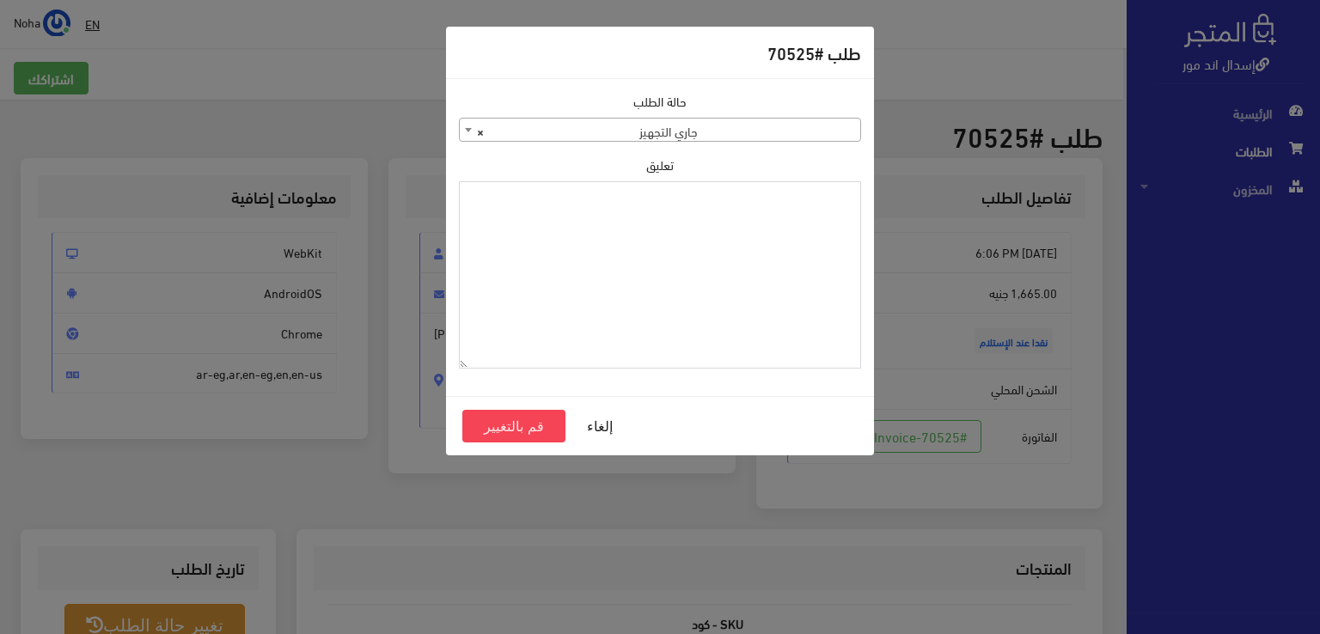
paste textarea "1120861"
type textarea "1120861"
click at [531, 426] on button "قم بالتغيير" at bounding box center [513, 426] width 103 height 33
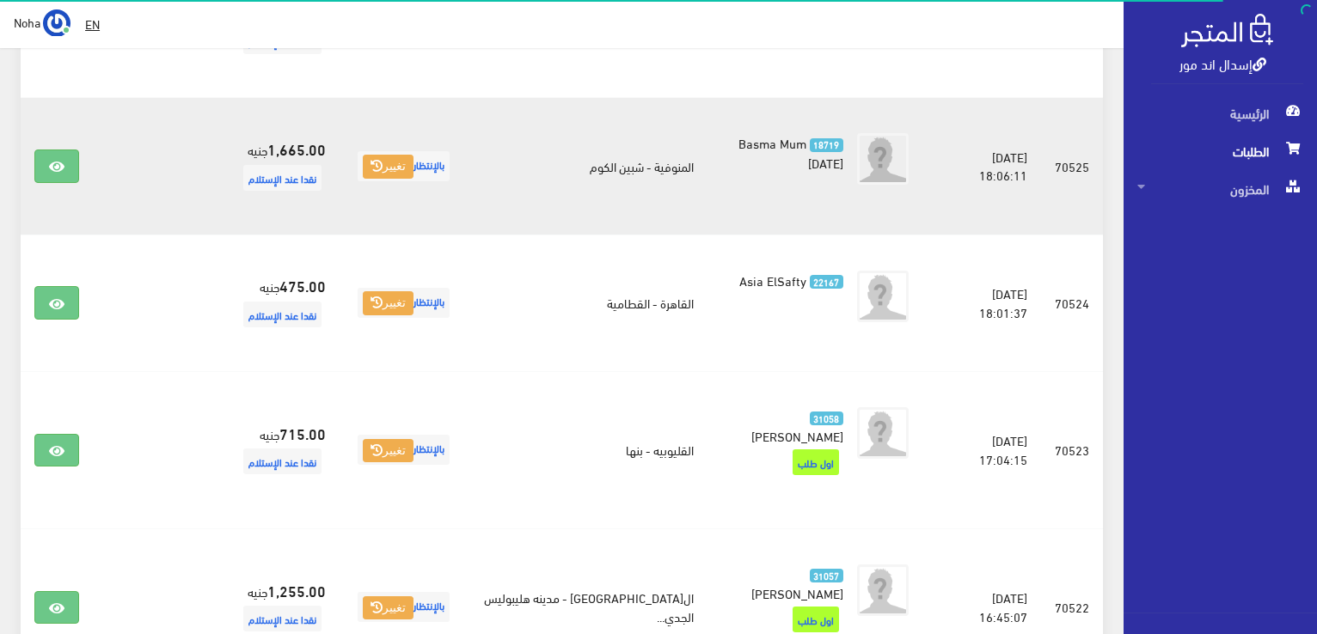
scroll to position [1248, 0]
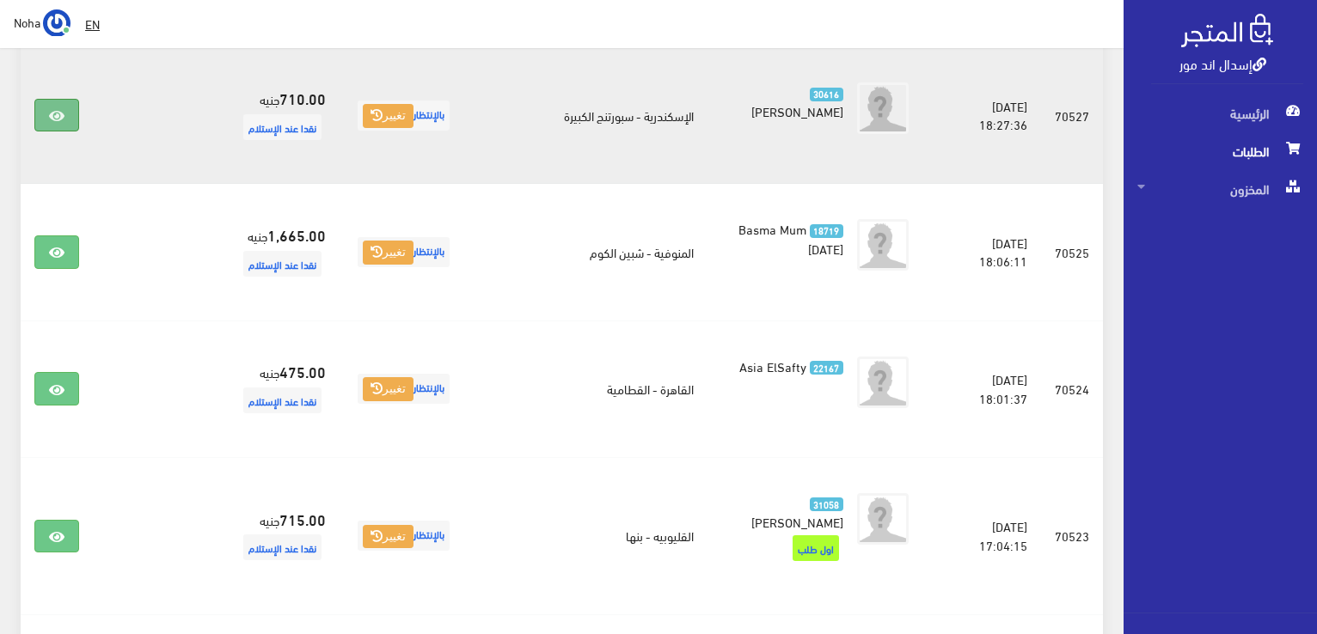
click at [71, 99] on link at bounding box center [56, 115] width 45 height 33
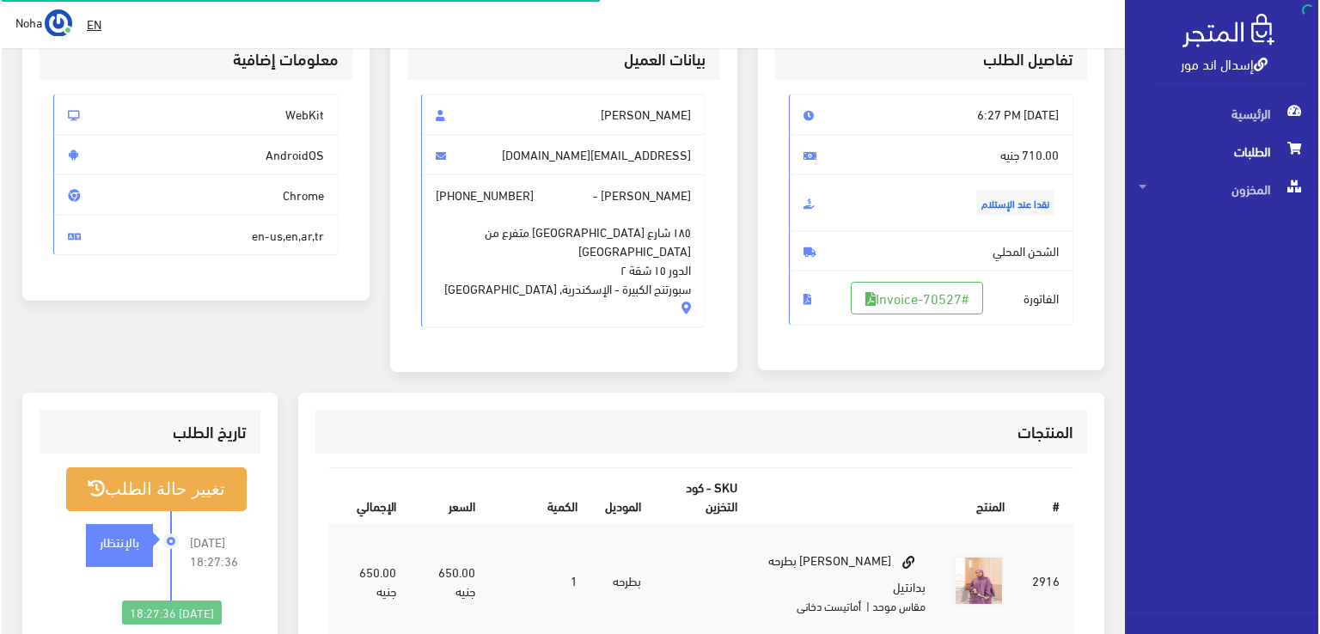
scroll to position [172, 0]
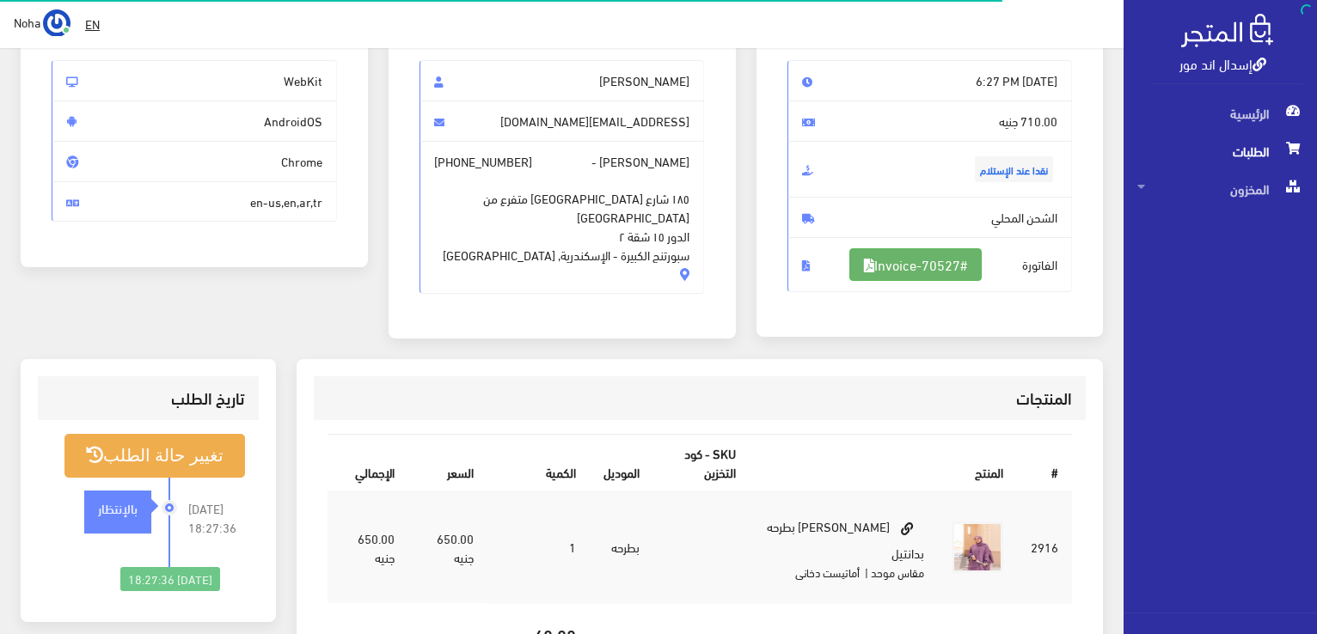
click at [918, 269] on link "#Invoice-70527" at bounding box center [915, 264] width 132 height 33
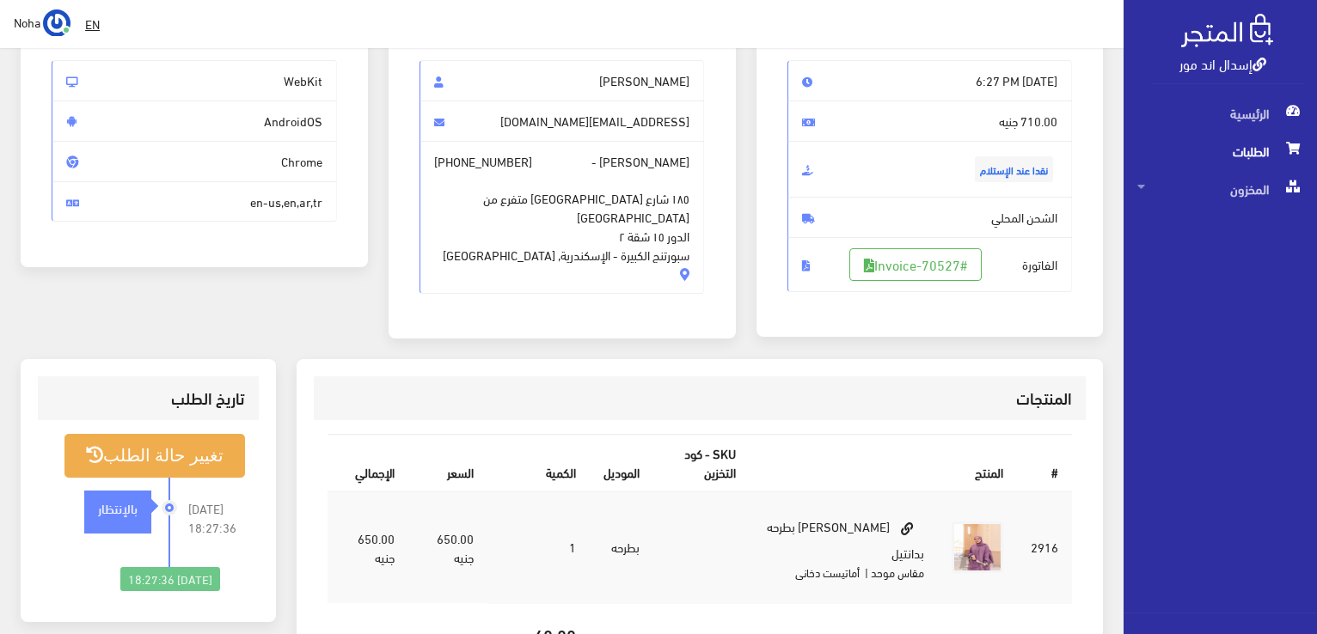
click at [155, 478] on div "[DATE] 18:27:36 بالإنتظار" at bounding box center [111, 522] width 119 height 89
click at [185, 452] on button "تغيير حالة الطلب" at bounding box center [154, 456] width 181 height 44
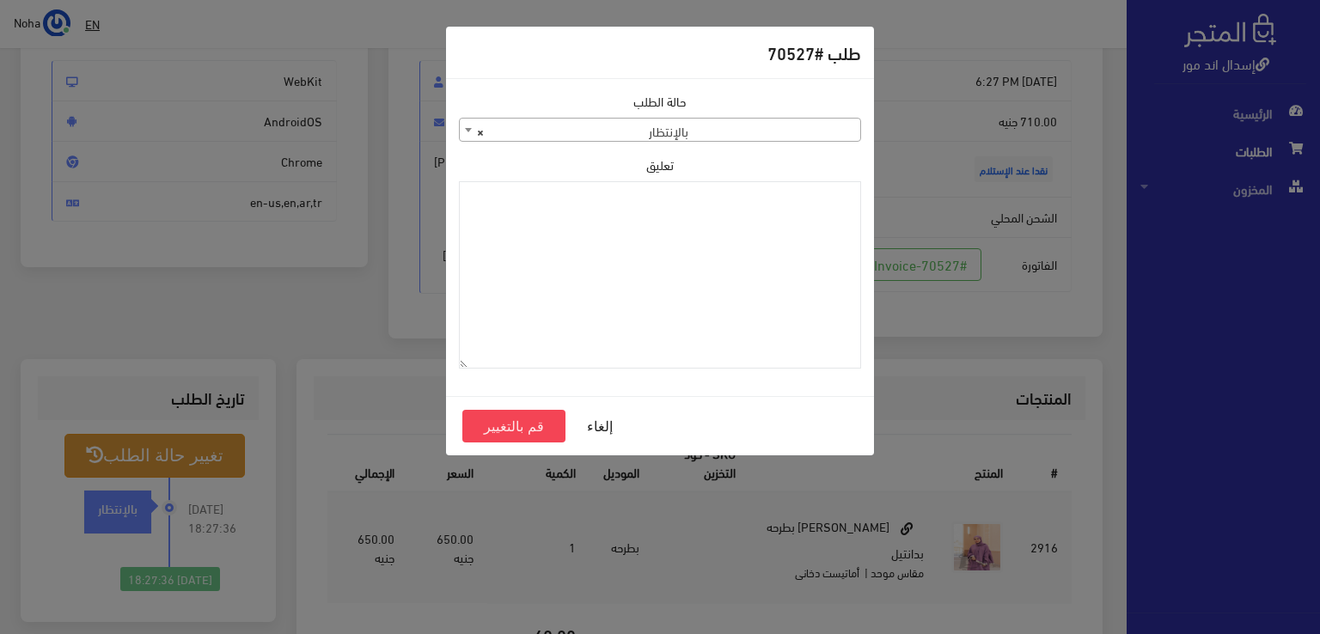
click at [728, 133] on span "× بالإنتظار" at bounding box center [660, 131] width 401 height 24
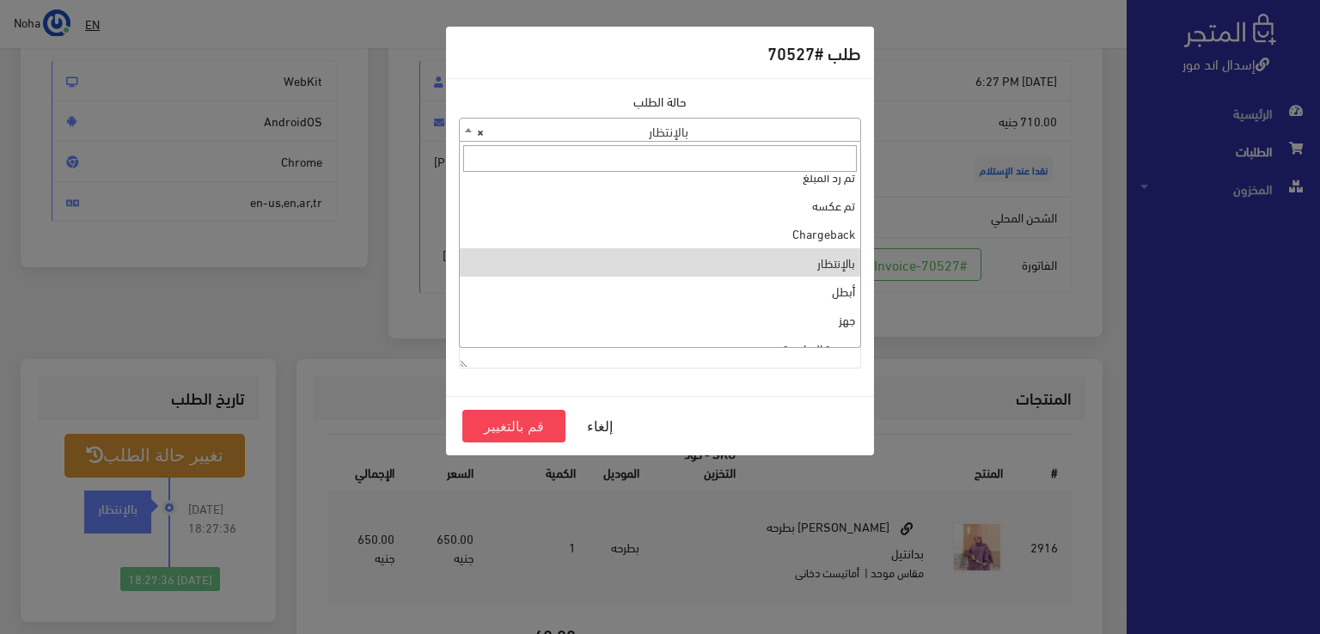
scroll to position [0, 0]
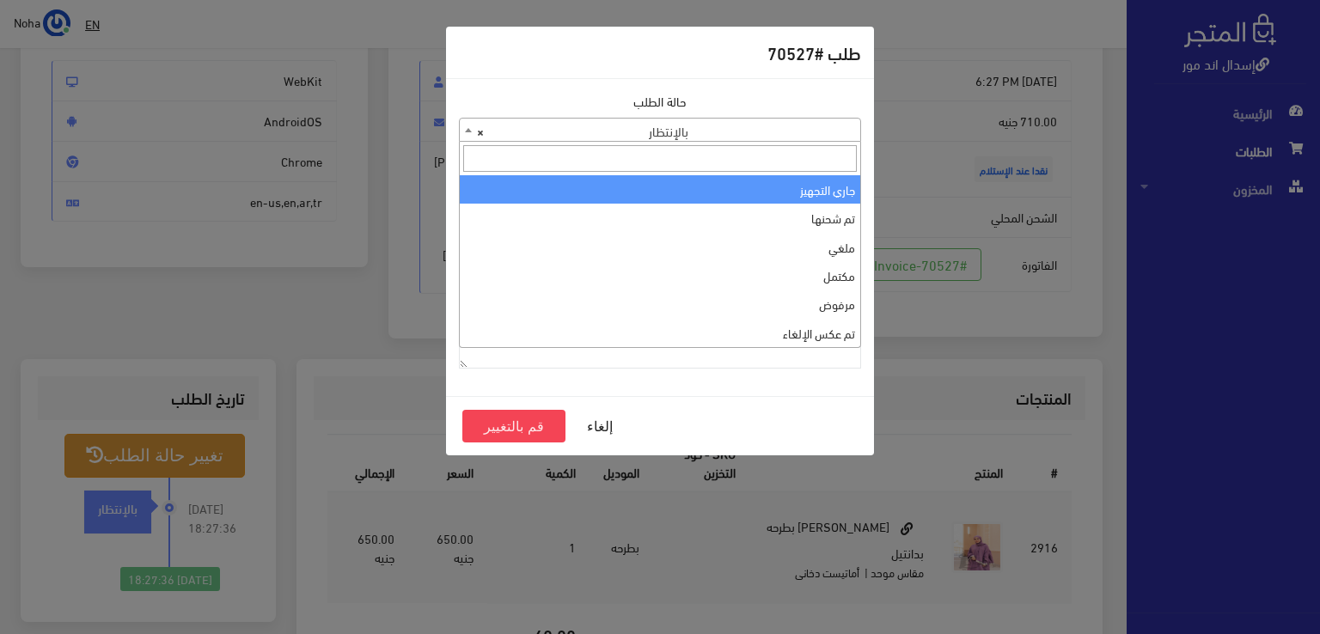
select select "1"
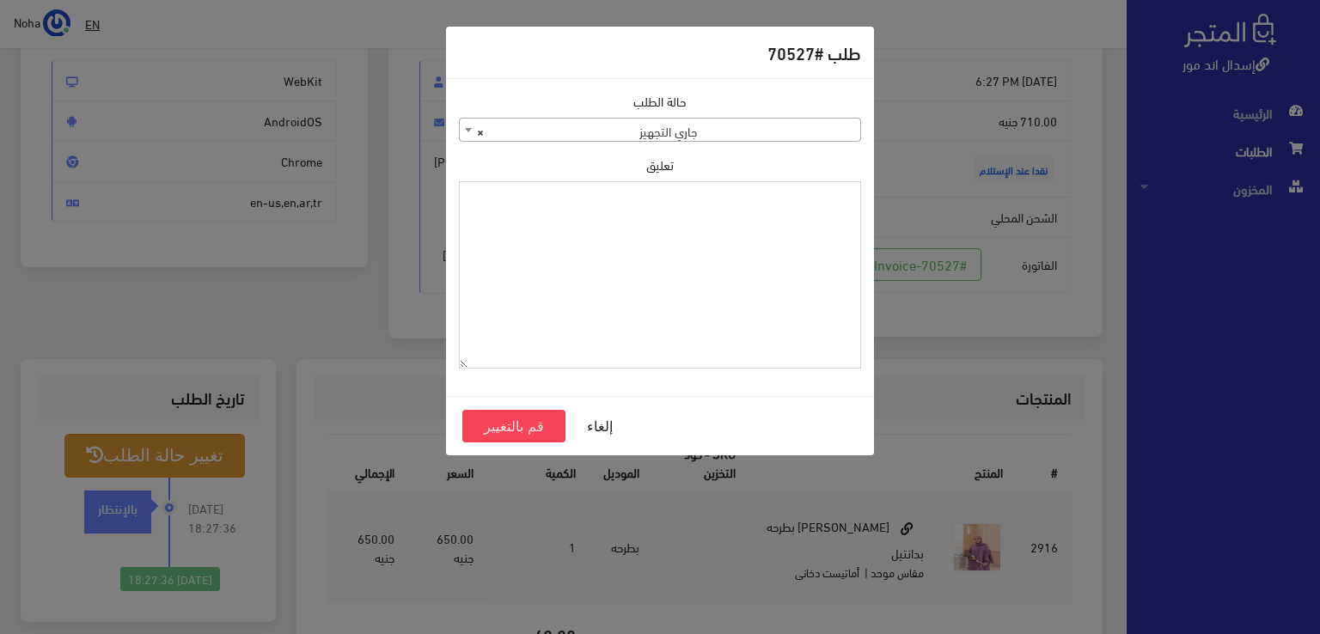
paste textarea "1120861"
type textarea "1120861"
click at [542, 415] on button "قم بالتغيير" at bounding box center [513, 426] width 103 height 33
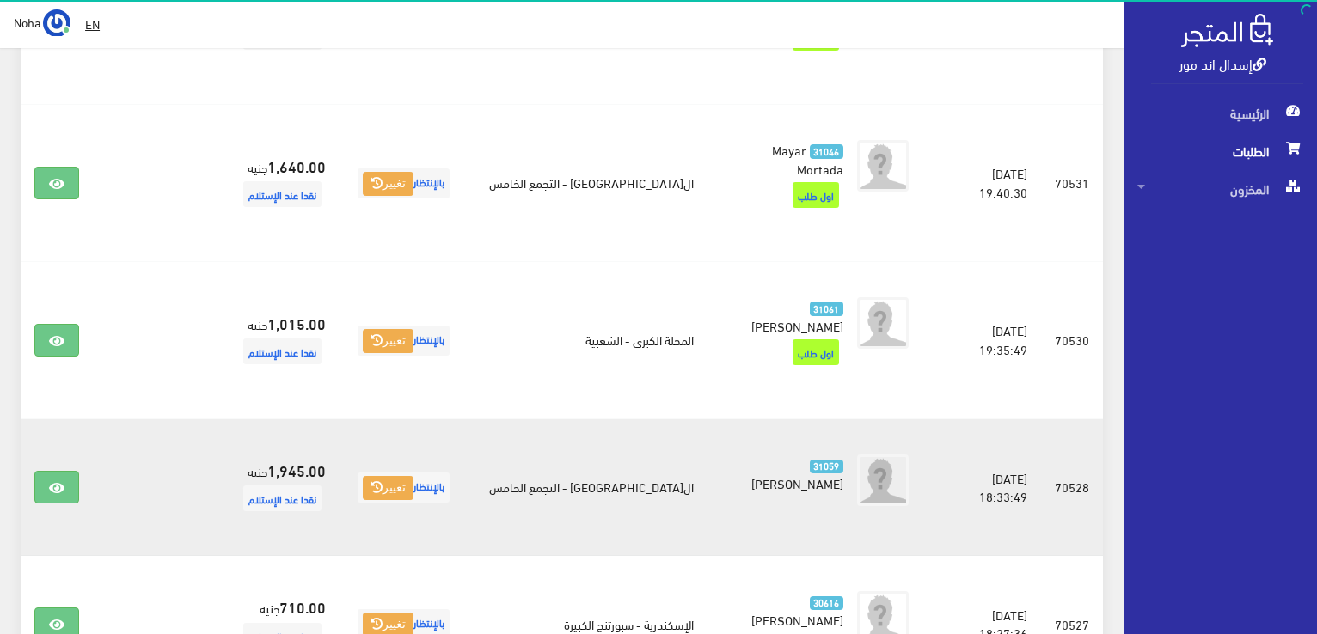
scroll to position [732, 0]
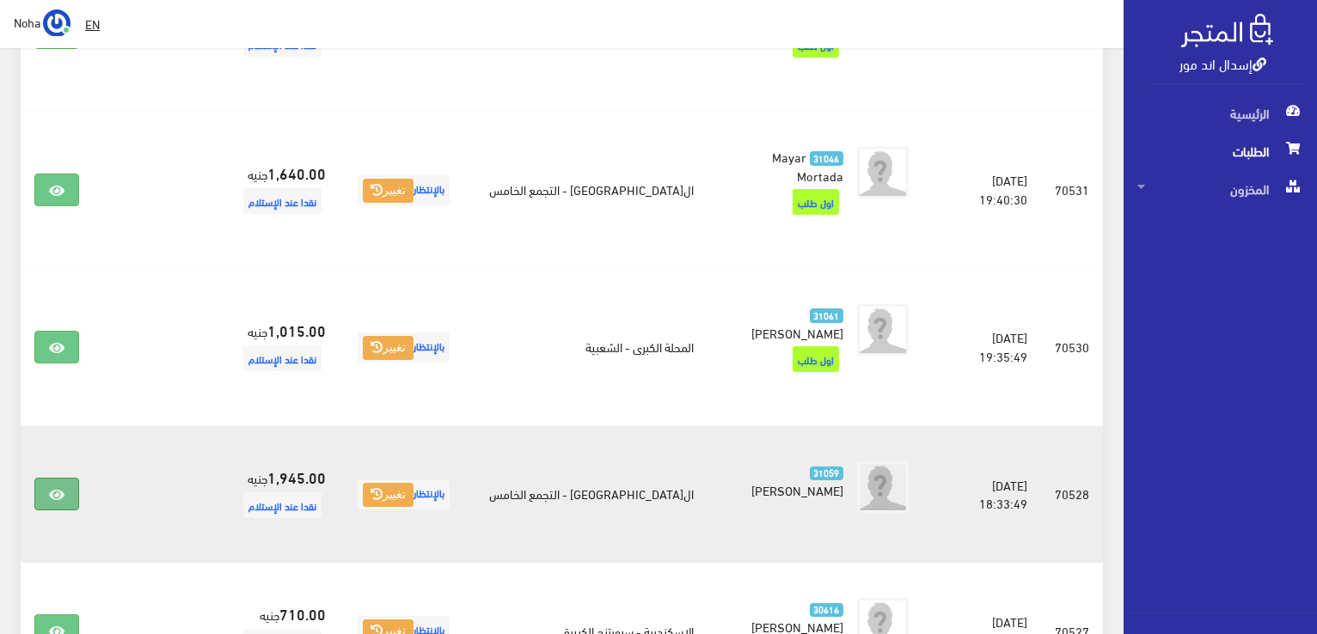
click at [58, 478] on link at bounding box center [56, 494] width 45 height 33
click at [50, 478] on link at bounding box center [56, 494] width 45 height 33
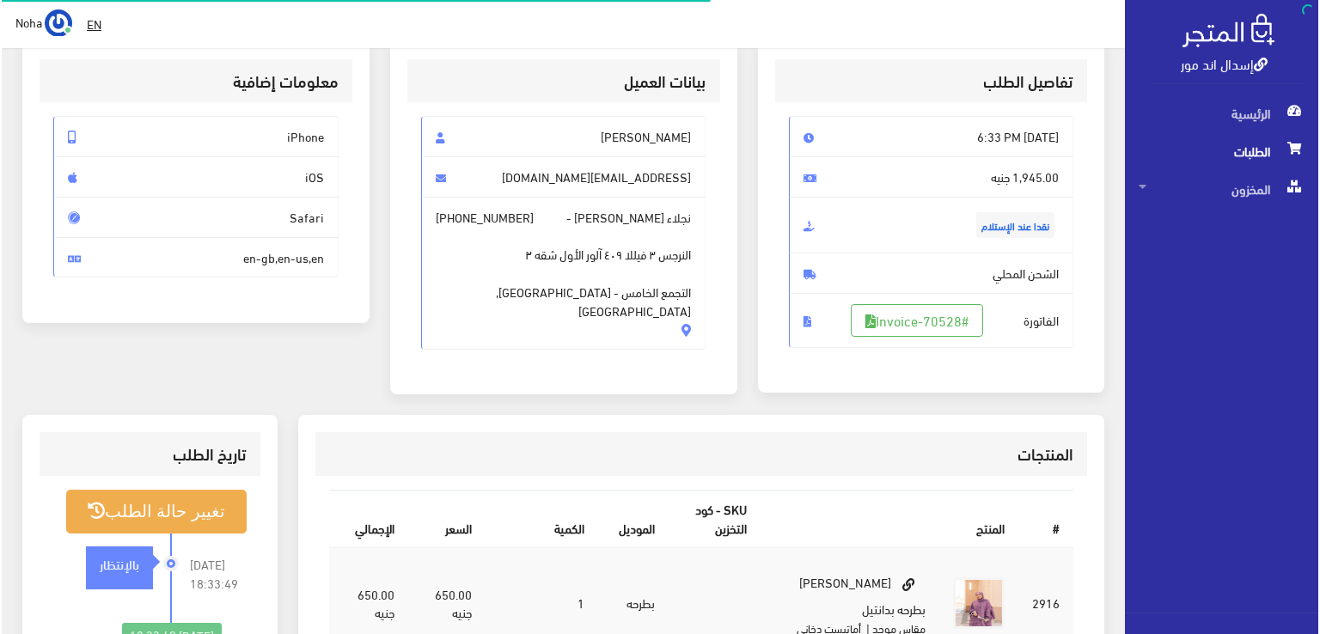
scroll to position [172, 0]
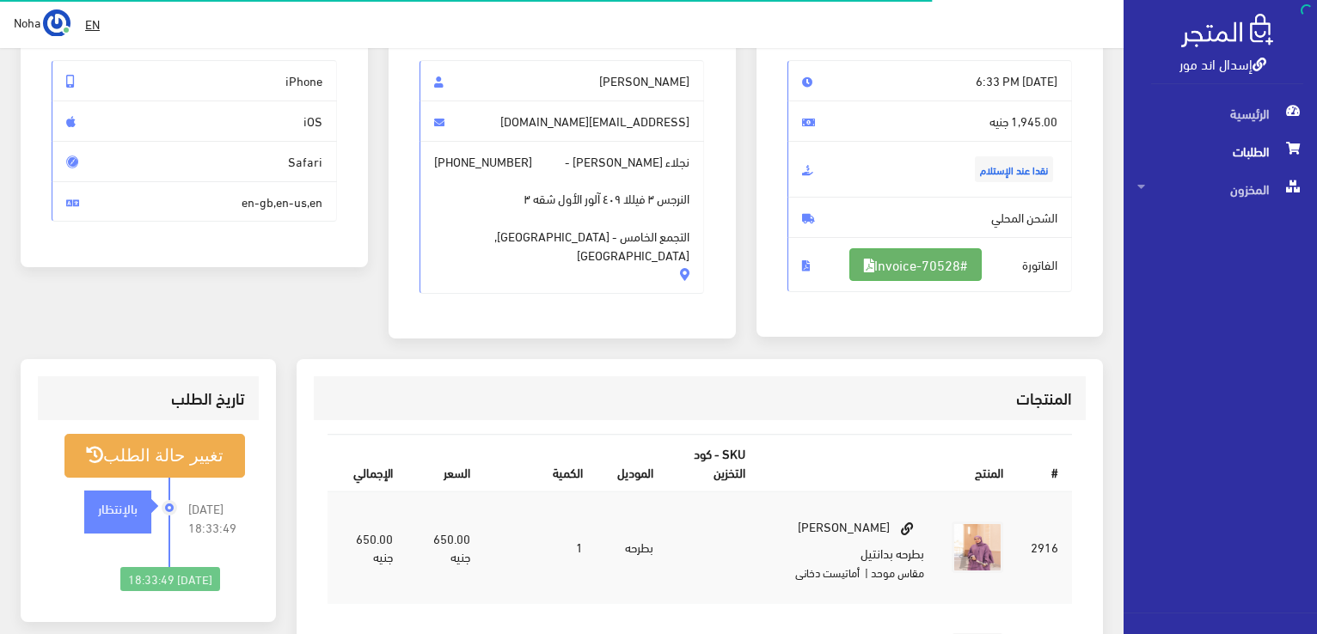
click at [945, 262] on link "#Invoice-70528" at bounding box center [915, 264] width 132 height 33
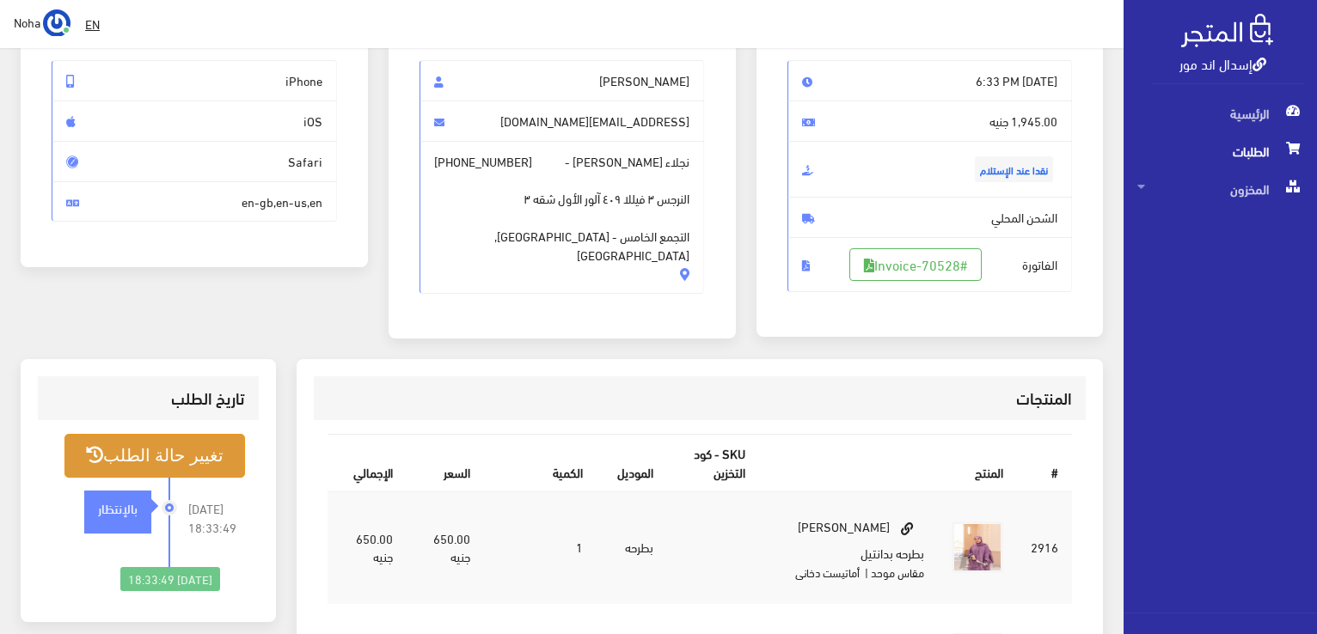
click at [202, 462] on button "تغيير حالة الطلب" at bounding box center [154, 456] width 181 height 44
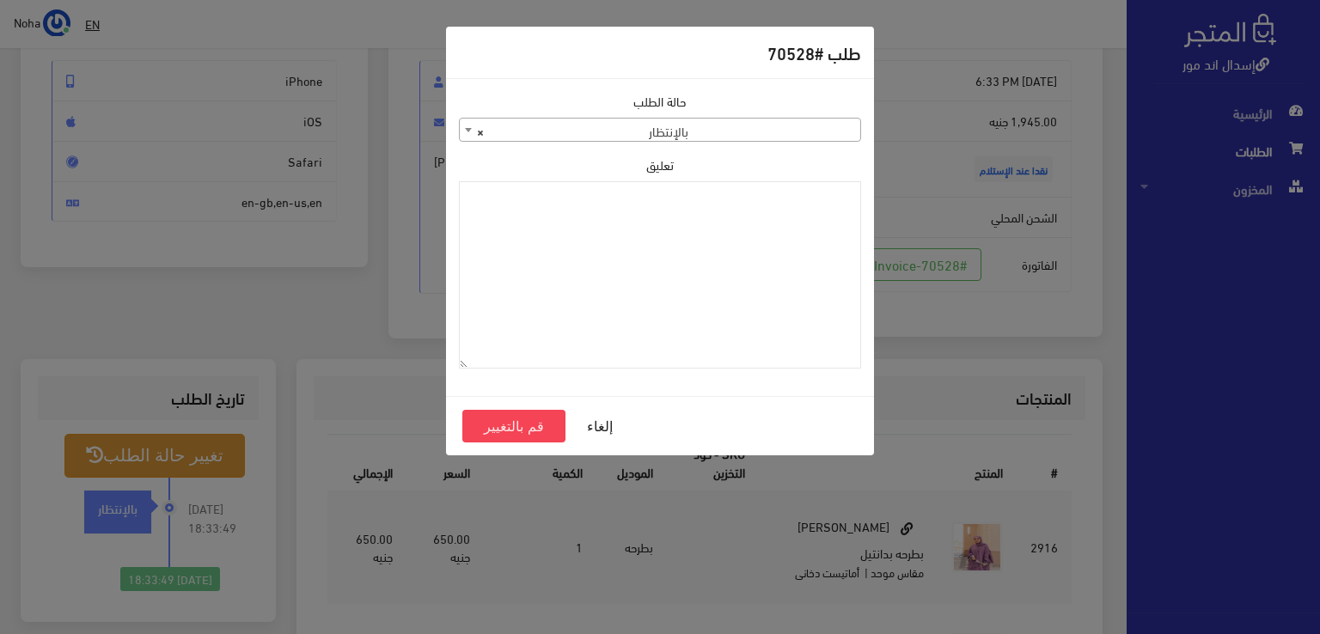
click at [728, 134] on span "× بالإنتظار" at bounding box center [660, 131] width 401 height 24
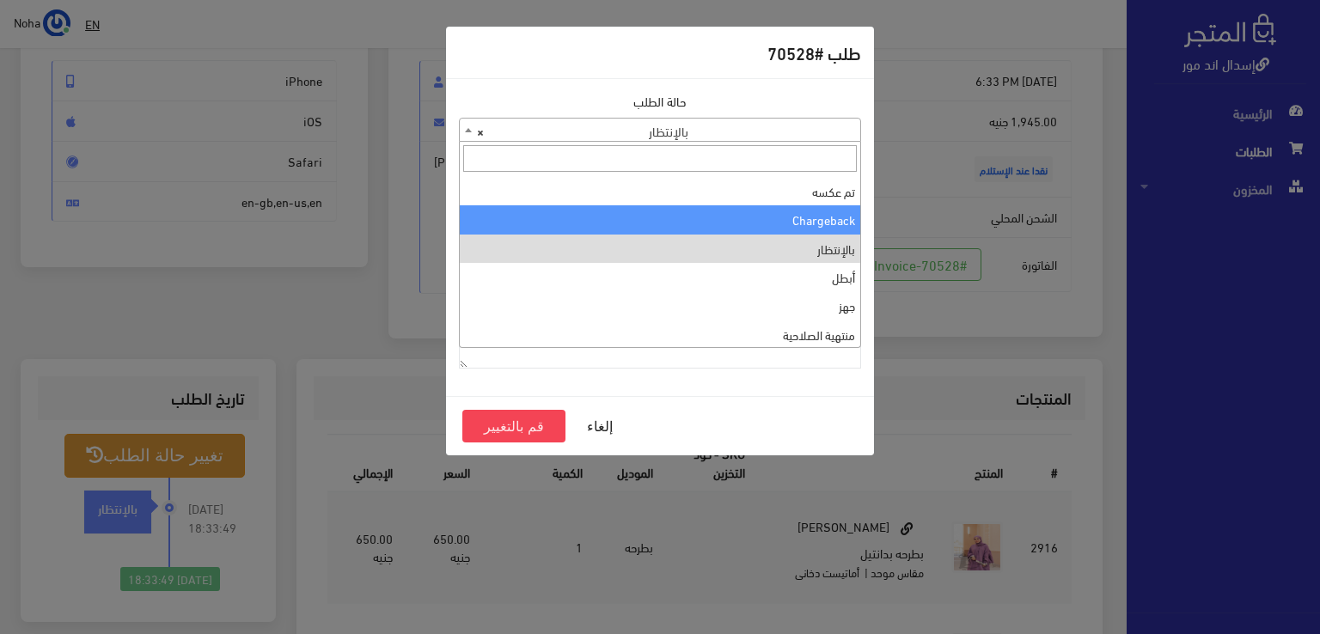
scroll to position [0, 0]
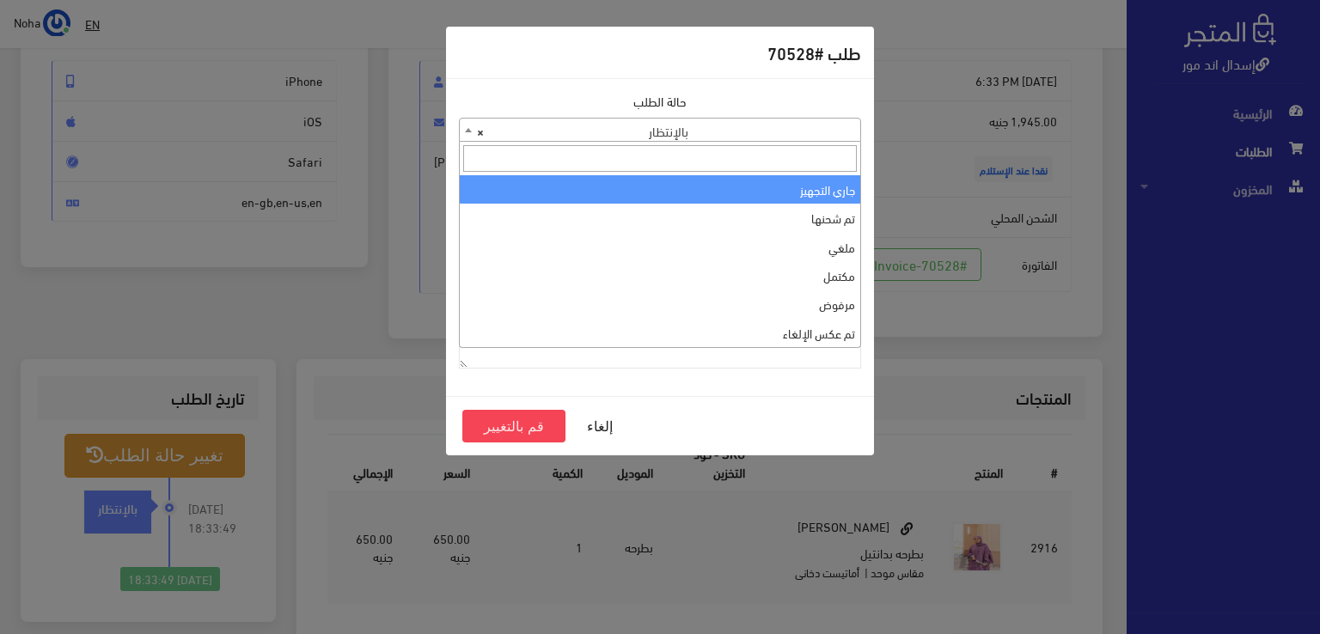
select select "1"
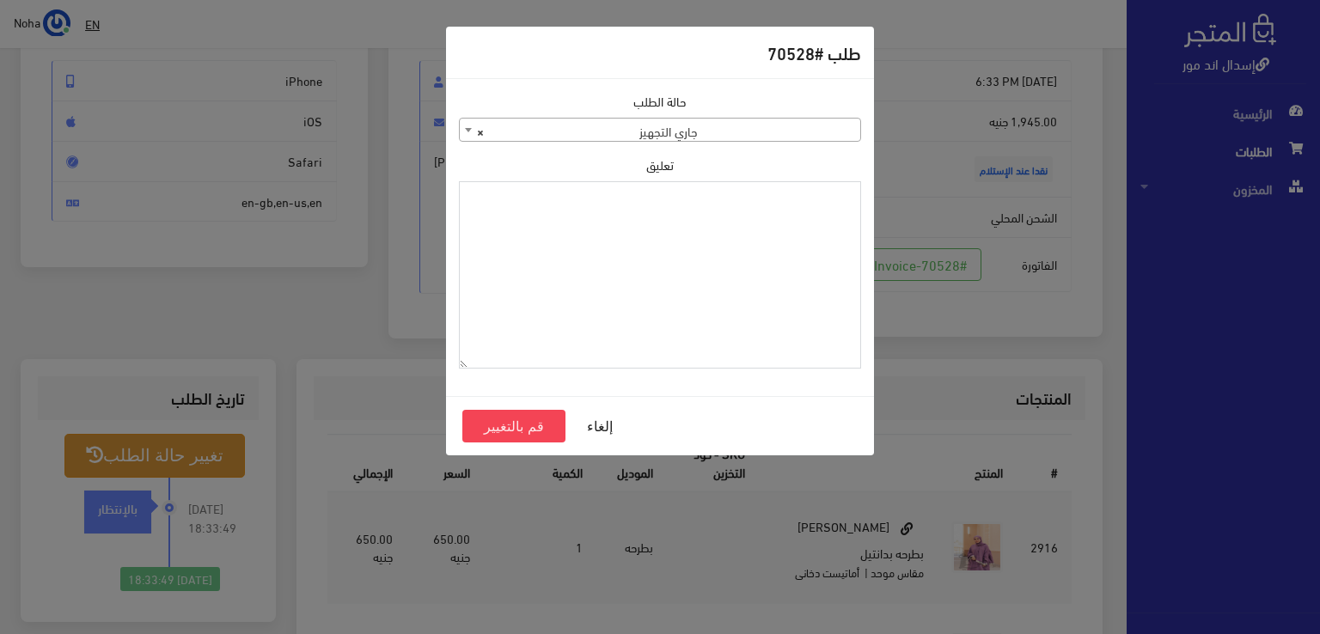
paste textarea "1120861"
type textarea "1120861"
click at [540, 438] on button "قم بالتغيير" at bounding box center [513, 426] width 103 height 33
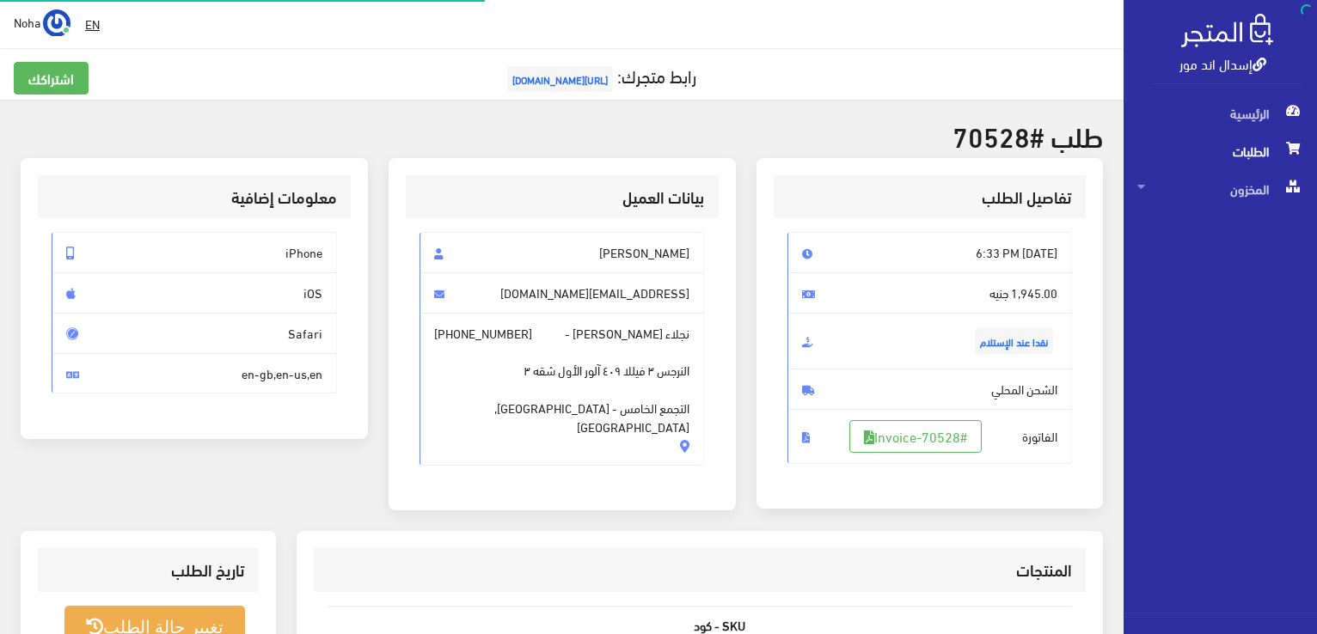
scroll to position [172, 0]
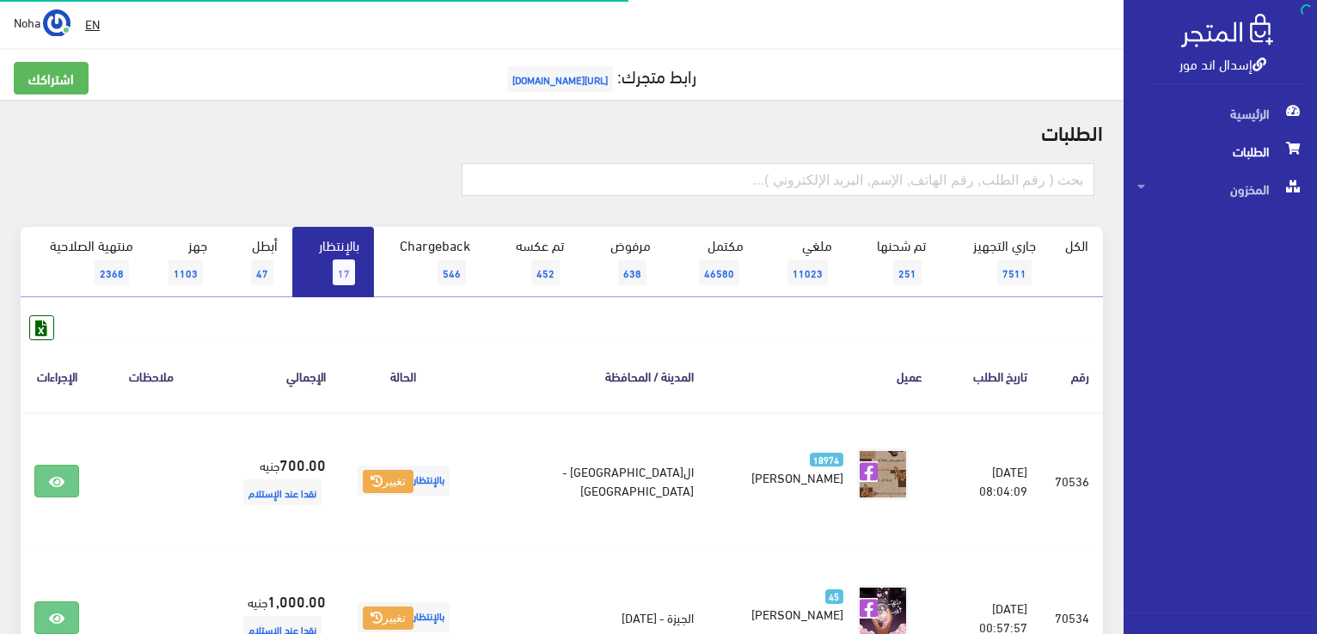
scroll to position [732, 0]
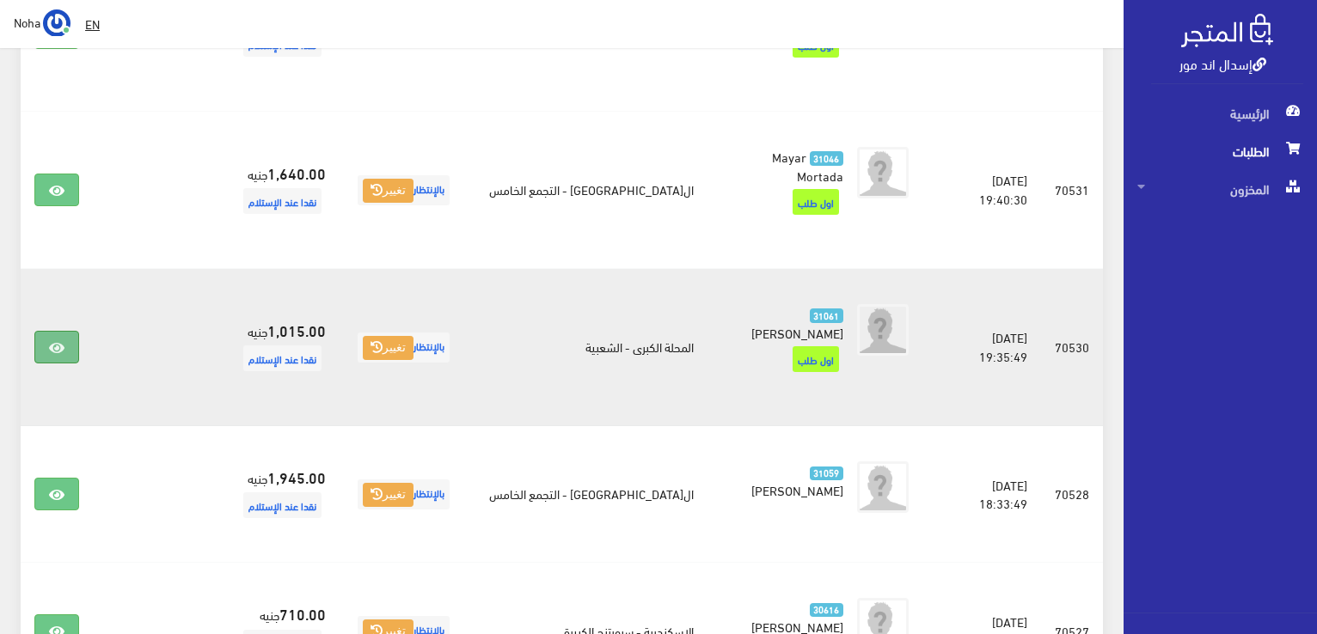
click at [47, 331] on link at bounding box center [56, 347] width 45 height 33
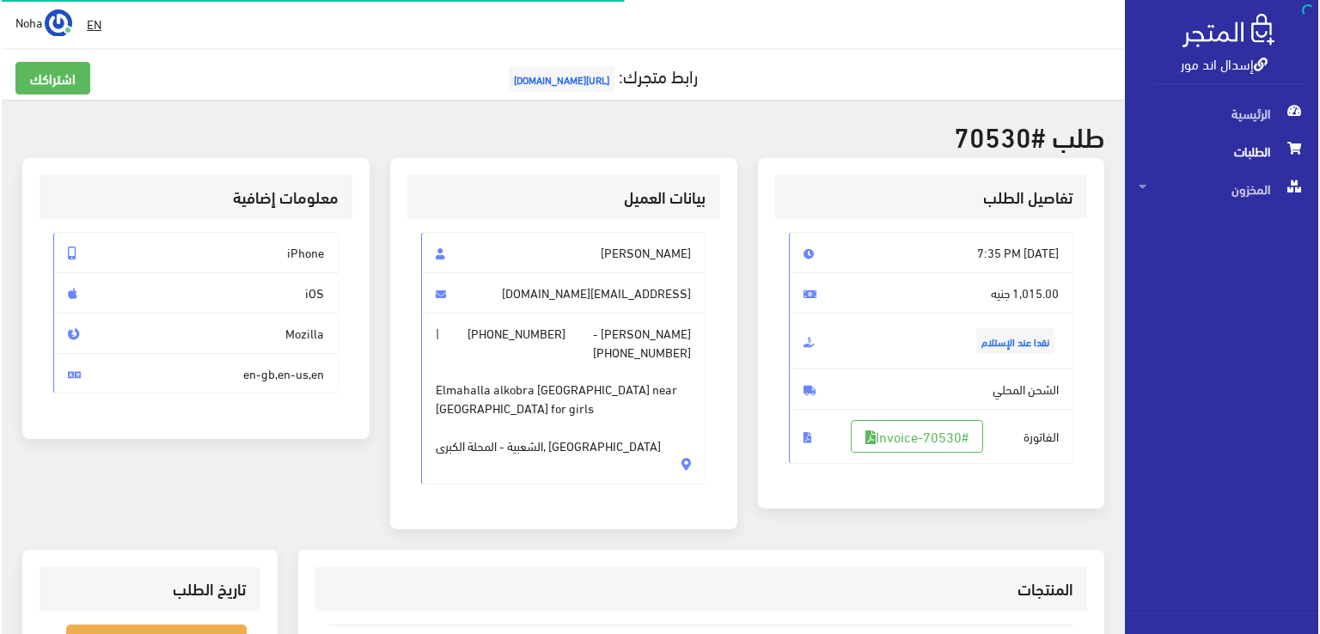
scroll to position [258, 0]
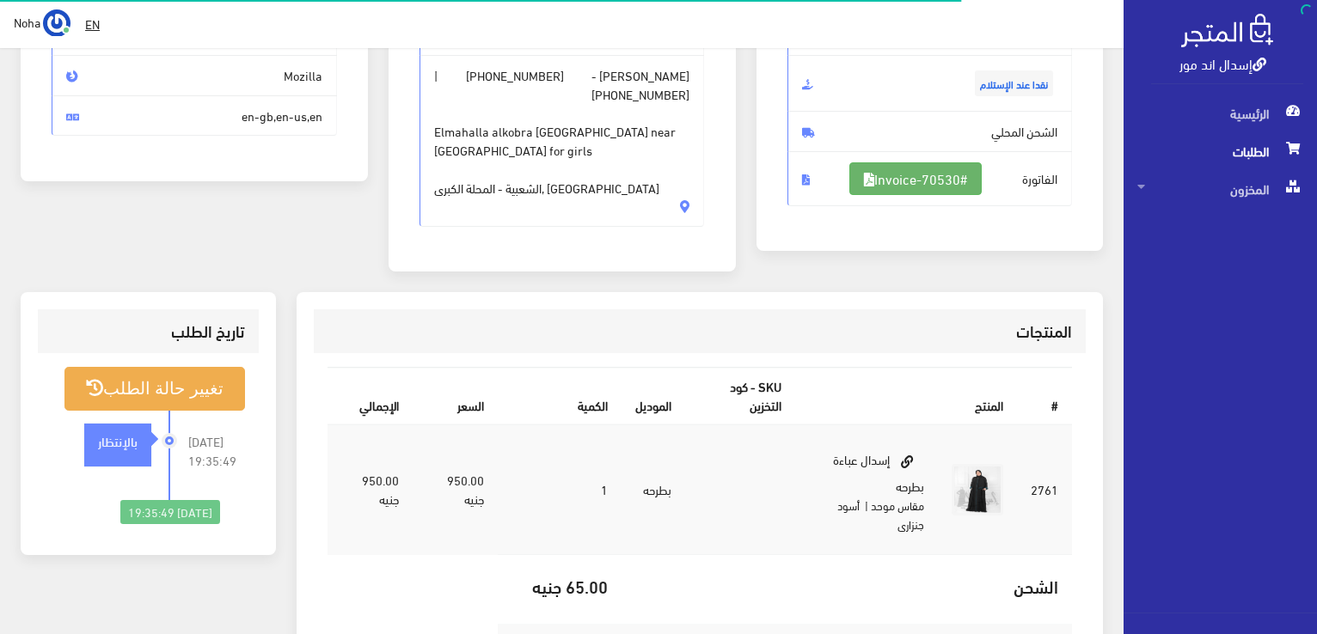
click at [947, 181] on link "#Invoice-70530" at bounding box center [915, 178] width 132 height 33
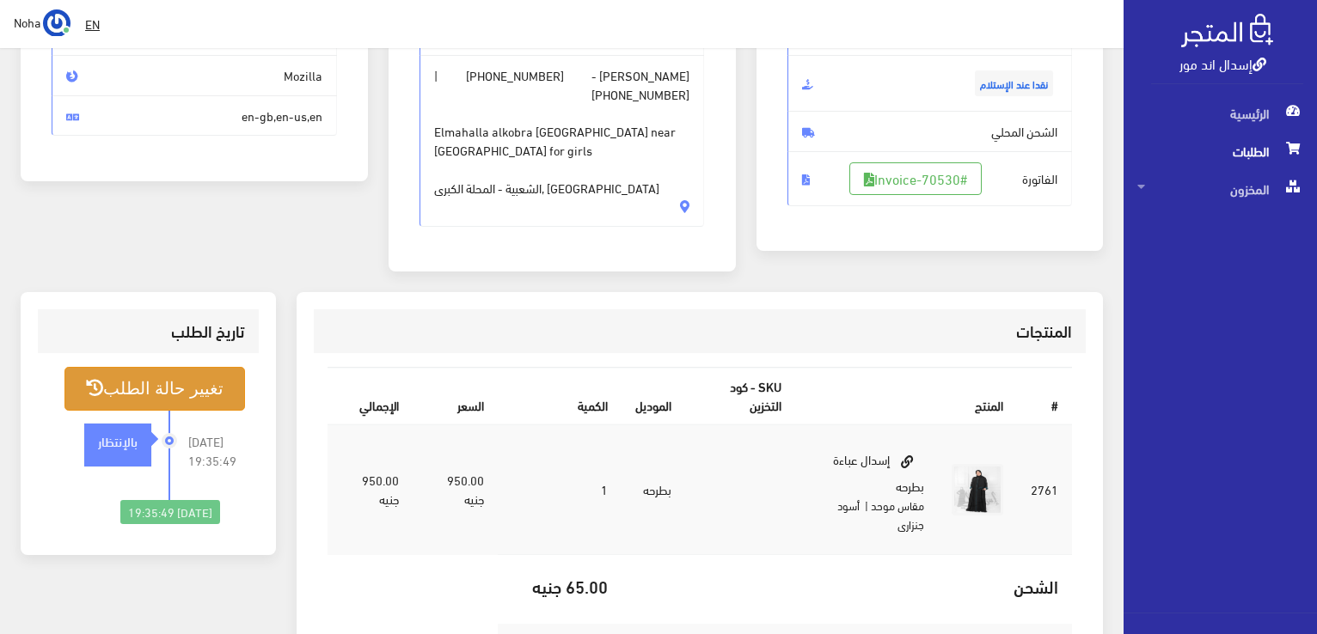
click at [193, 394] on button "تغيير حالة الطلب" at bounding box center [154, 389] width 181 height 44
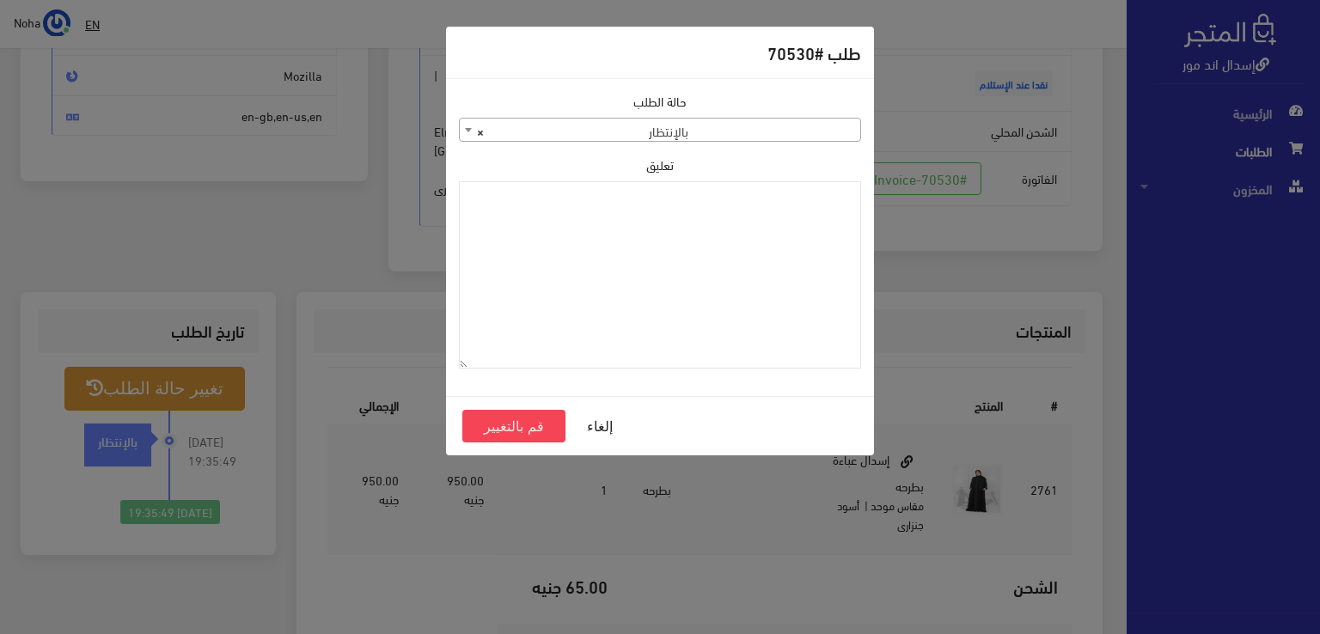
click at [689, 132] on span "× بالإنتظار" at bounding box center [660, 131] width 401 height 24
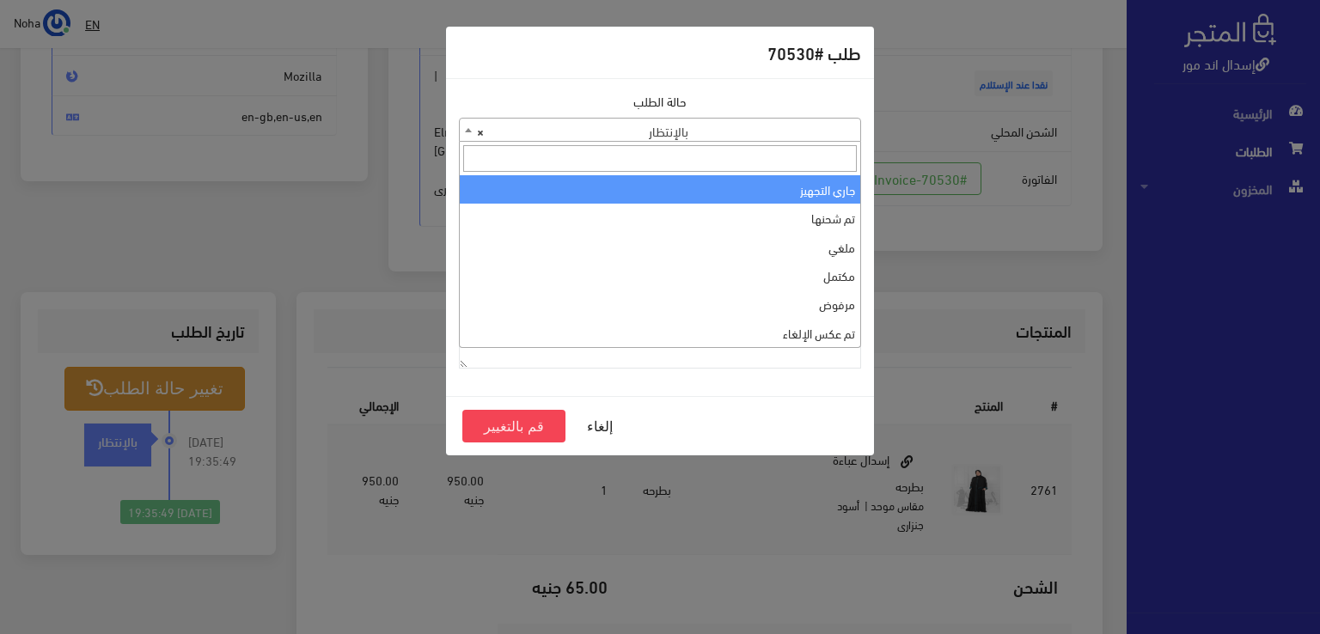
select select "1"
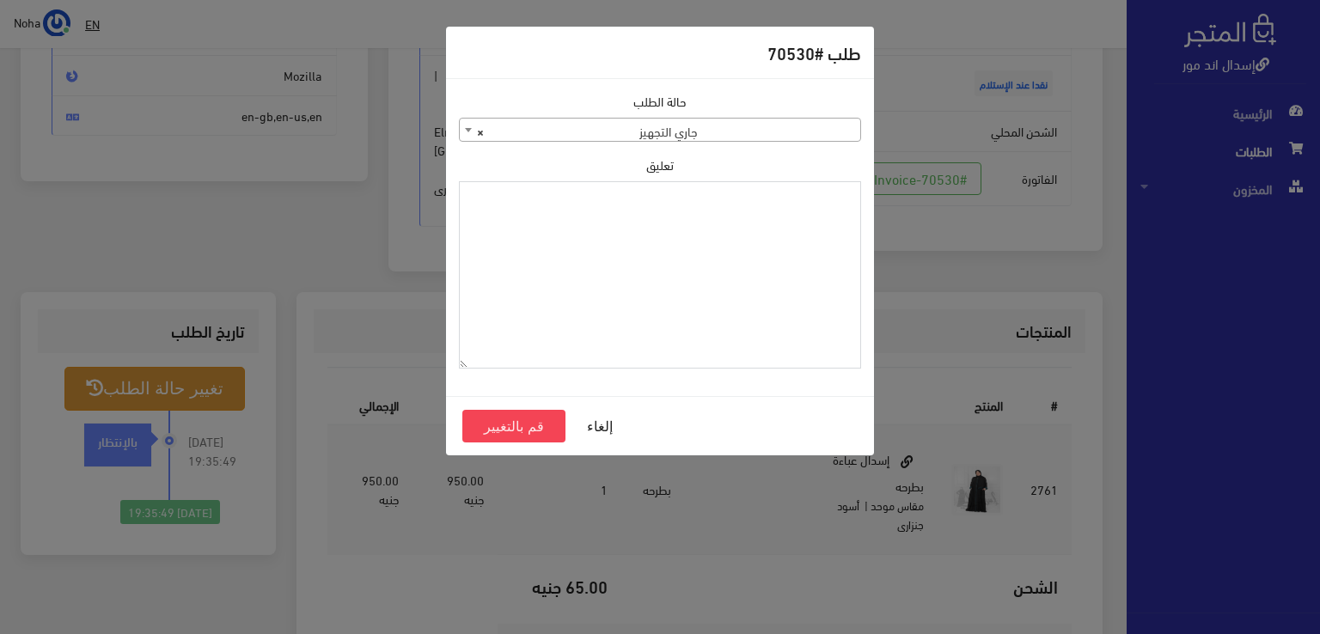
paste textarea "1120861"
type textarea "1120861"
click at [548, 427] on button "قم بالتغيير" at bounding box center [513, 426] width 103 height 33
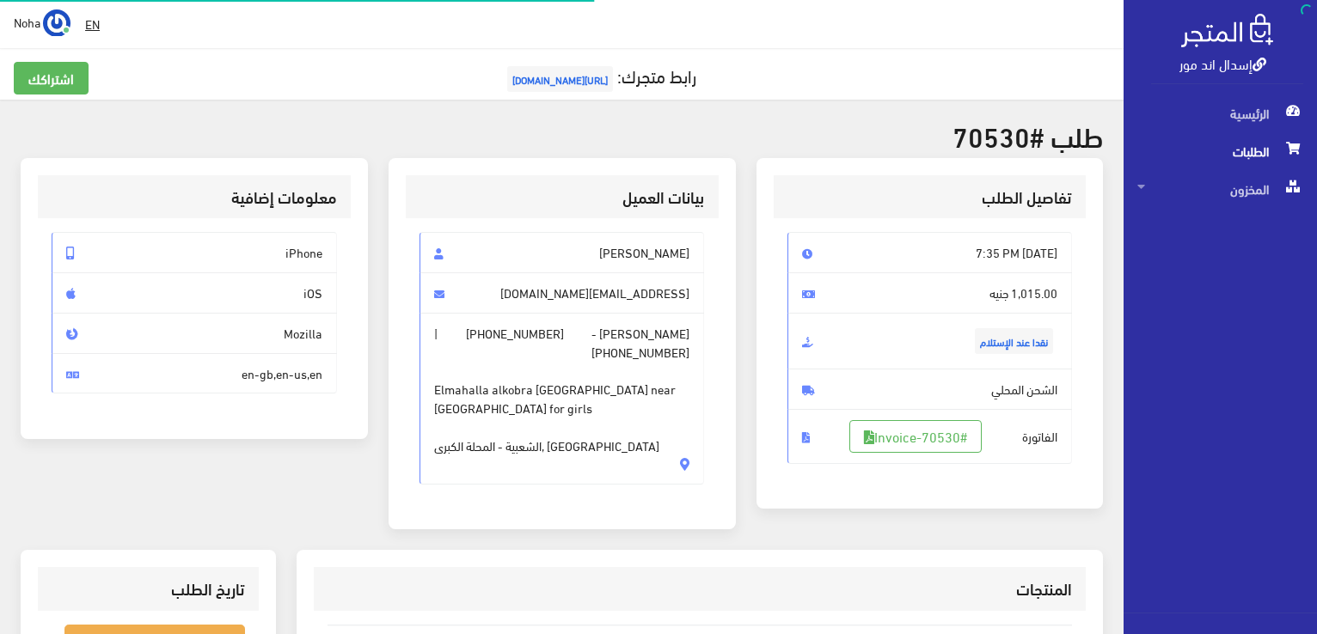
scroll to position [247, 0]
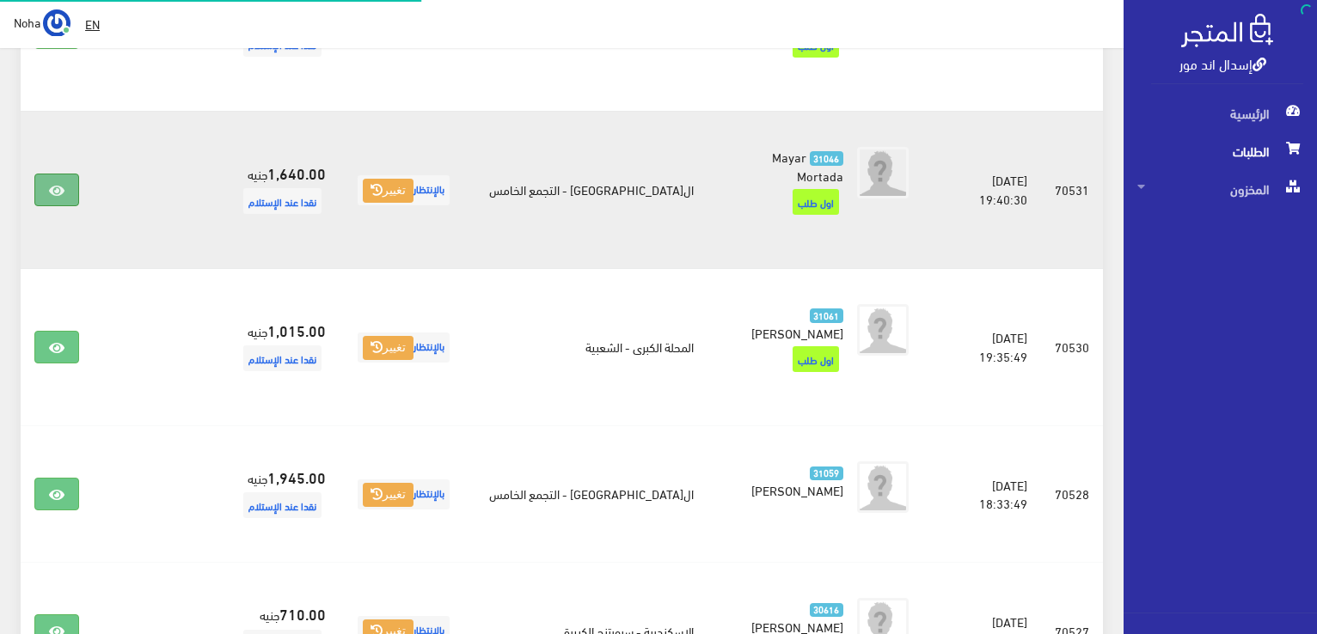
scroll to position [732, 0]
click at [72, 174] on link at bounding box center [56, 190] width 45 height 33
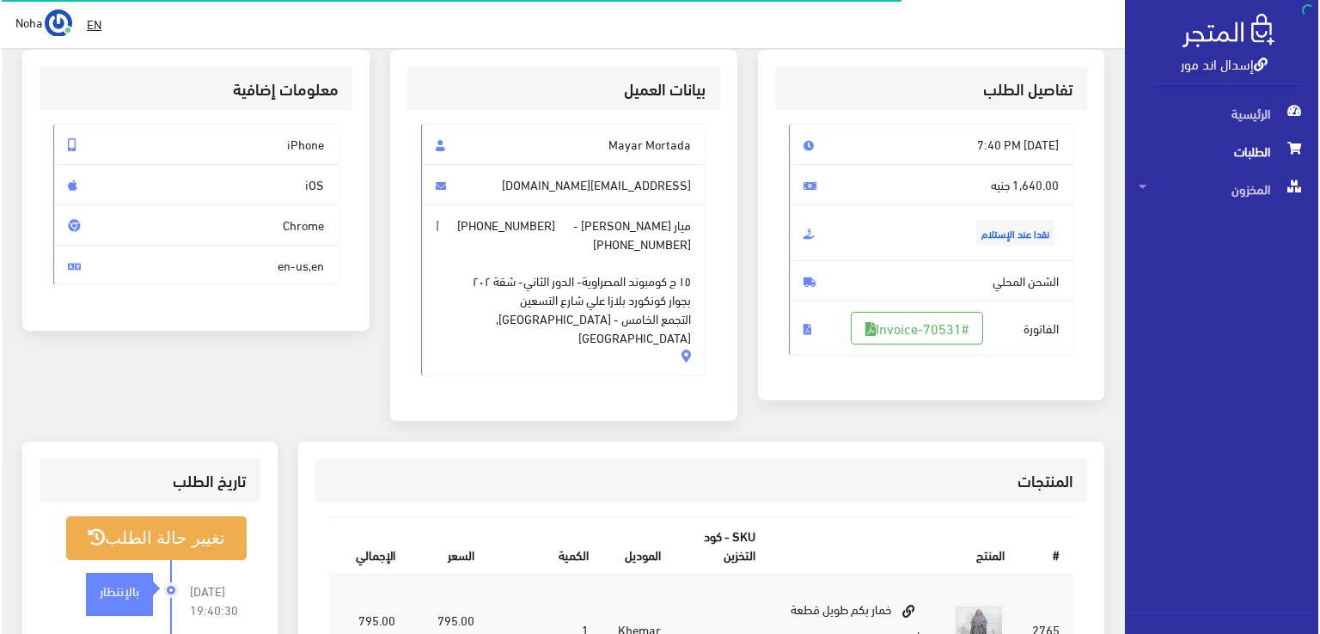
scroll to position [258, 0]
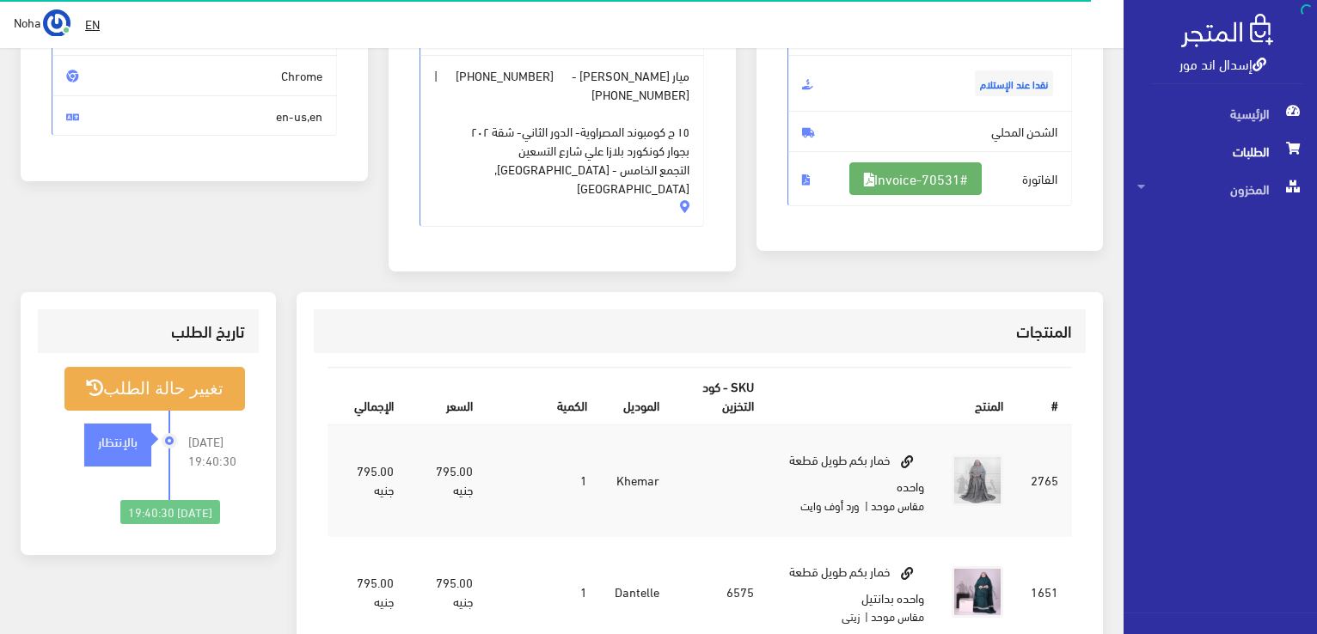
click at [942, 176] on link "#Invoice-70531" at bounding box center [915, 178] width 132 height 33
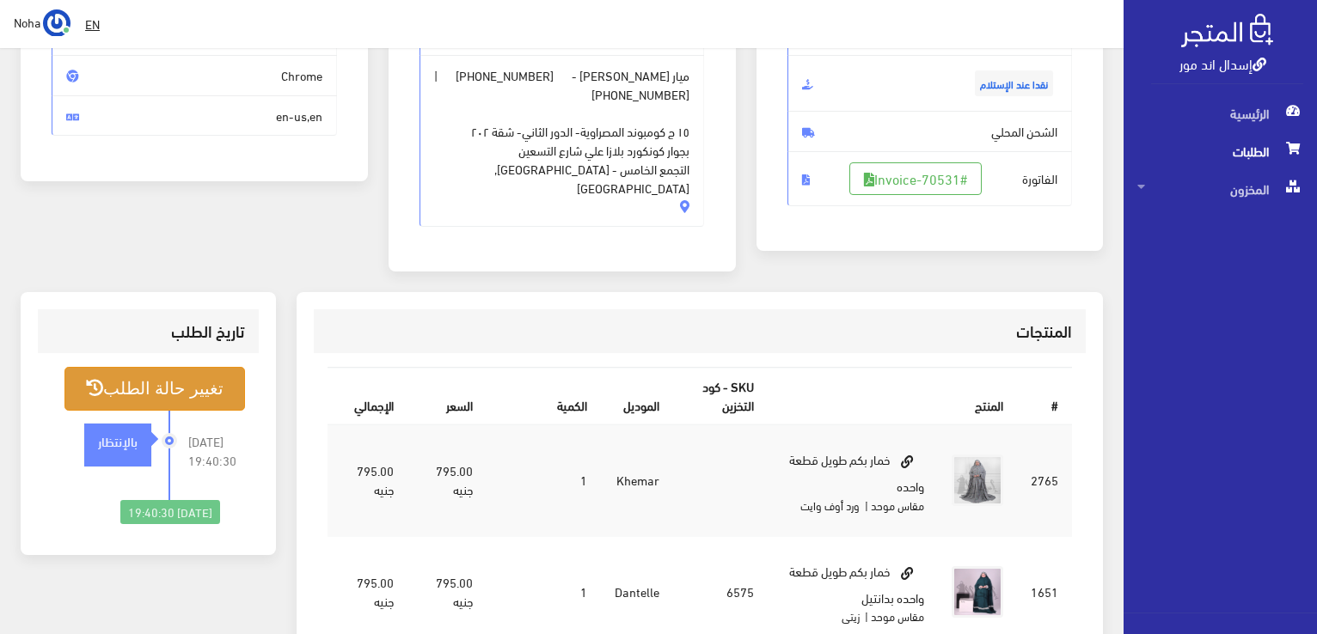
click at [166, 371] on button "تغيير حالة الطلب" at bounding box center [154, 389] width 181 height 44
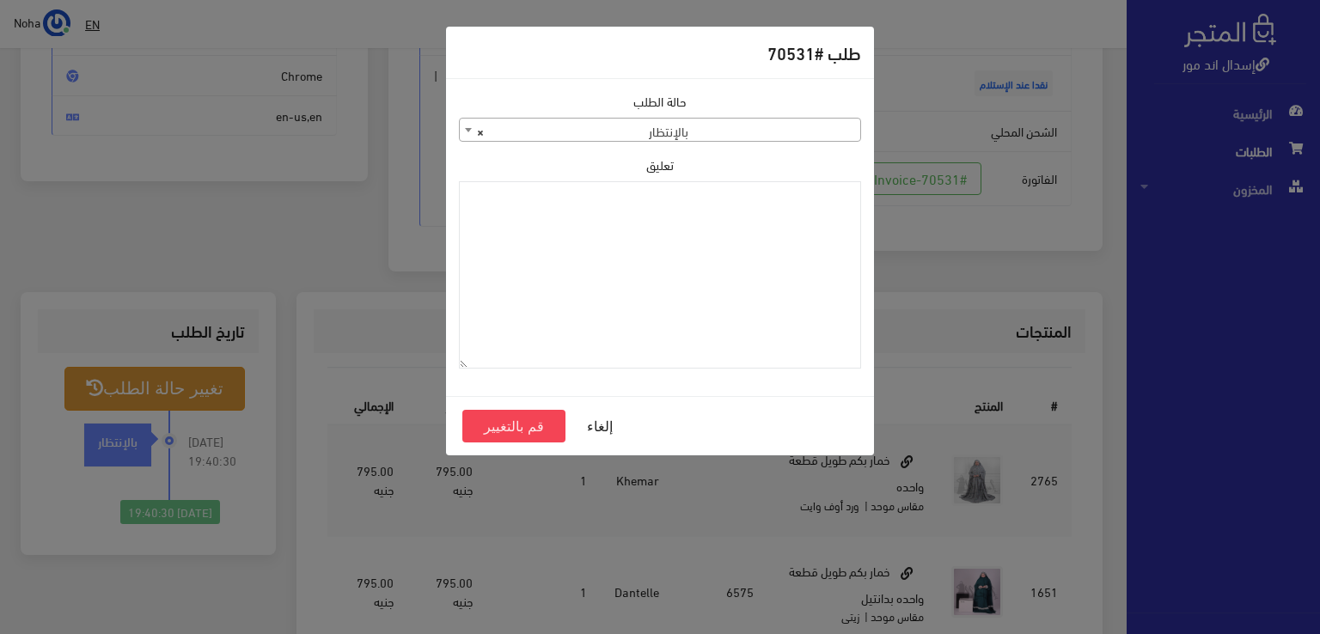
click at [635, 153] on div "حالة الطلب جاري التجهيز تم شحنها ملغي مكتمل مرفوض تم عكس الإلغاء فشل تم رد المب…" at bounding box center [660, 237] width 423 height 291
click at [635, 141] on body "إسدال اند مور الرئيسية الطلبات EN" at bounding box center [660, 379] width 1320 height 1274
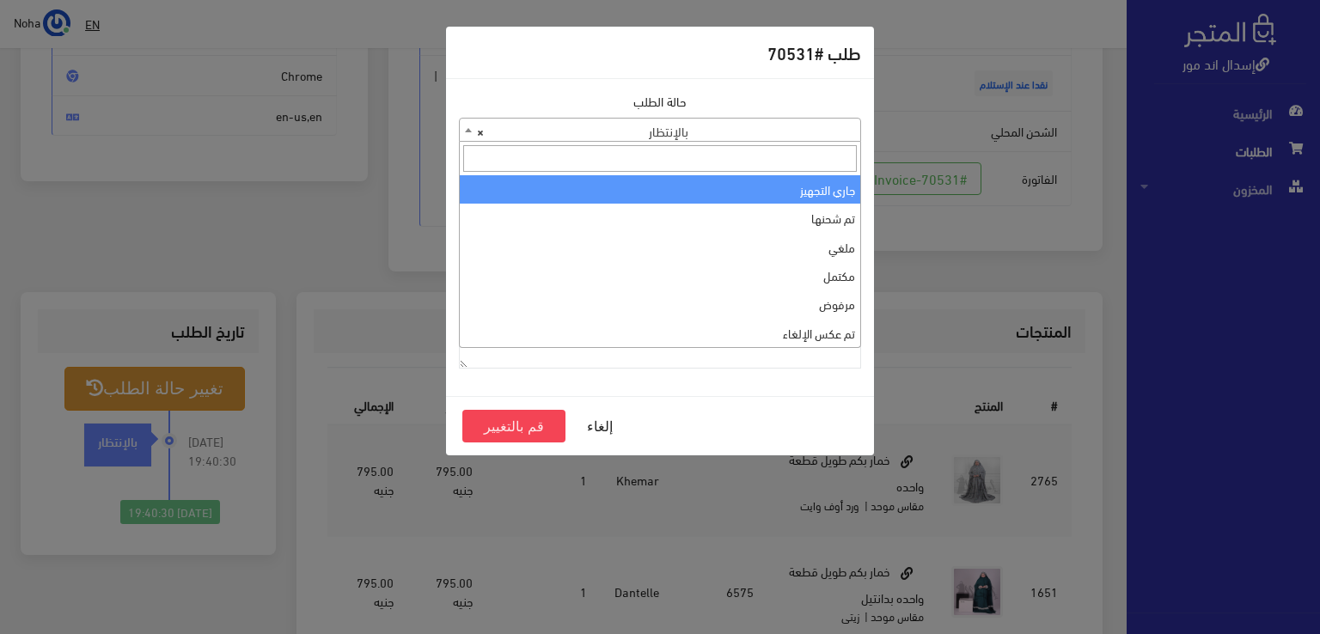
select select "1"
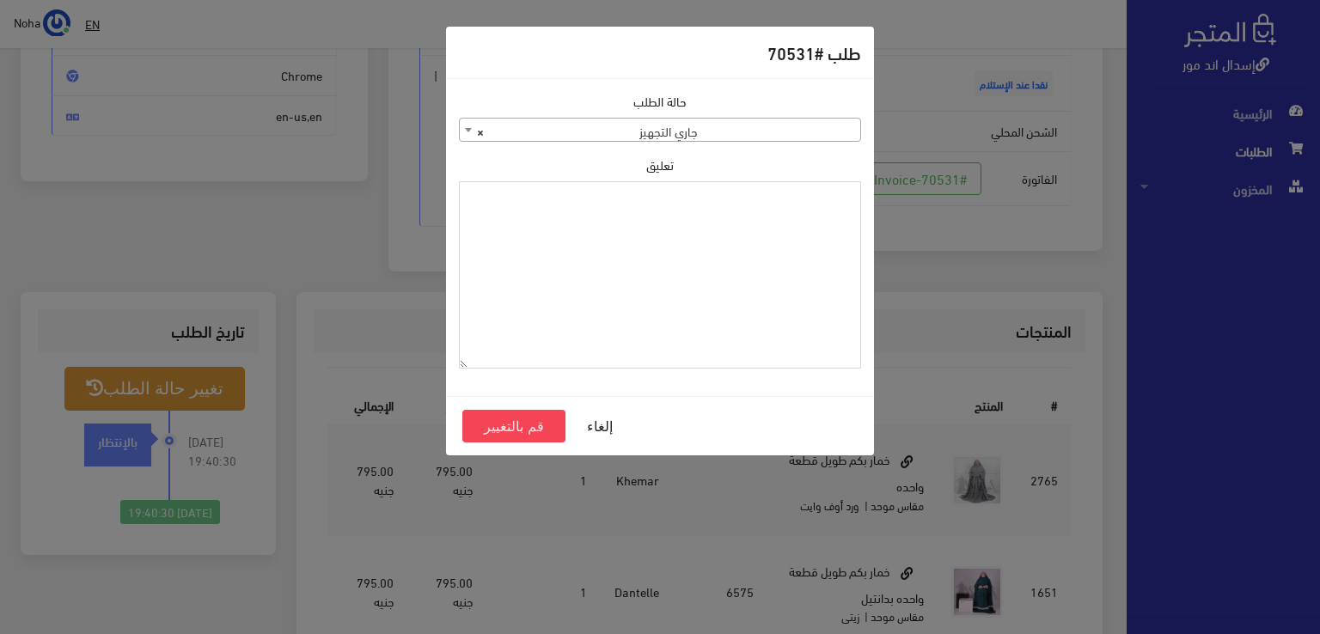
paste textarea "1120861"
type textarea "1120861"
click at [501, 434] on button "قم بالتغيير" at bounding box center [513, 426] width 103 height 33
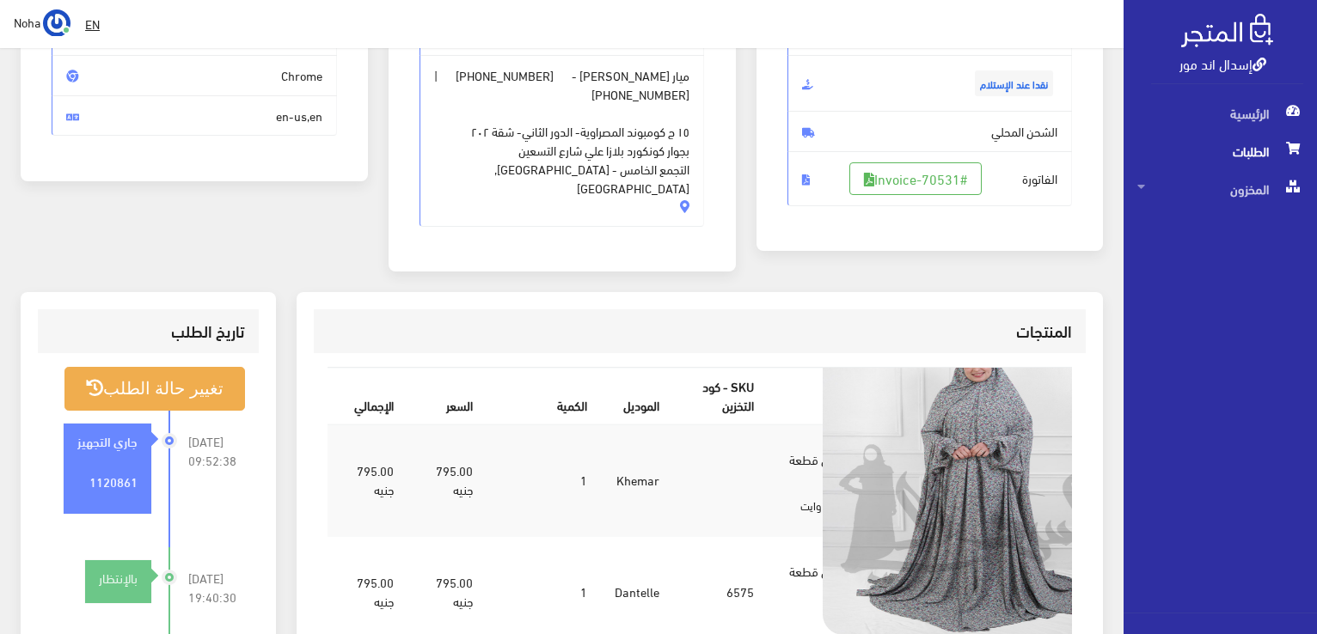
scroll to position [344, 0]
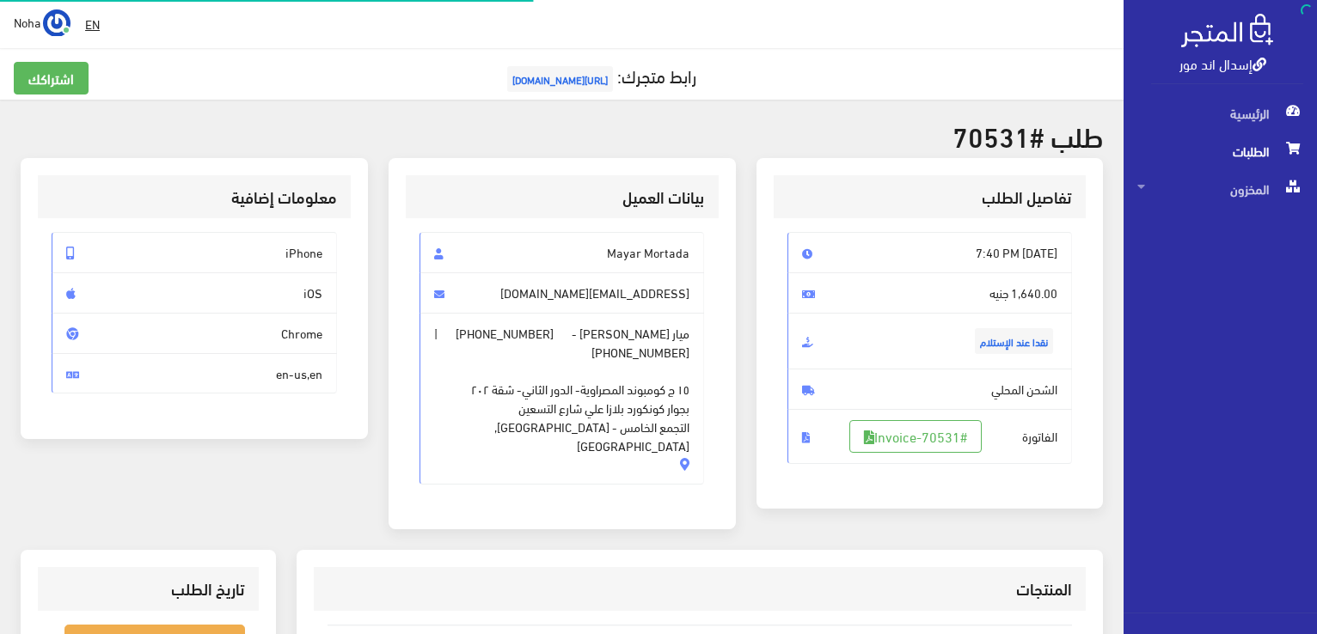
scroll to position [247, 0]
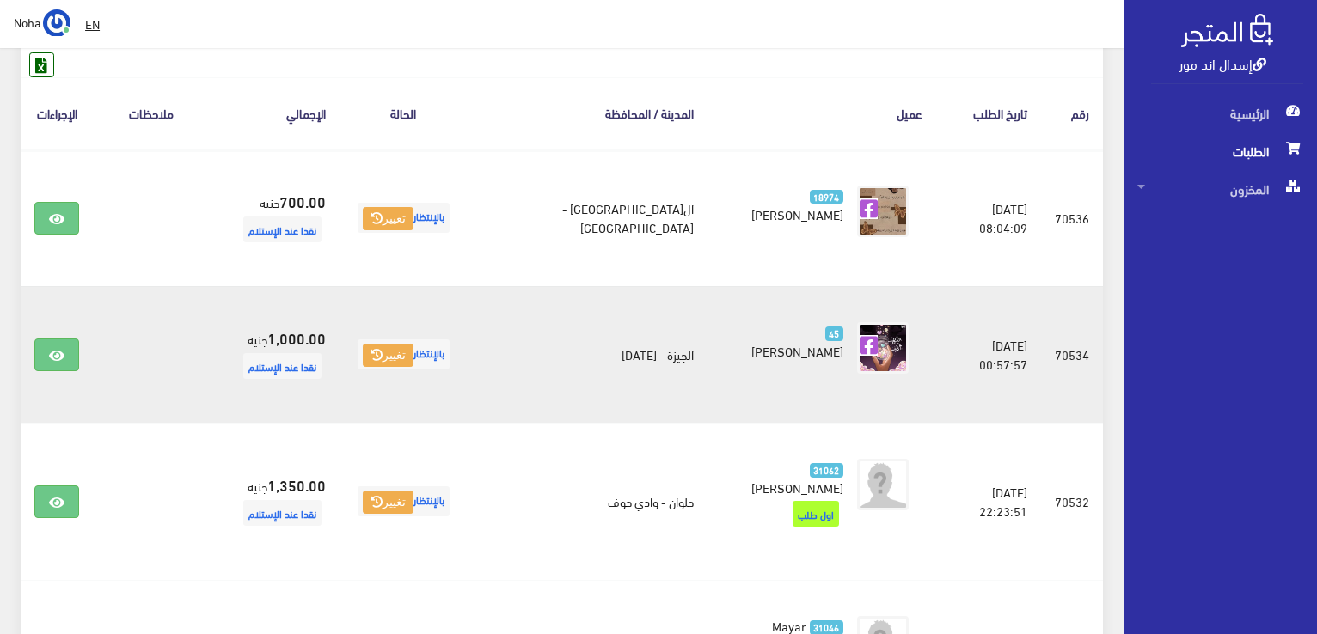
scroll to position [303, 0]
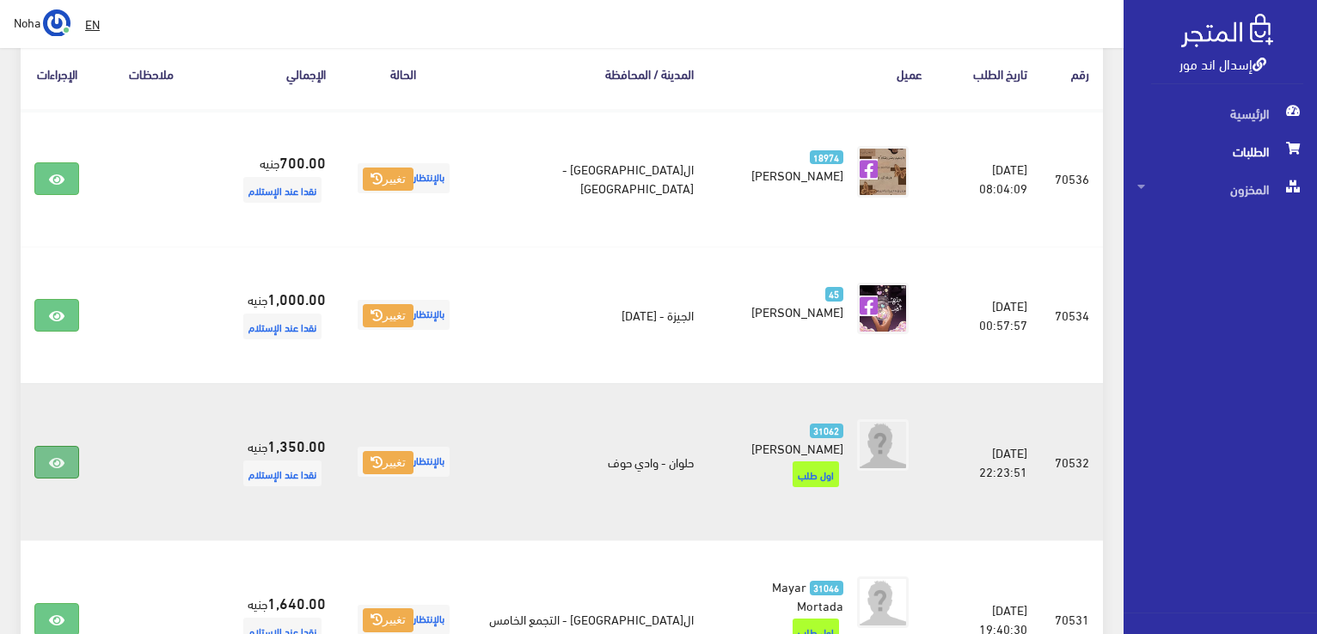
click at [63, 446] on link at bounding box center [56, 462] width 45 height 33
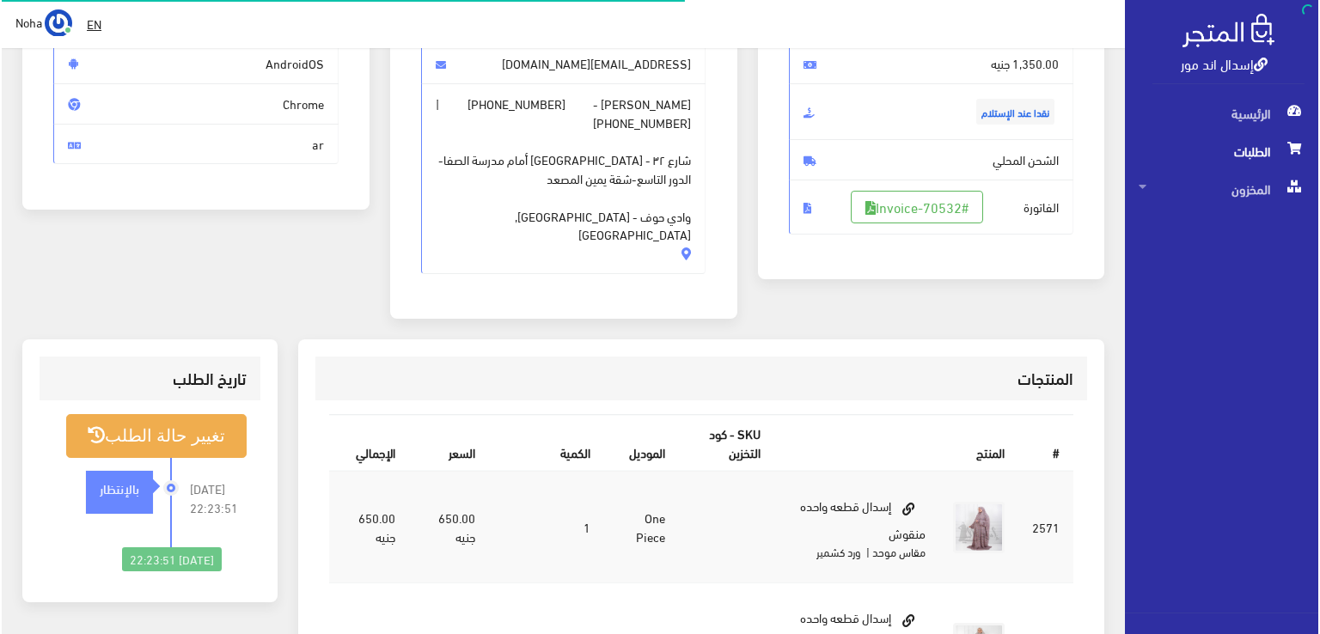
scroll to position [258, 0]
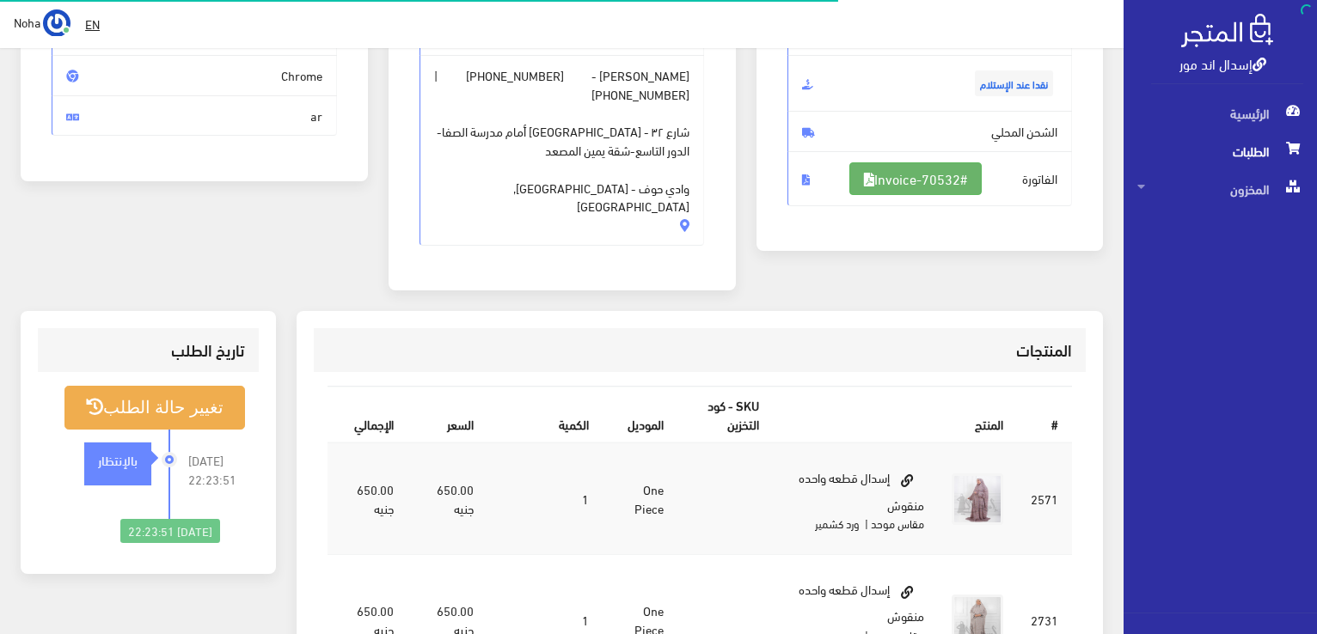
click at [952, 187] on link "#Invoice-70532" at bounding box center [915, 178] width 132 height 33
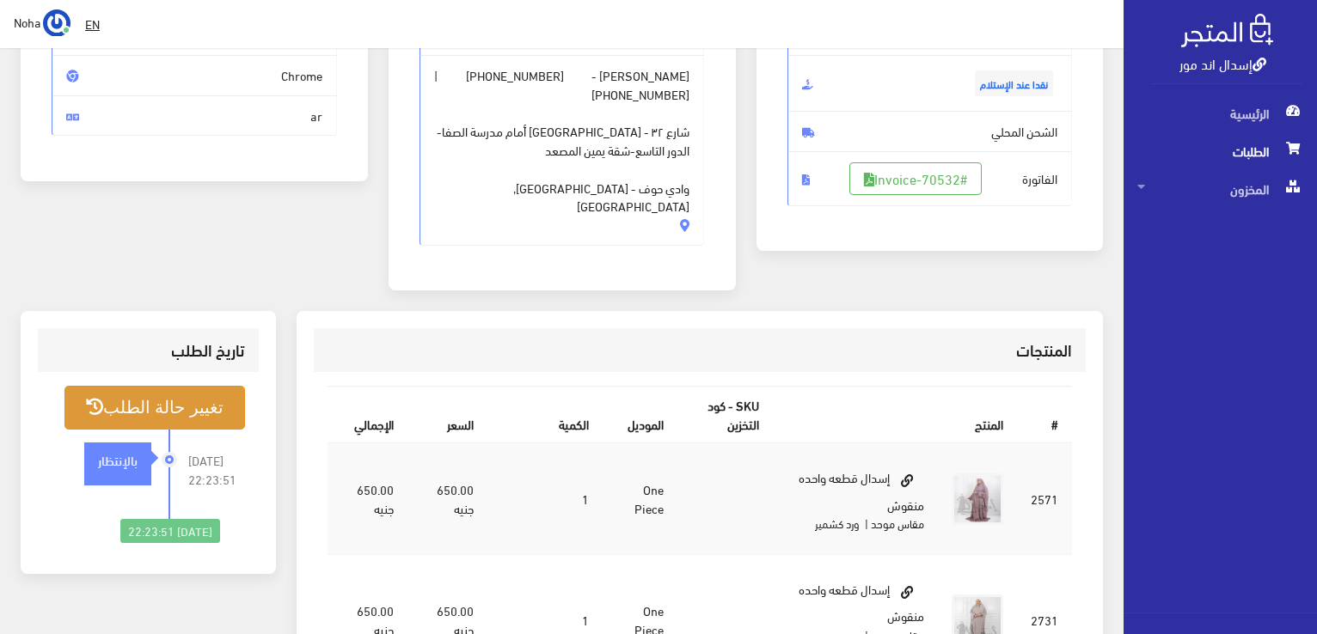
click at [137, 387] on button "تغيير حالة الطلب" at bounding box center [154, 408] width 181 height 44
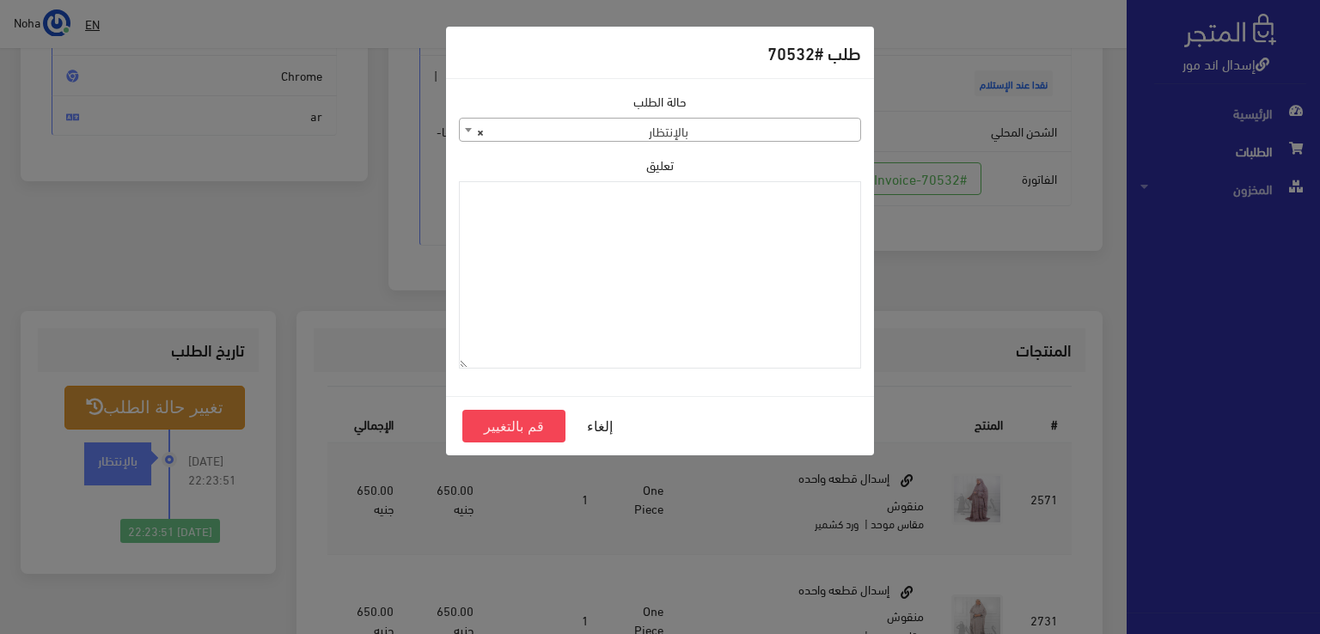
click at [798, 128] on span "× بالإنتظار" at bounding box center [660, 131] width 401 height 24
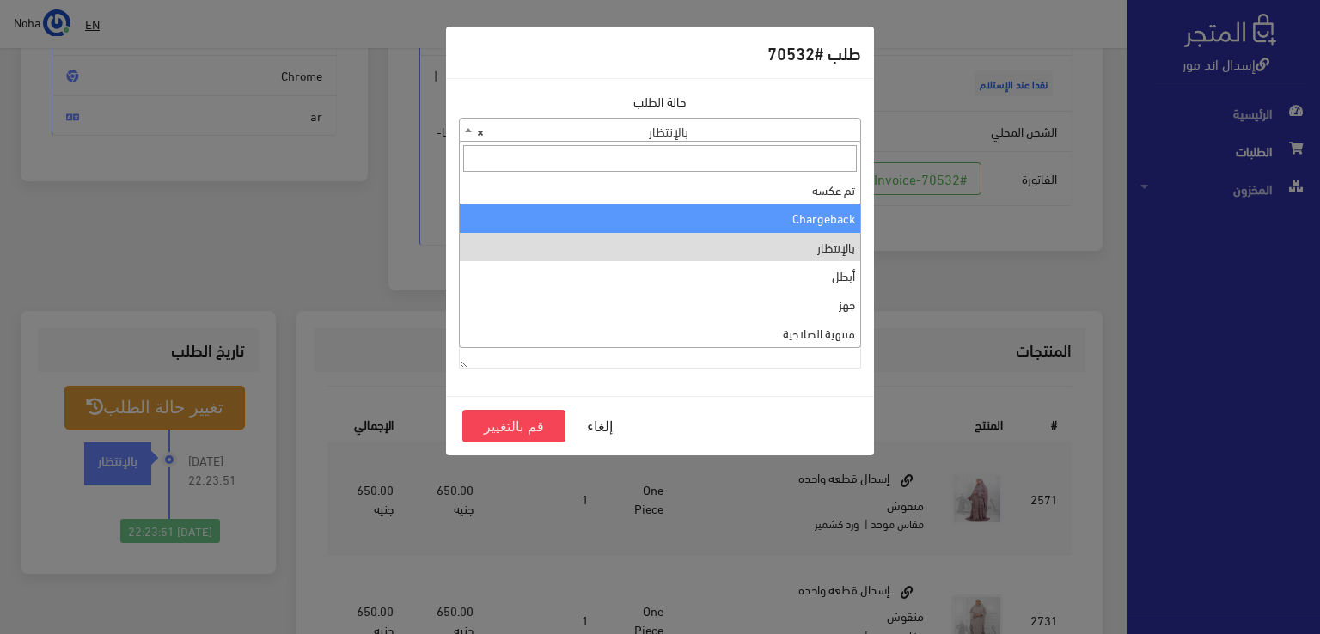
scroll to position [0, 0]
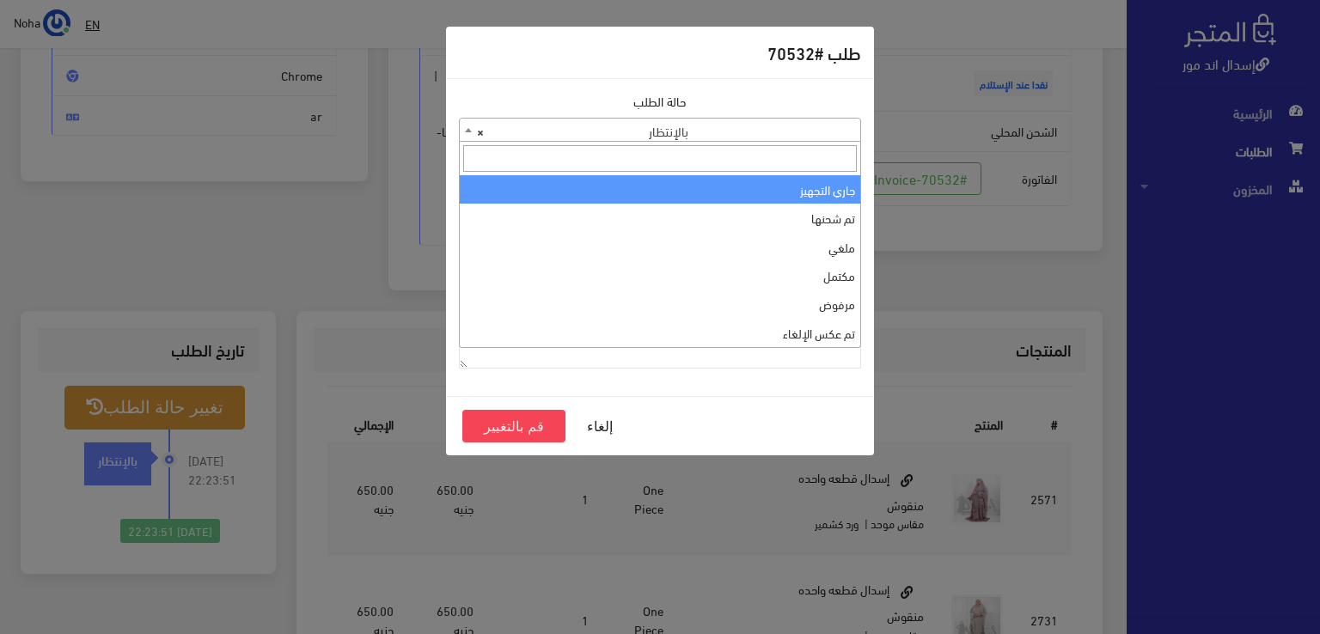
select select "1"
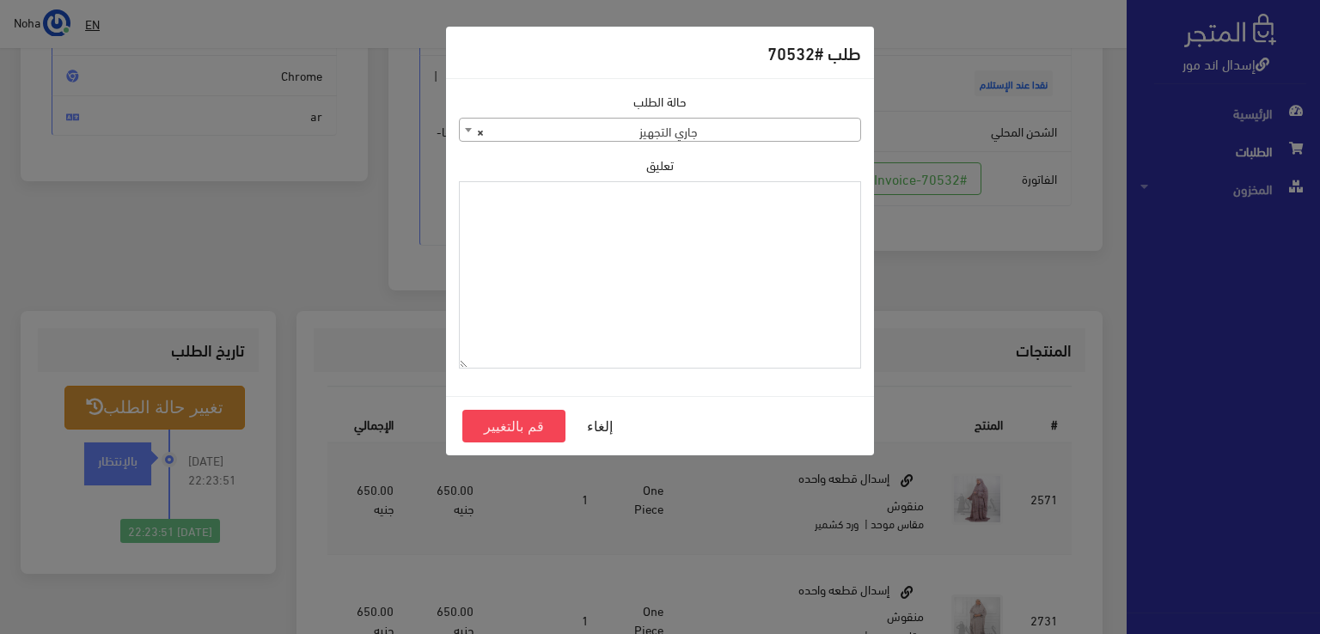
paste textarea "1120861"
type textarea "1120861"
click at [545, 432] on button "قم بالتغيير" at bounding box center [513, 426] width 103 height 33
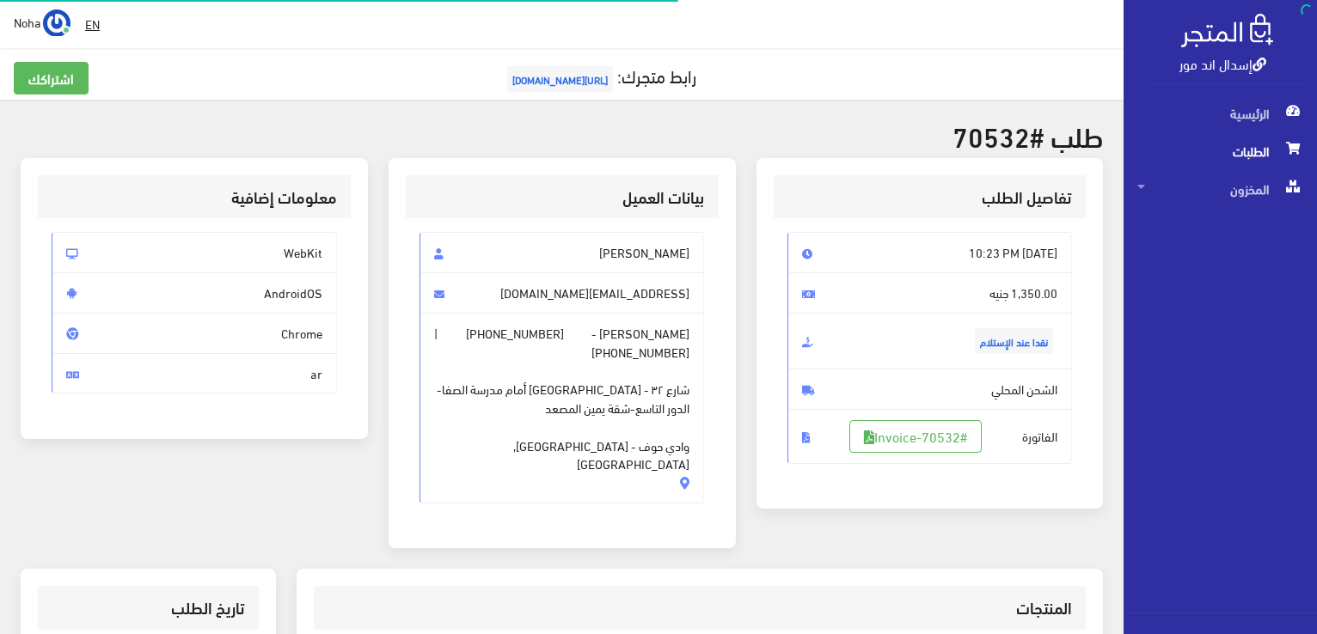
scroll to position [247, 0]
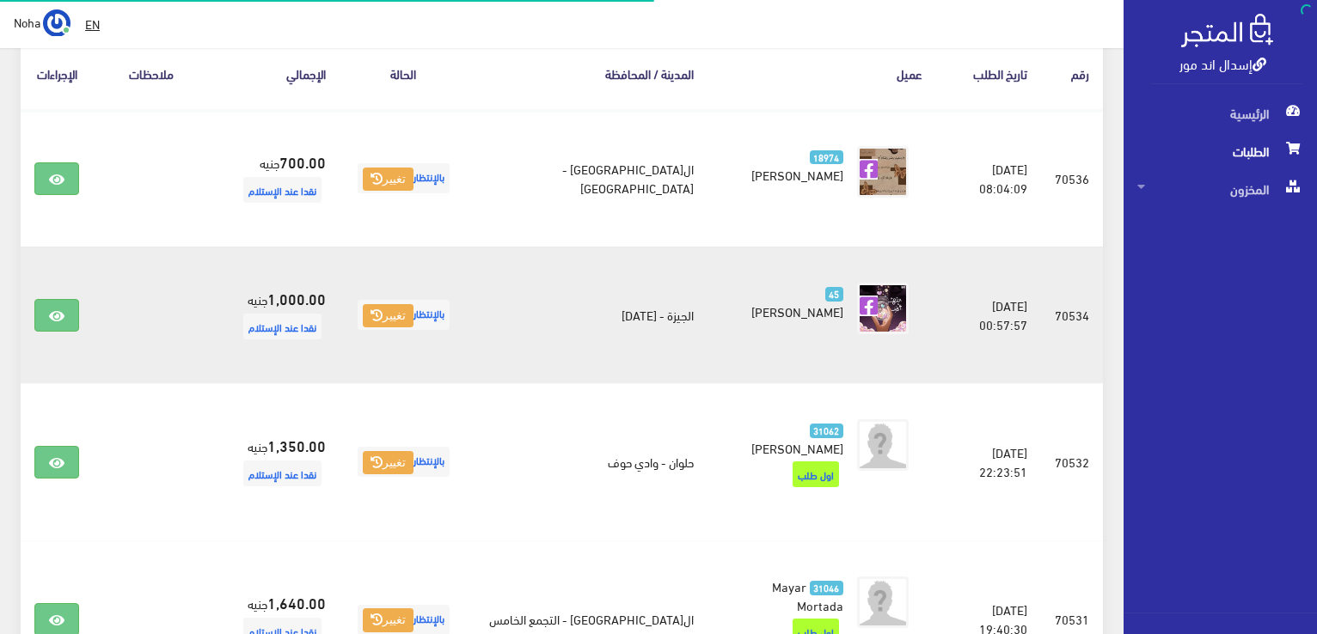
scroll to position [303, 0]
click at [72, 310] on link at bounding box center [56, 315] width 45 height 33
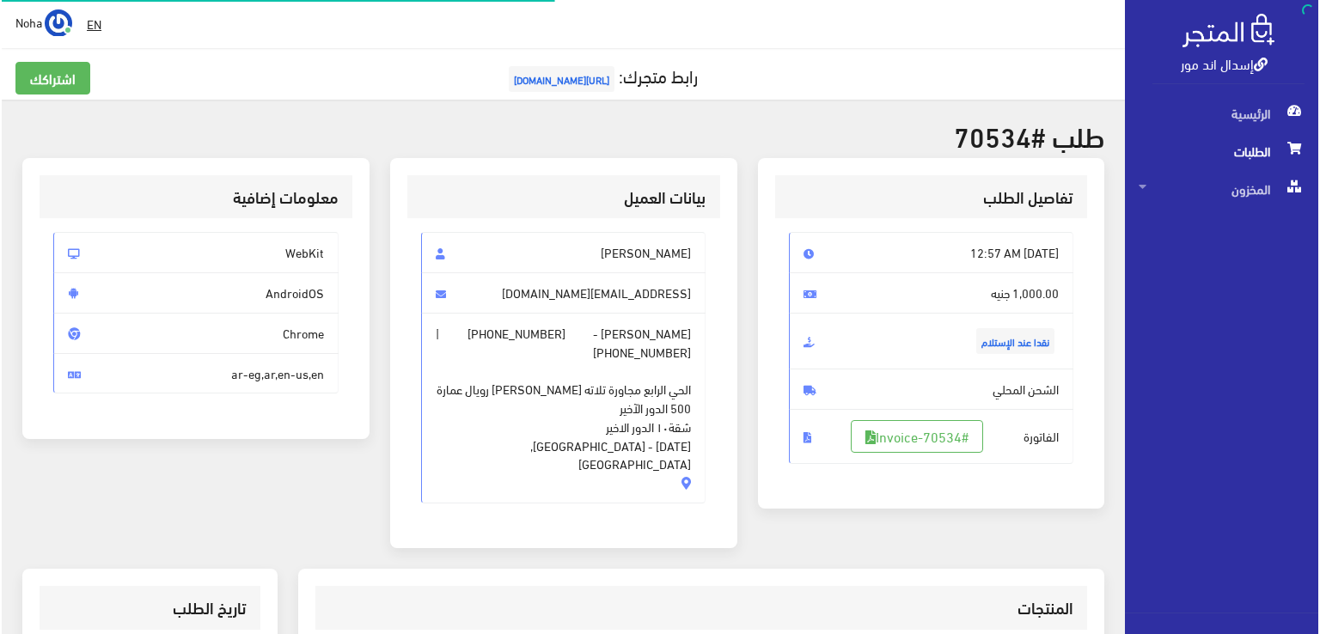
scroll to position [172, 0]
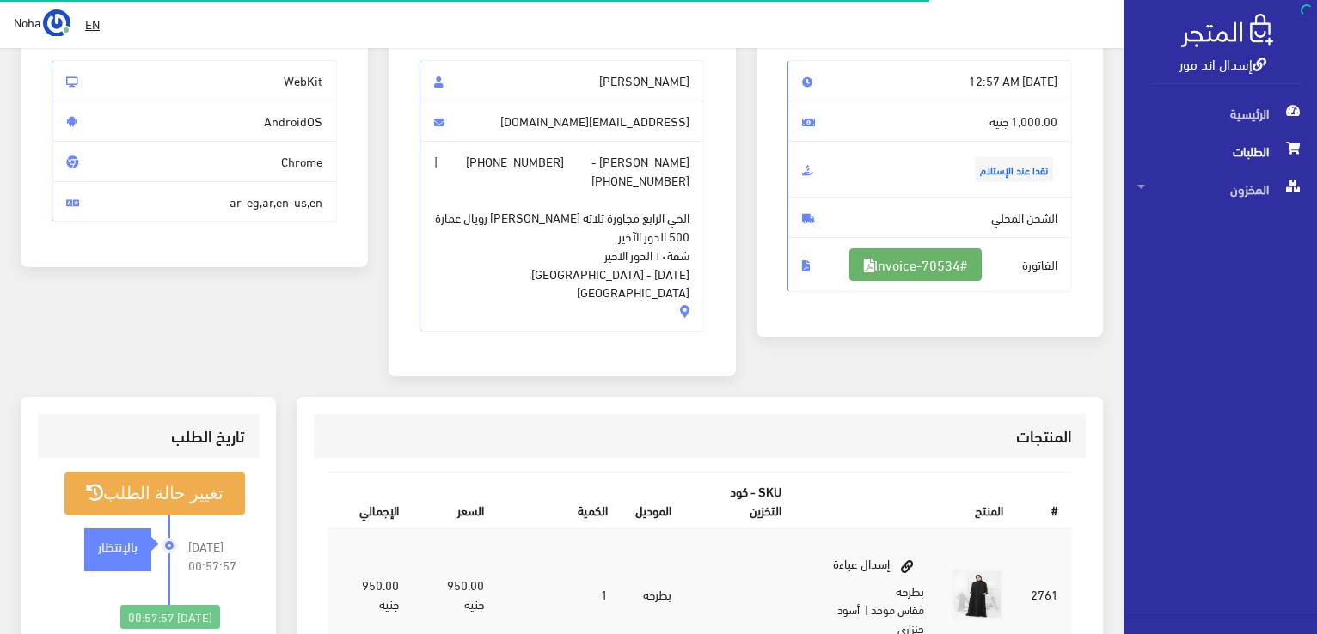
click at [906, 262] on link "#Invoice-70534" at bounding box center [915, 264] width 132 height 33
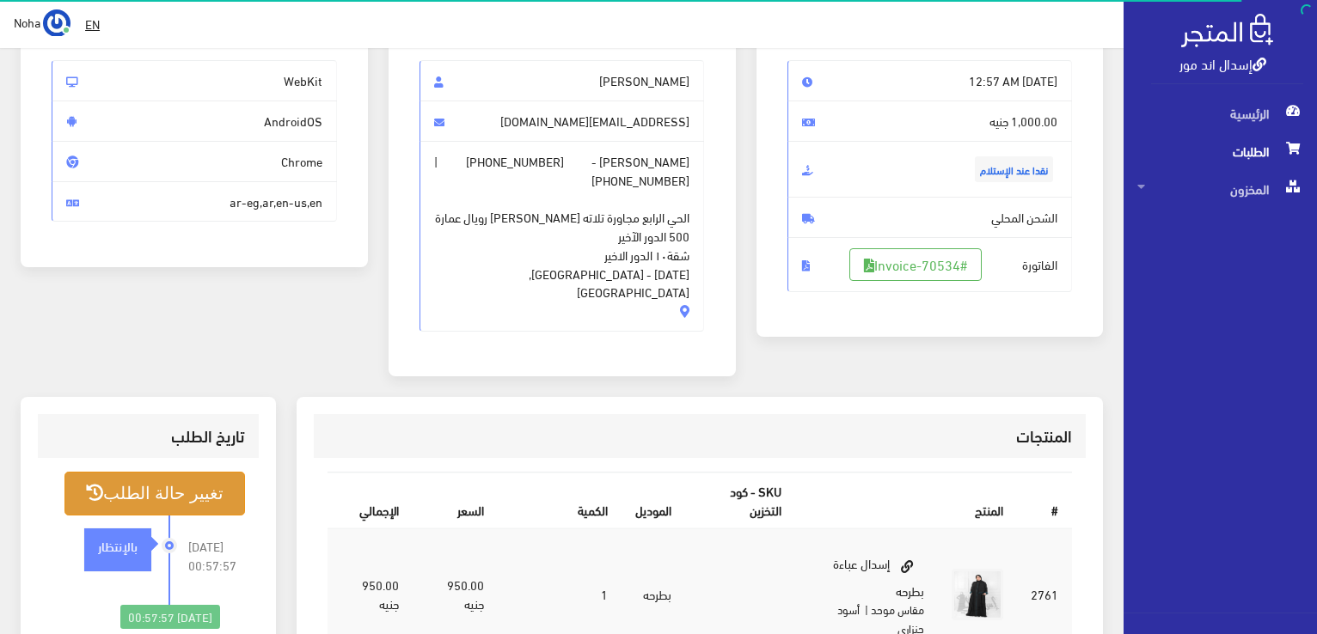
click at [117, 475] on button "تغيير حالة الطلب" at bounding box center [154, 494] width 181 height 44
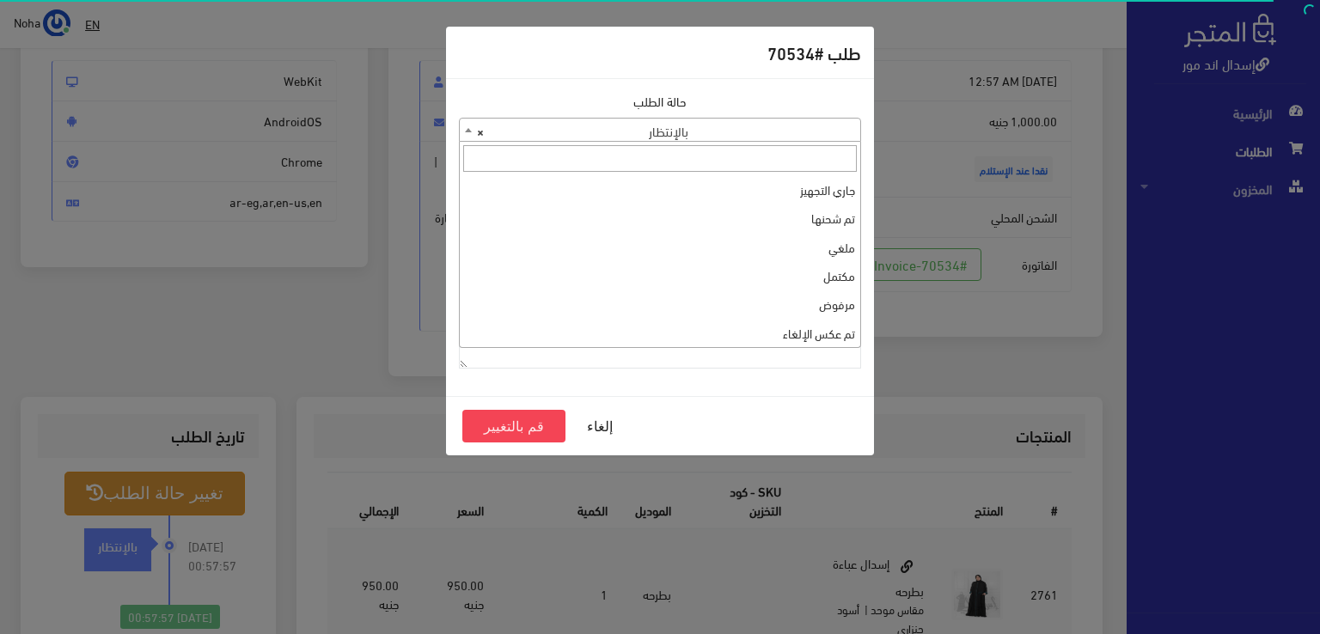
click at [739, 126] on span "× بالإنتظار" at bounding box center [660, 131] width 401 height 24
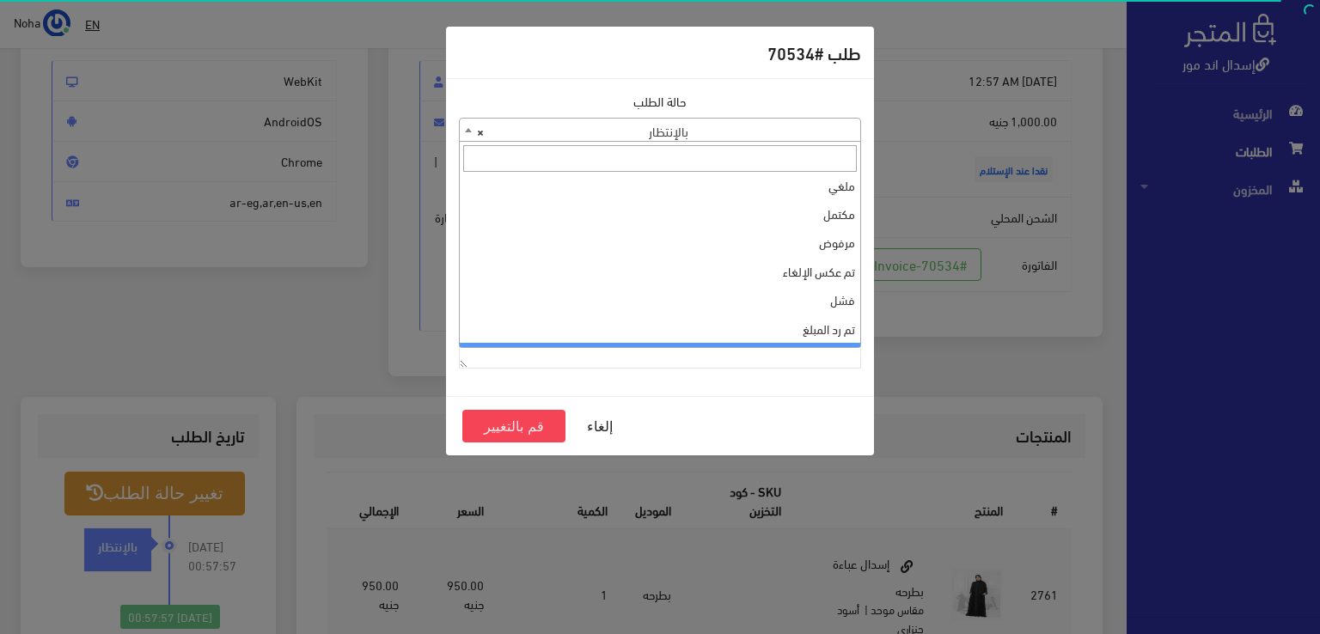
scroll to position [0, 0]
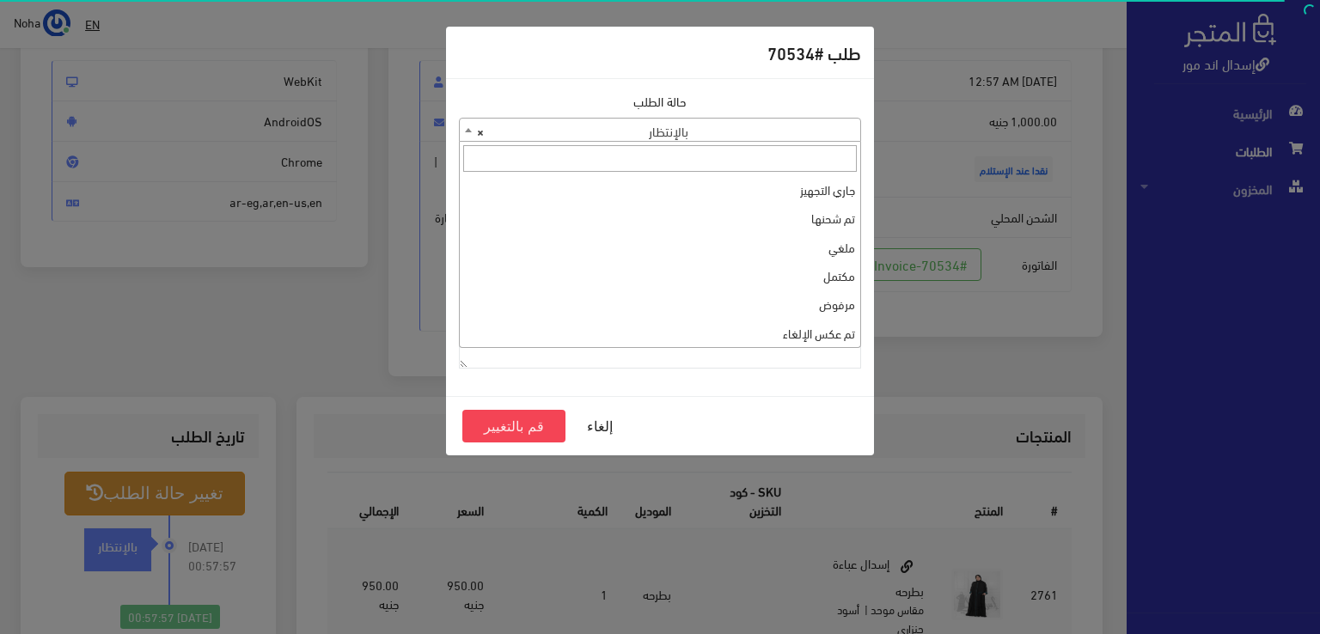
select select "1"
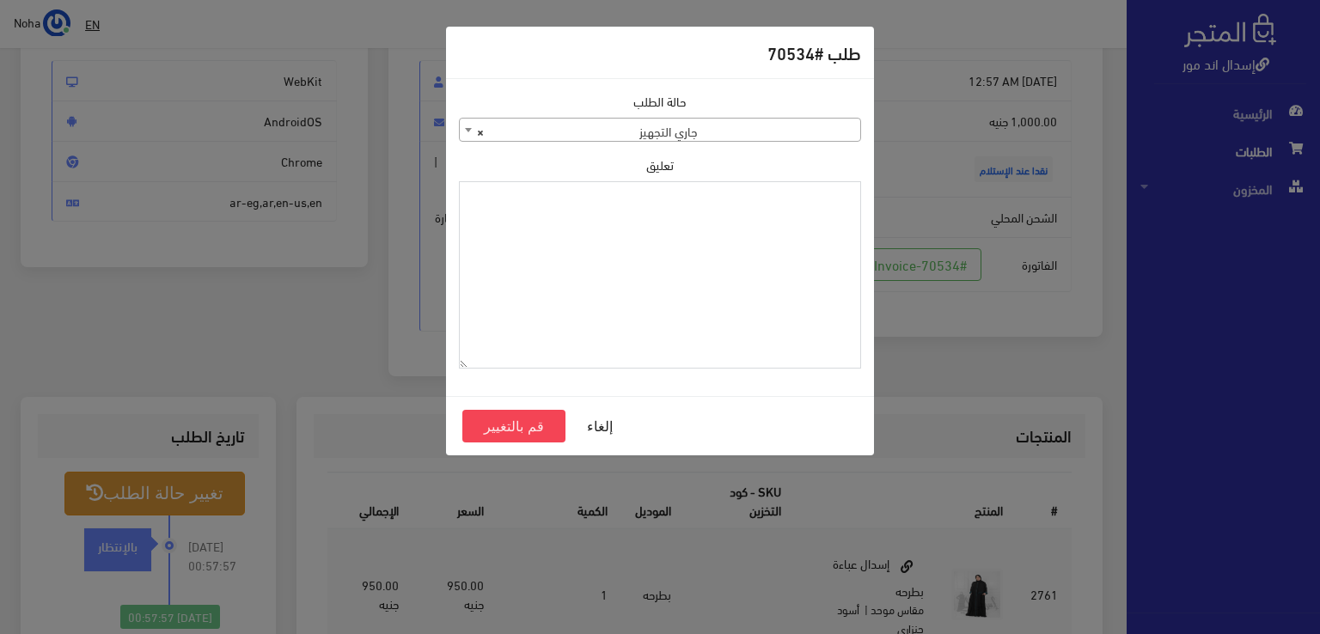
paste textarea "1120861"
type textarea "1120861"
click at [525, 424] on button "قم بالتغيير" at bounding box center [513, 426] width 103 height 33
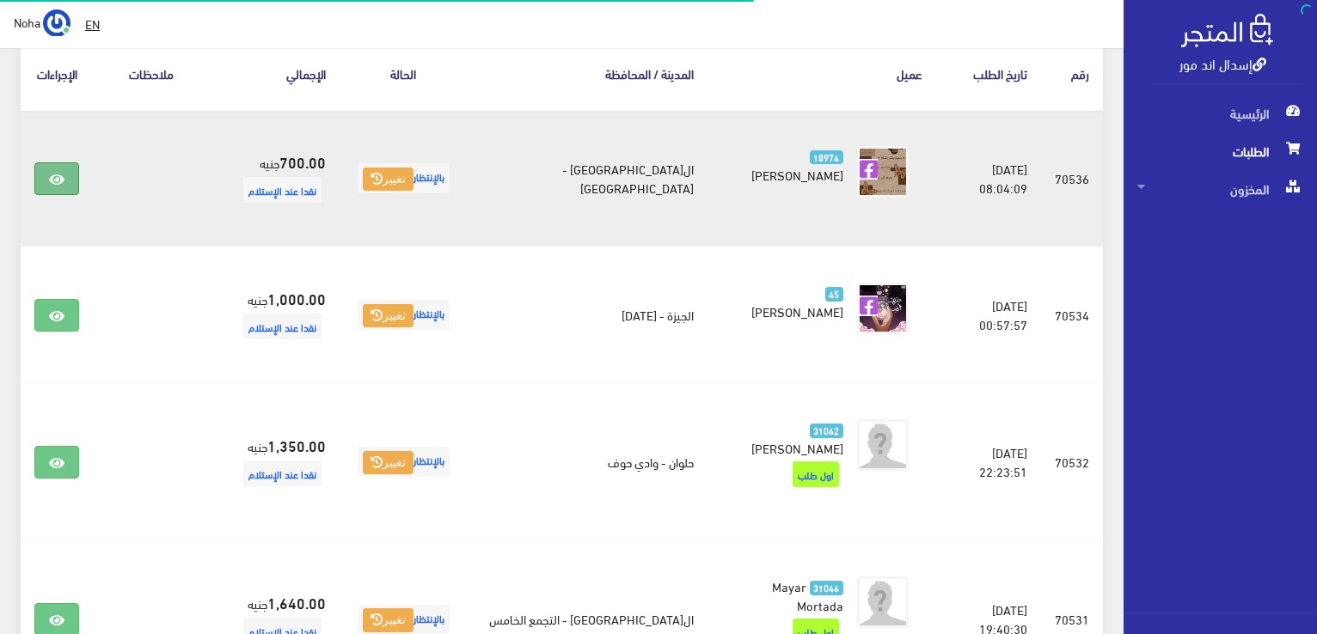
scroll to position [303, 0]
click at [50, 166] on link at bounding box center [56, 178] width 45 height 33
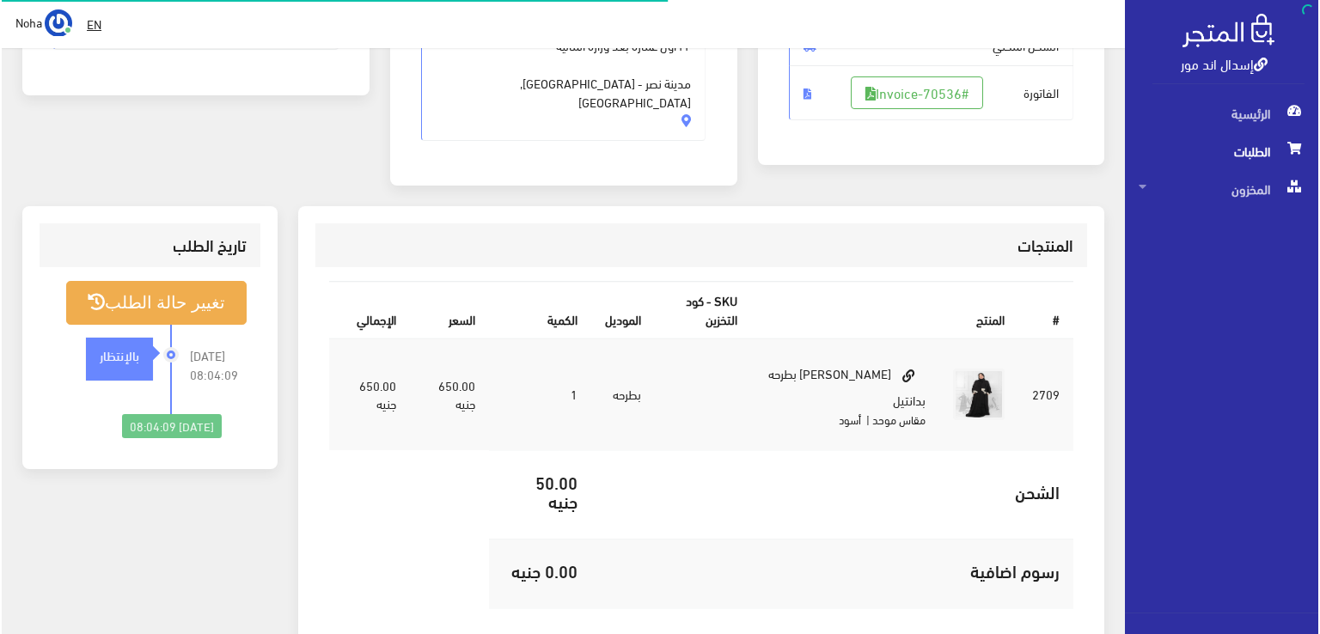
scroll to position [344, 0]
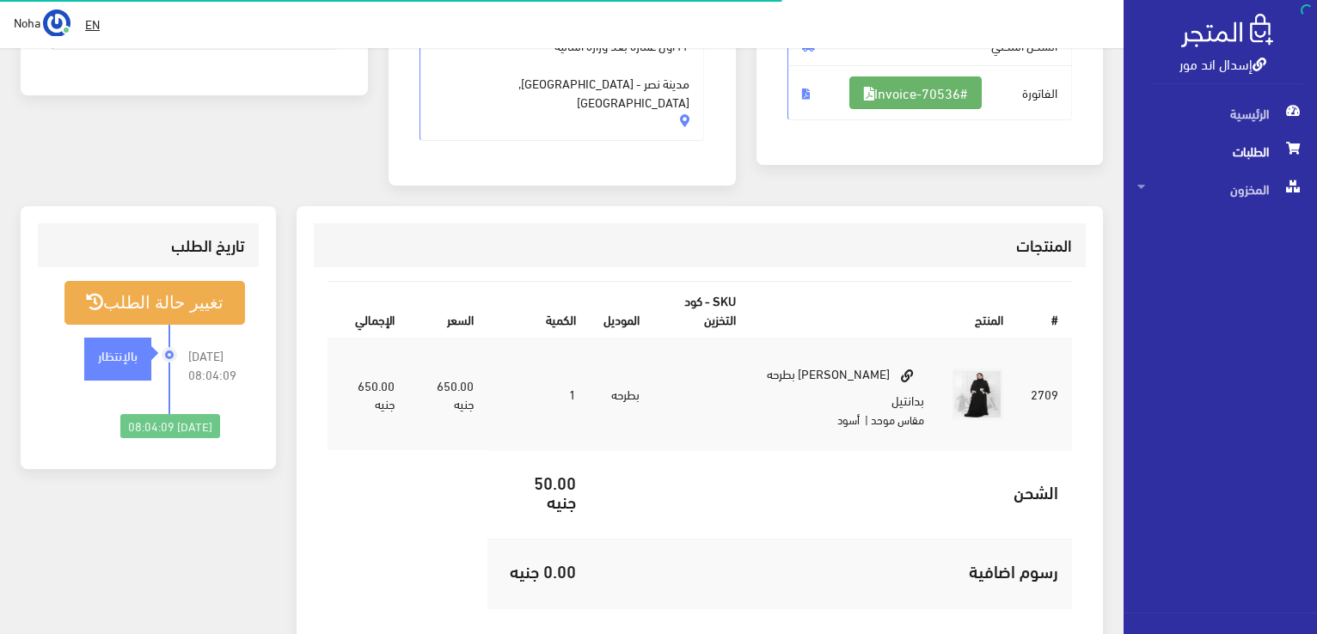
click at [951, 94] on link "#Invoice-70536" at bounding box center [915, 93] width 132 height 33
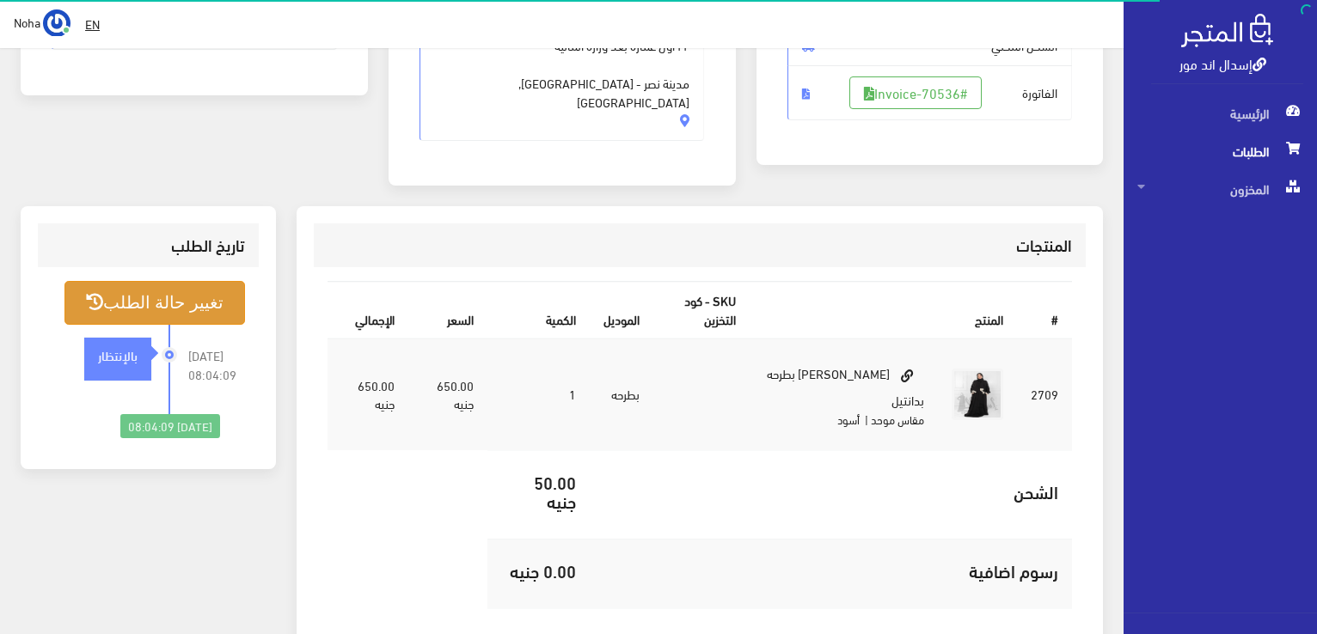
click at [185, 298] on button "تغيير حالة الطلب" at bounding box center [154, 303] width 181 height 44
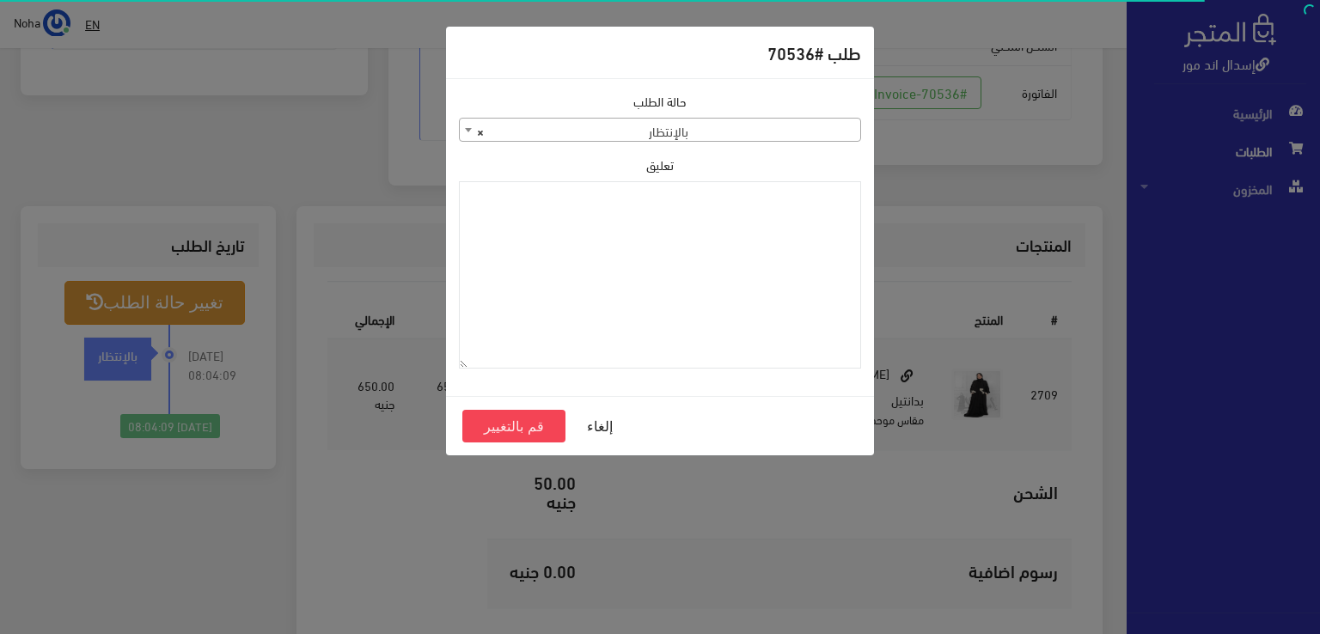
click at [698, 136] on span "× بالإنتظار" at bounding box center [660, 131] width 401 height 24
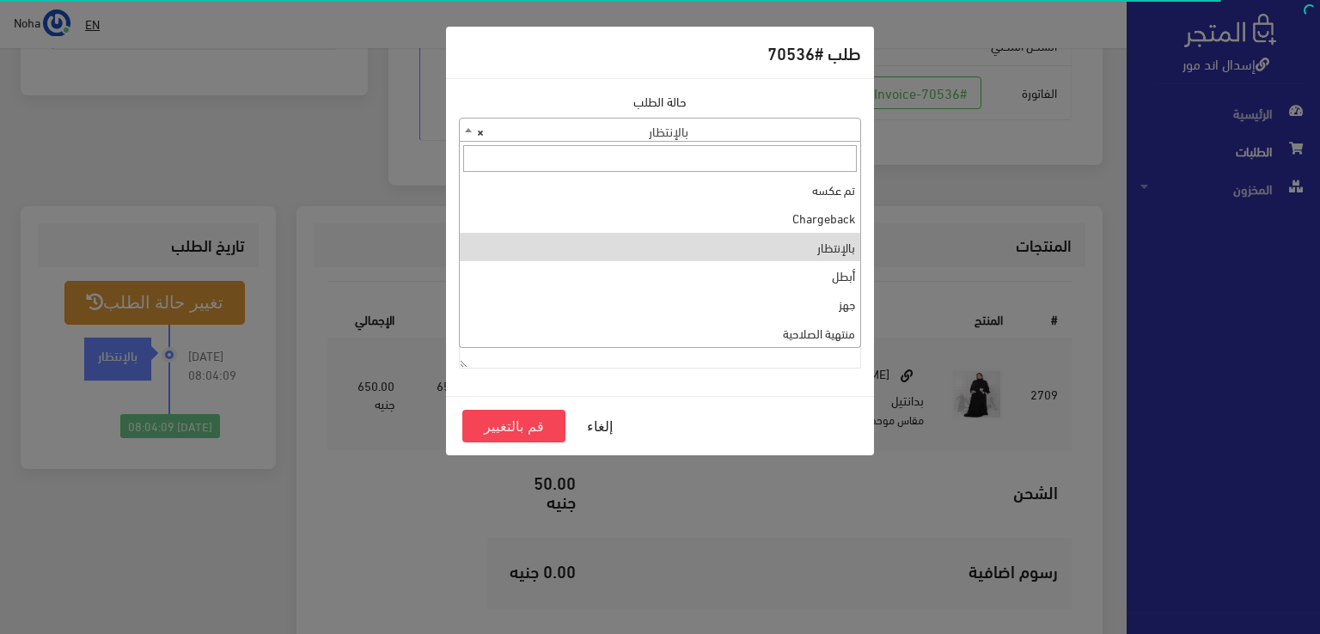
scroll to position [0, 0]
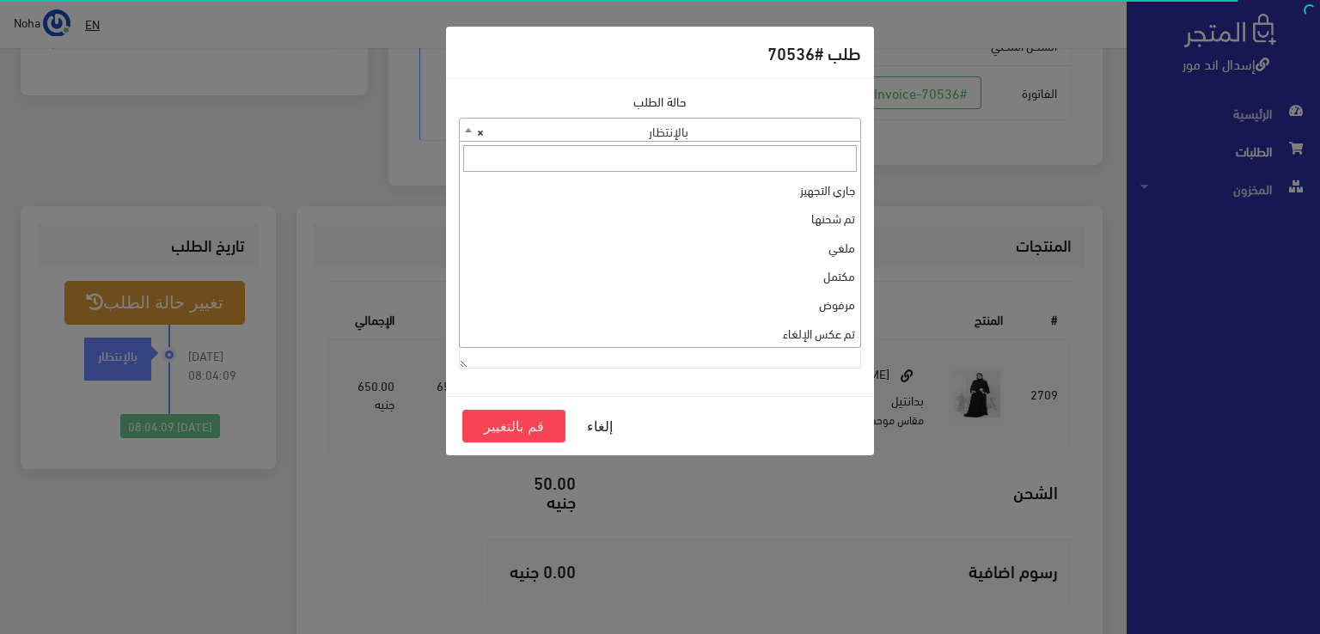
select select "1"
paste textarea "1120861"
type textarea "1120861"
click at [471, 429] on button "قم بالتغيير" at bounding box center [513, 426] width 103 height 33
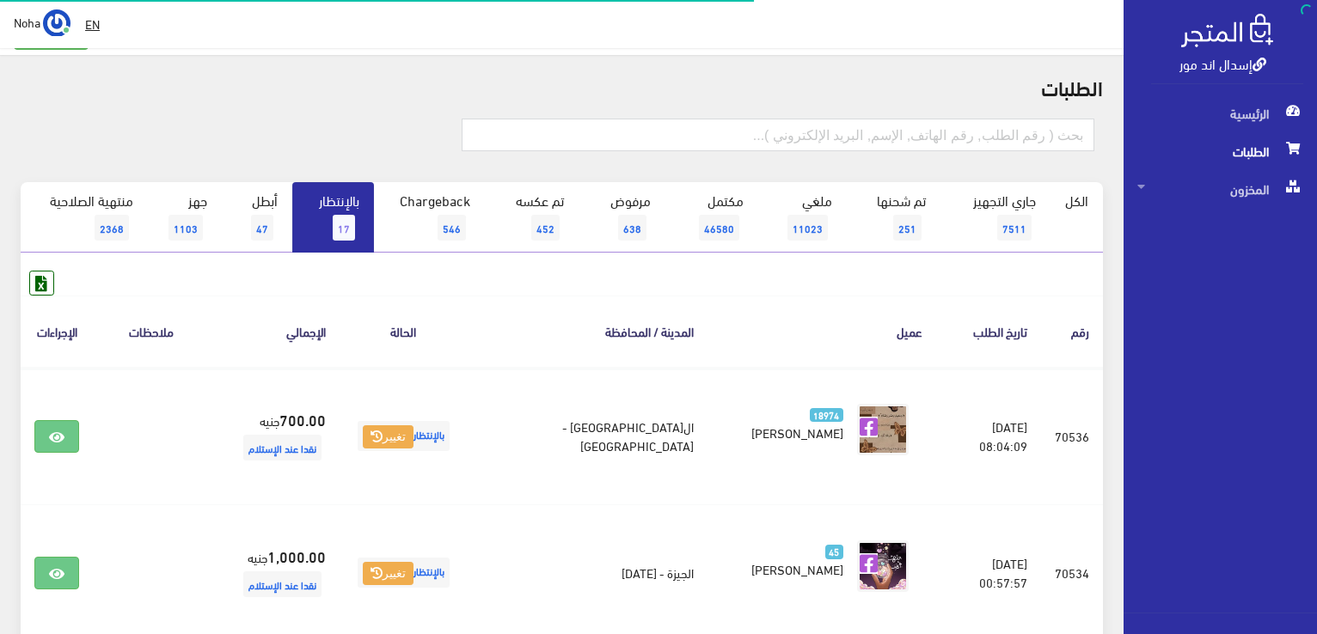
scroll to position [45, 0]
click at [325, 224] on link "بالإنتظار 17" at bounding box center [333, 217] width 82 height 70
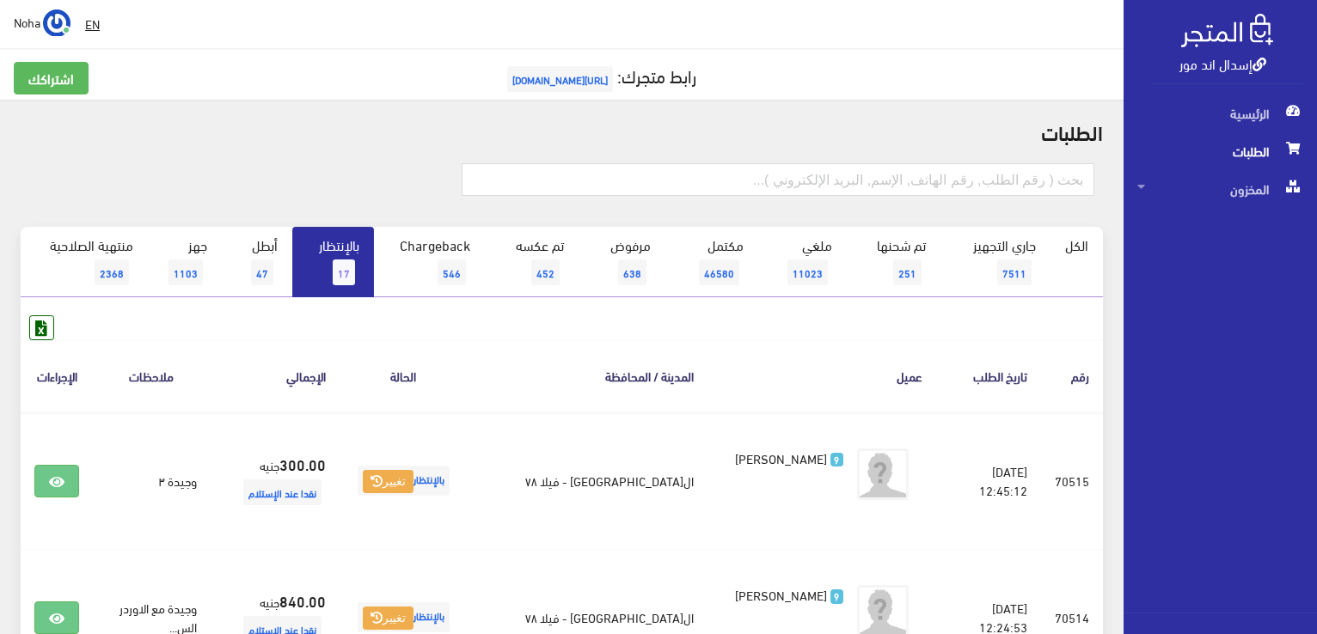
click at [352, 249] on link "بالإنتظار 17" at bounding box center [333, 262] width 82 height 70
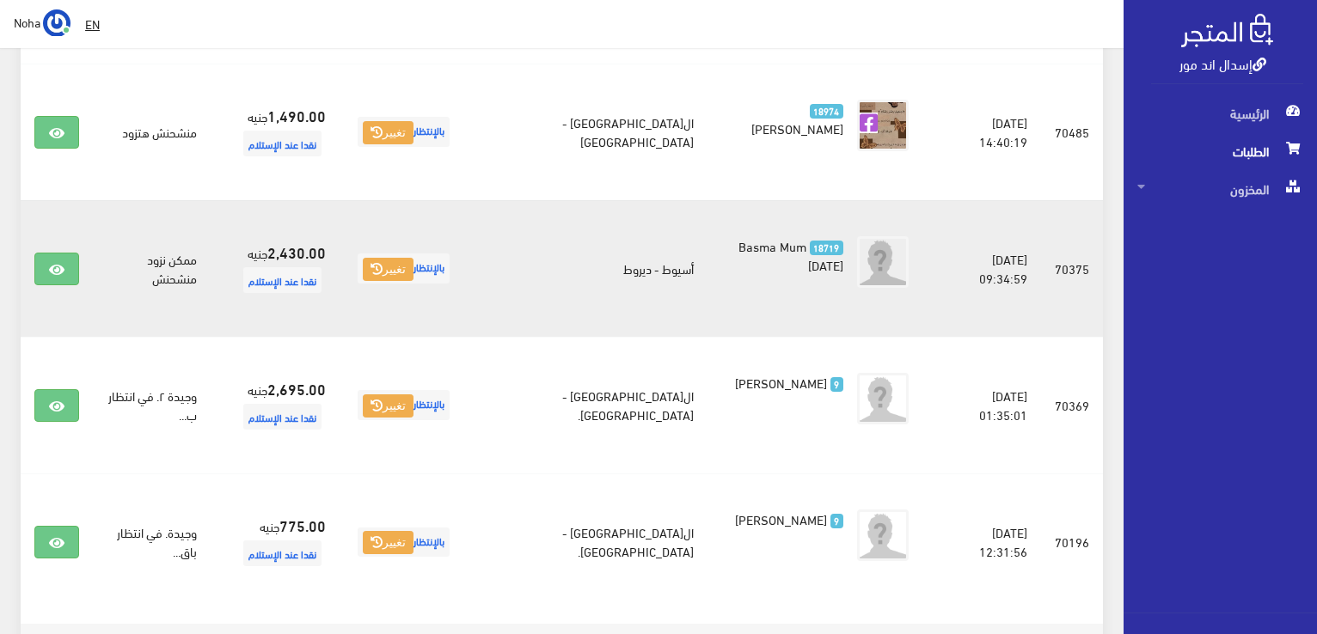
scroll to position [562, 0]
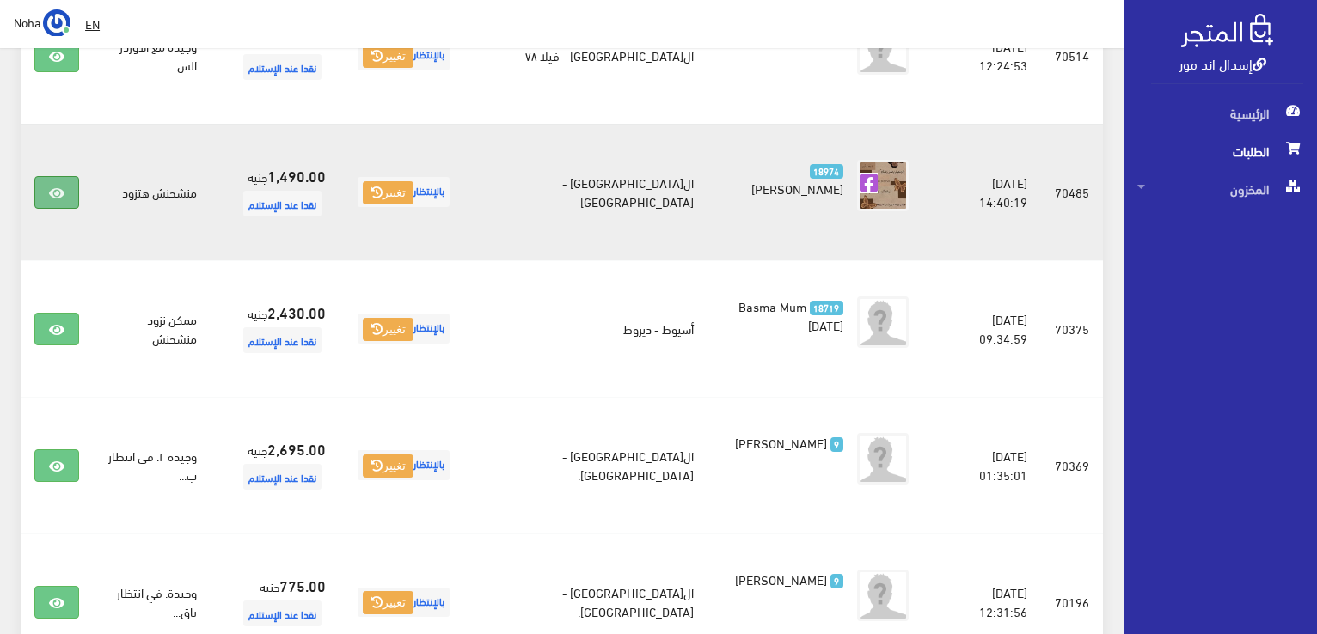
click at [38, 194] on link at bounding box center [56, 192] width 45 height 33
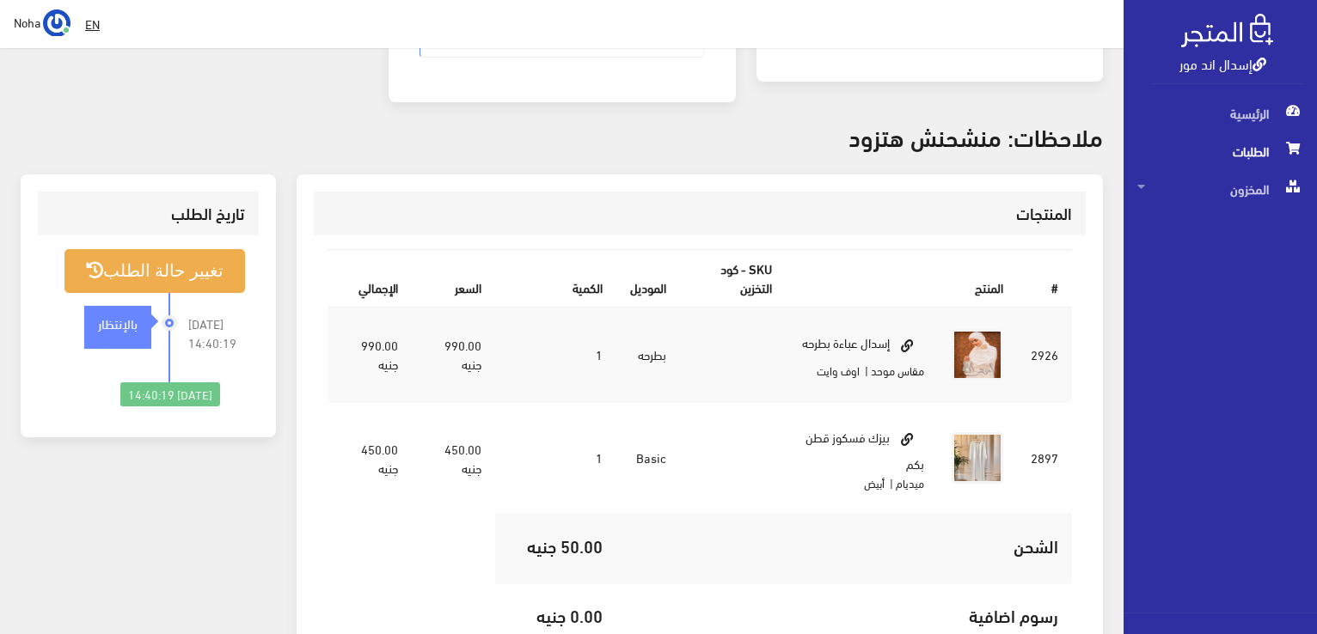
scroll to position [430, 0]
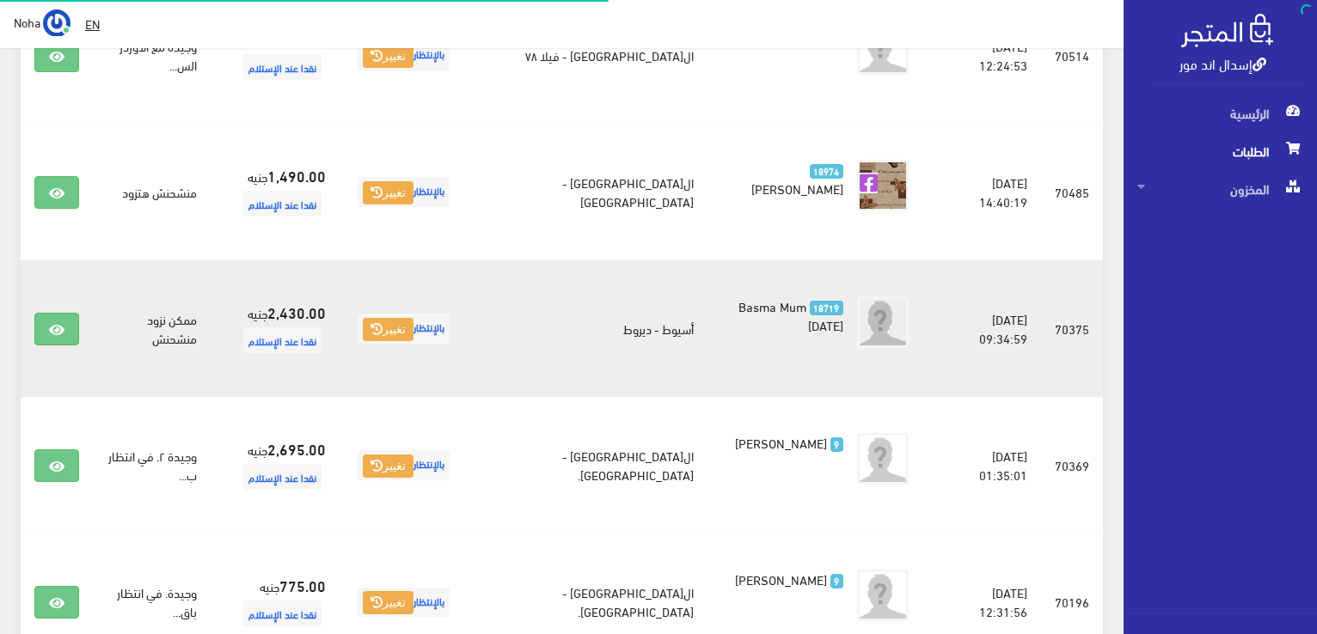
scroll to position [562, 0]
click at [63, 323] on icon at bounding box center [56, 330] width 15 height 14
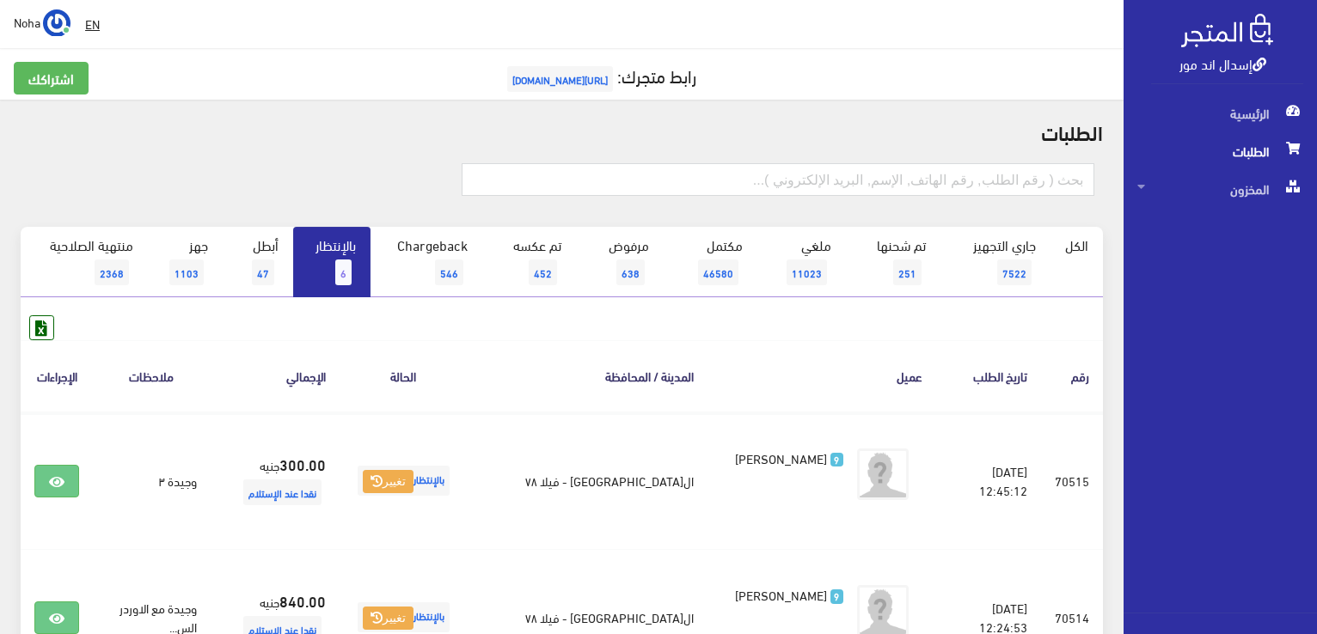
click at [347, 249] on link "بالإنتظار 6" at bounding box center [331, 262] width 77 height 70
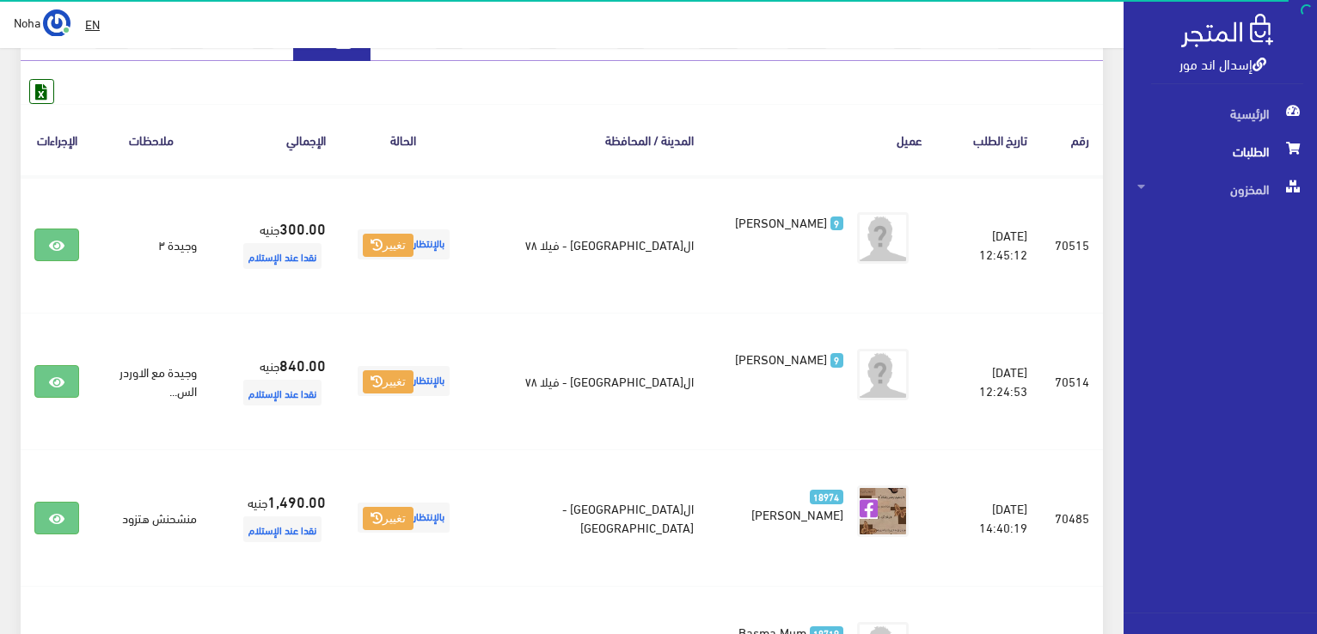
scroll to position [258, 0]
